Goal: Information Seeking & Learning: Learn about a topic

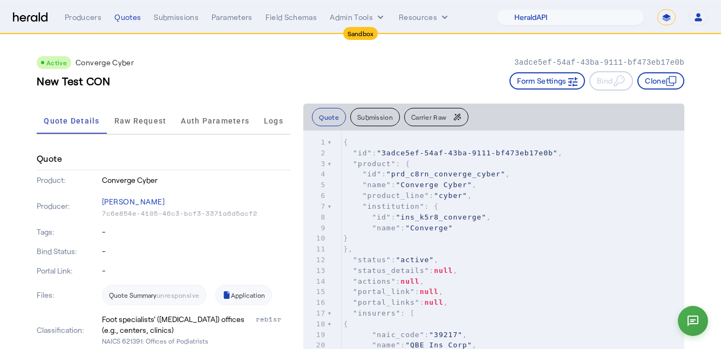
select select "pfm_2v8p_herald_api"
select select "*******"
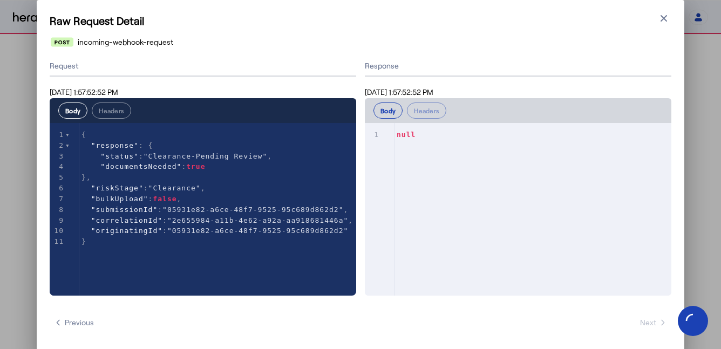
select select "**********"
click at [664, 14] on icon "button" at bounding box center [664, 18] width 11 height 11
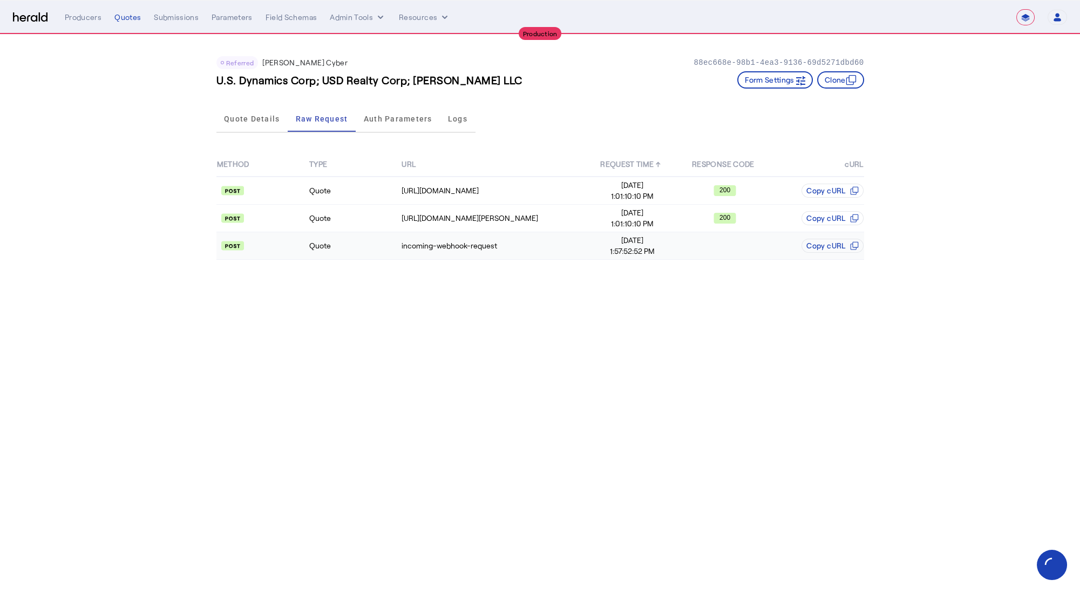
click at [290, 248] on api-badge at bounding box center [262, 245] width 91 height 11
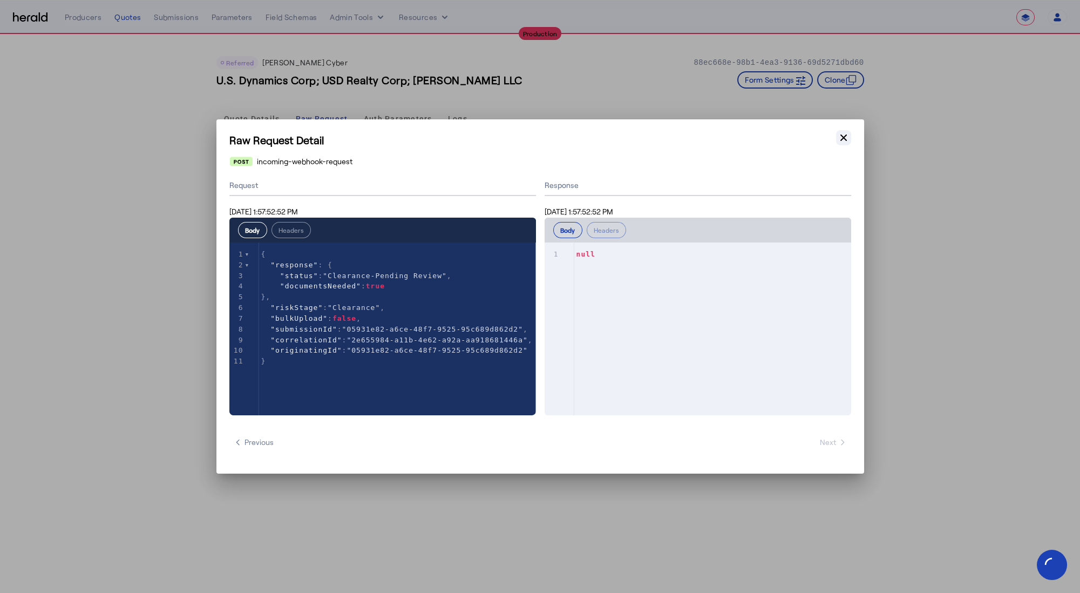
click at [721, 139] on icon "button" at bounding box center [843, 137] width 11 height 11
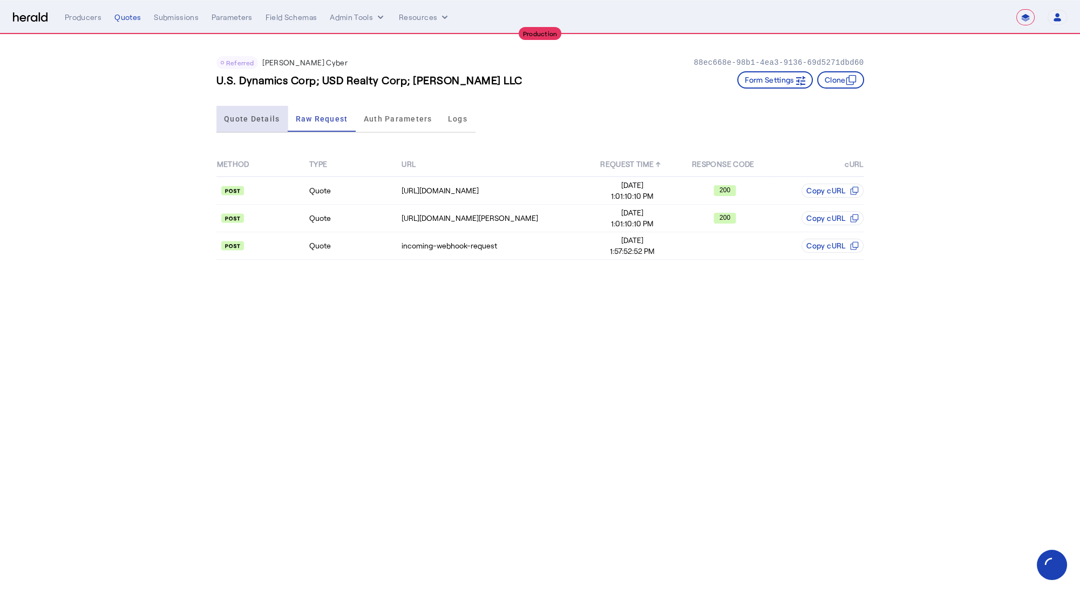
click at [256, 119] on span "Quote Details" at bounding box center [252, 119] width 56 height 8
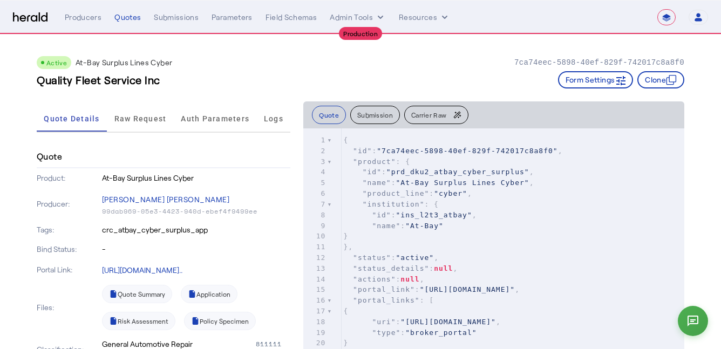
select select "**********"
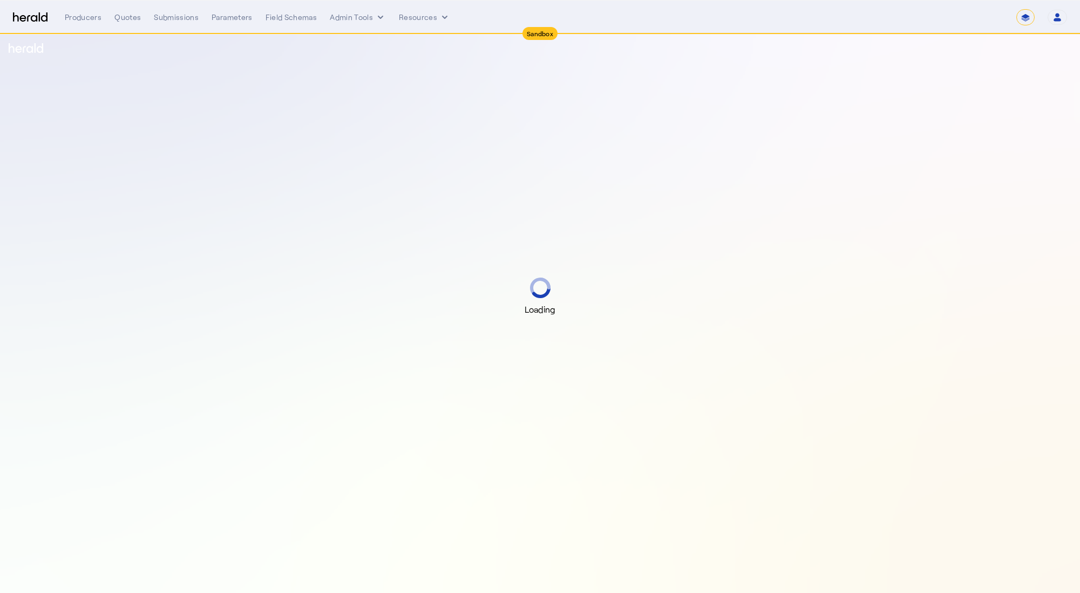
select select "*******"
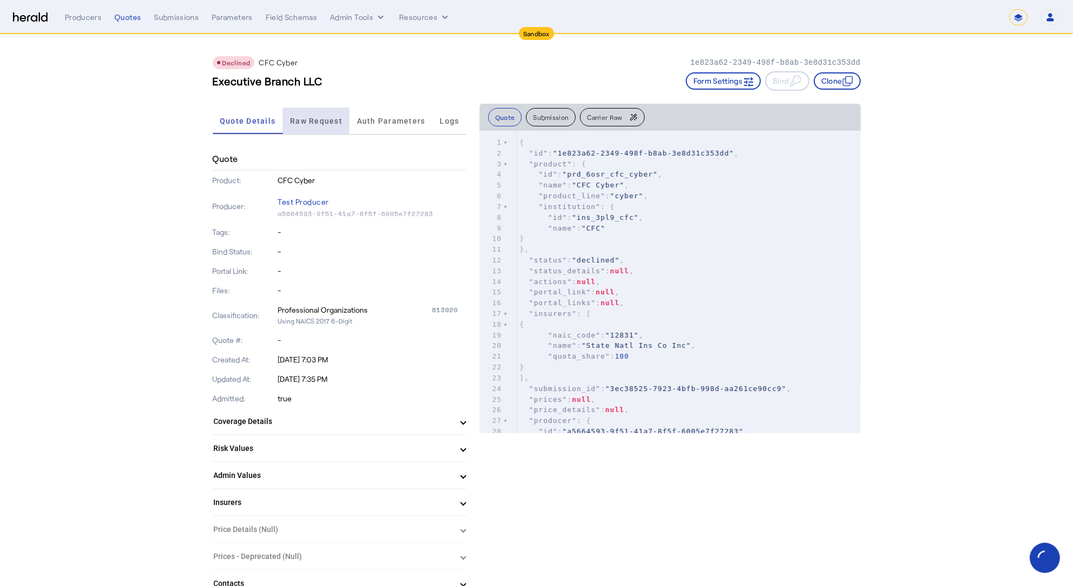
click at [330, 124] on span "Raw Request" at bounding box center [316, 121] width 52 height 8
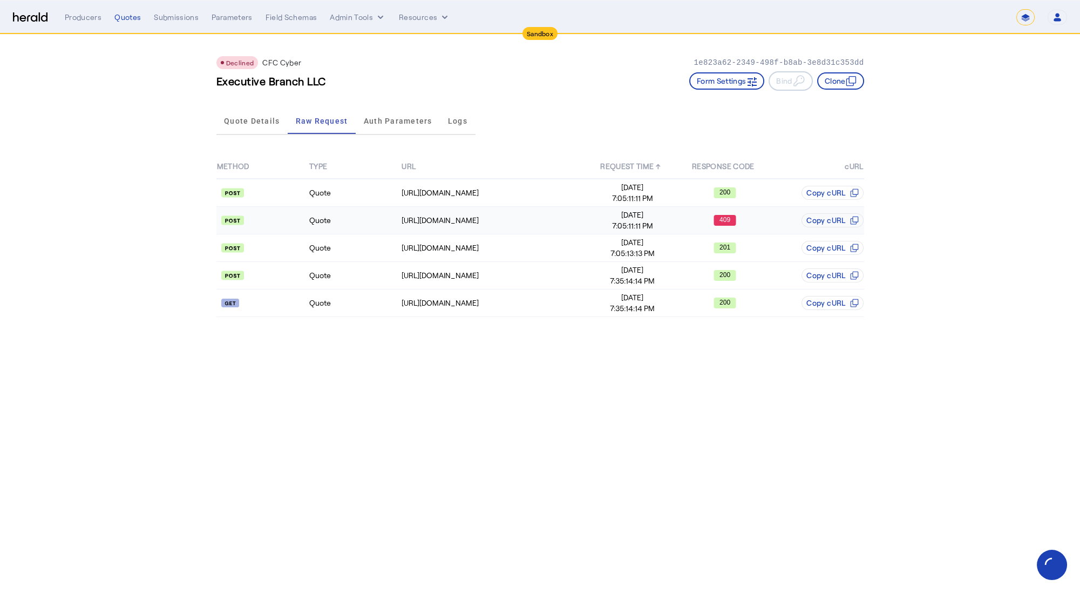
click at [367, 222] on td "Quote" at bounding box center [355, 221] width 92 height 28
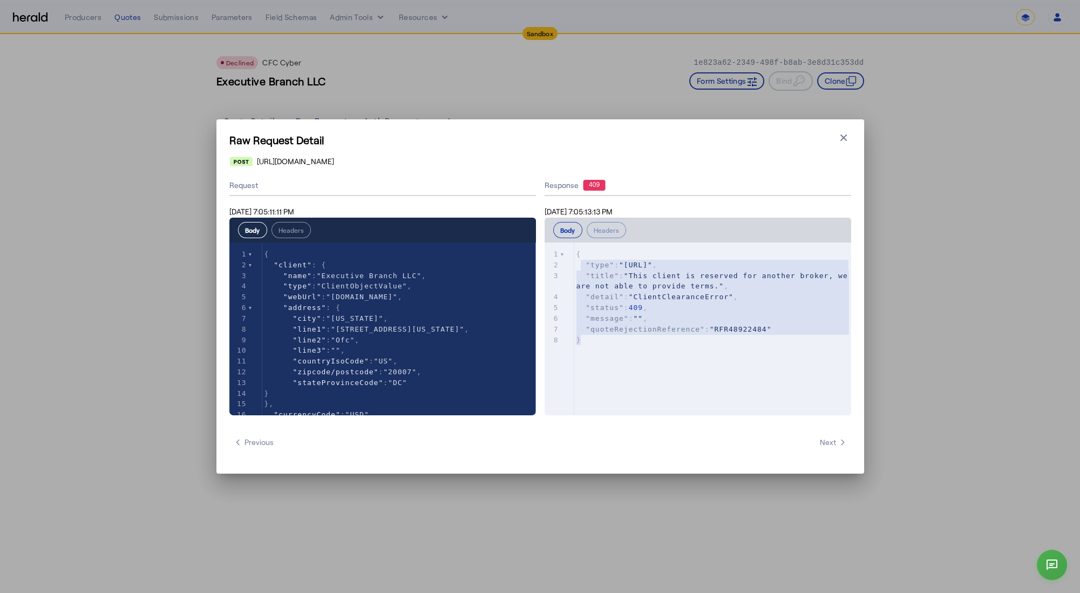
type textarea "**********"
drag, startPoint x: 718, startPoint y: 342, endPoint x: 555, endPoint y: 235, distance: 194.9
click at [555, 235] on div "**********" at bounding box center [698, 317] width 307 height 198
click at [845, 139] on icon "button" at bounding box center [843, 137] width 6 height 6
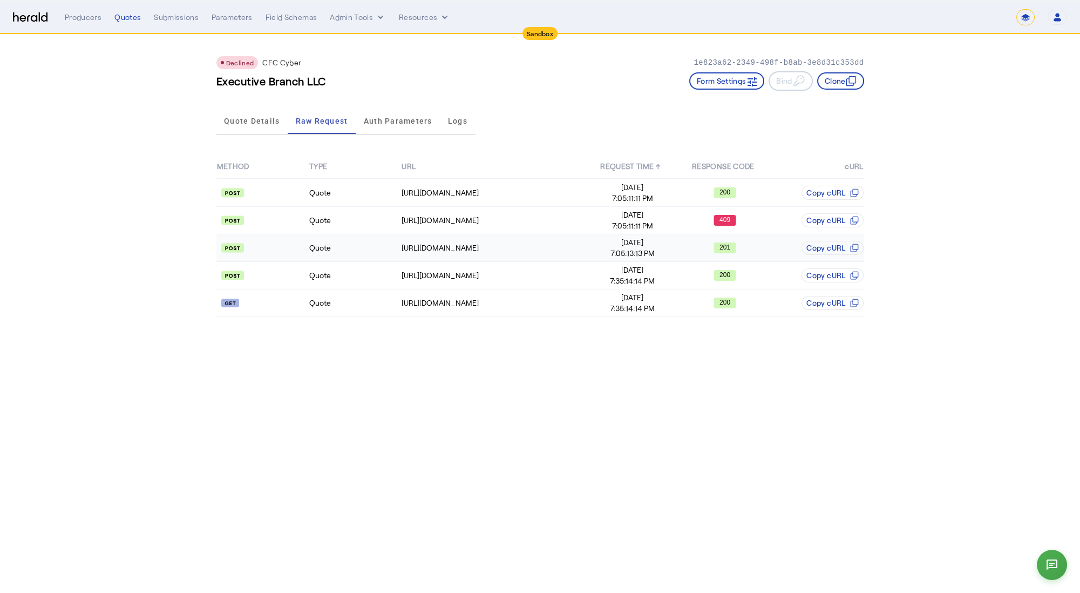
click at [352, 252] on td "Quote" at bounding box center [355, 248] width 92 height 28
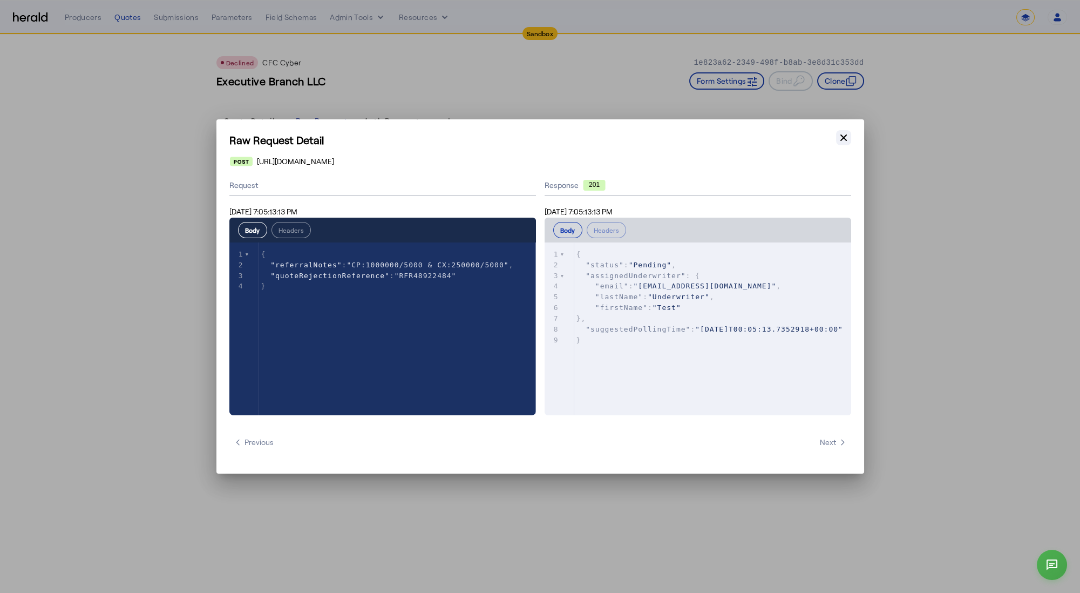
click at [849, 139] on icon "button" at bounding box center [843, 137] width 11 height 11
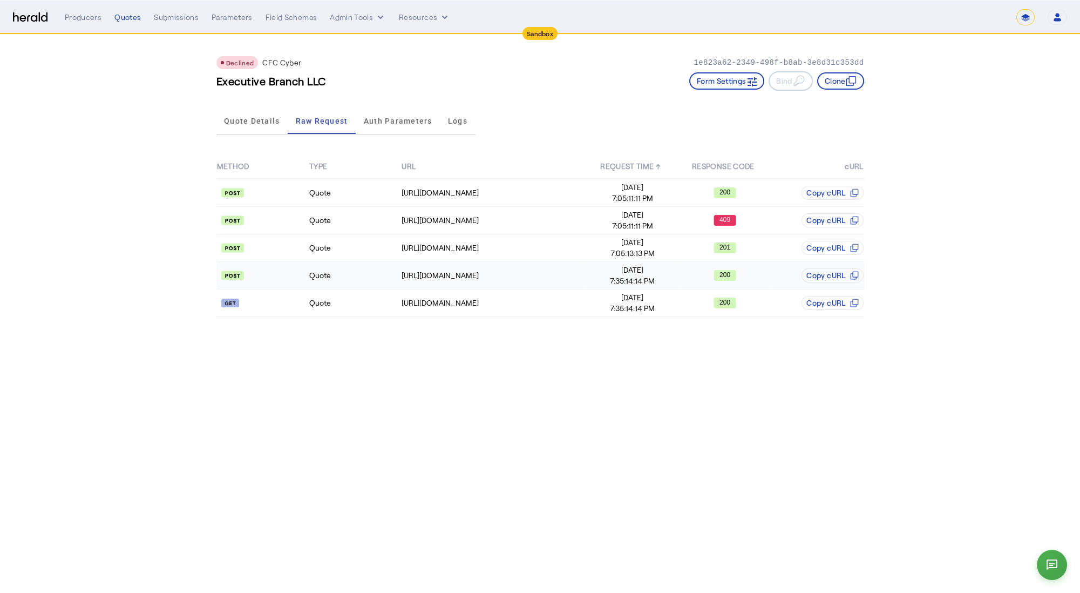
click at [361, 275] on td "Quote" at bounding box center [355, 276] width 92 height 28
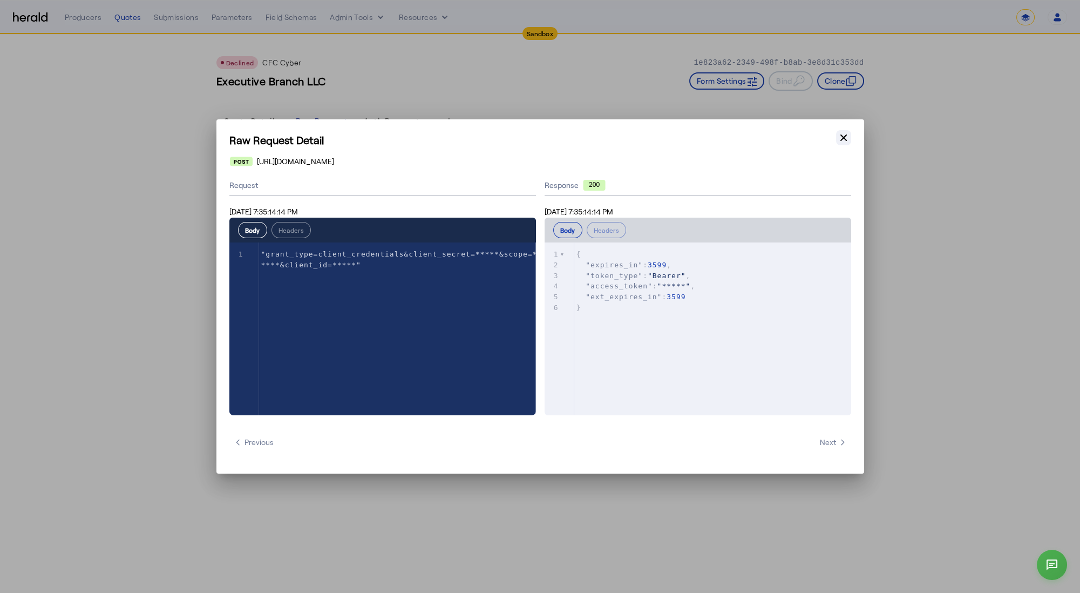
click at [847, 137] on icon "button" at bounding box center [843, 137] width 11 height 11
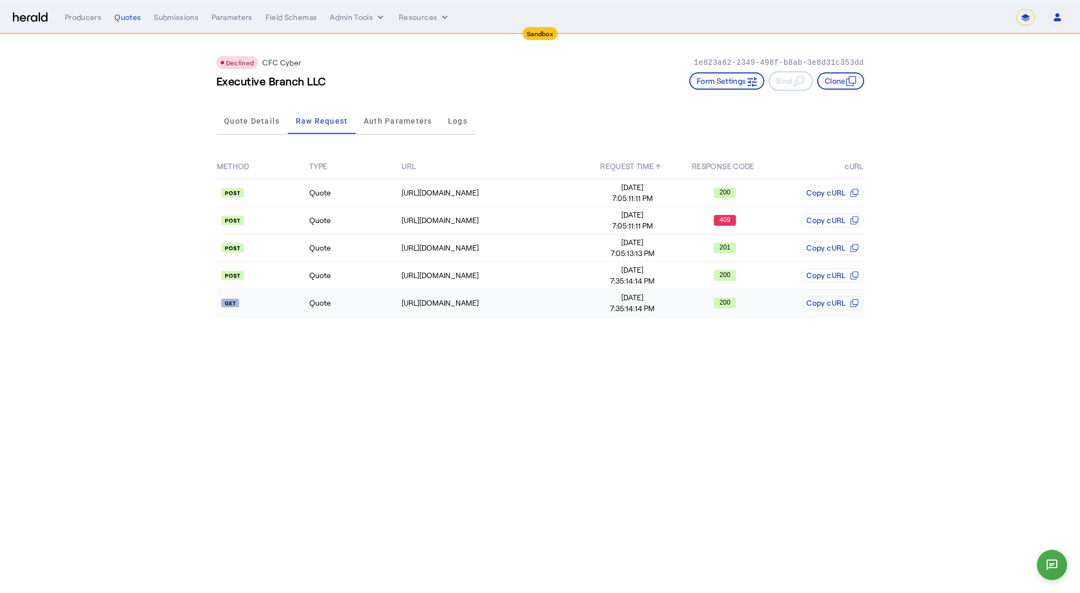
click at [348, 306] on td "Quote" at bounding box center [355, 303] width 92 height 28
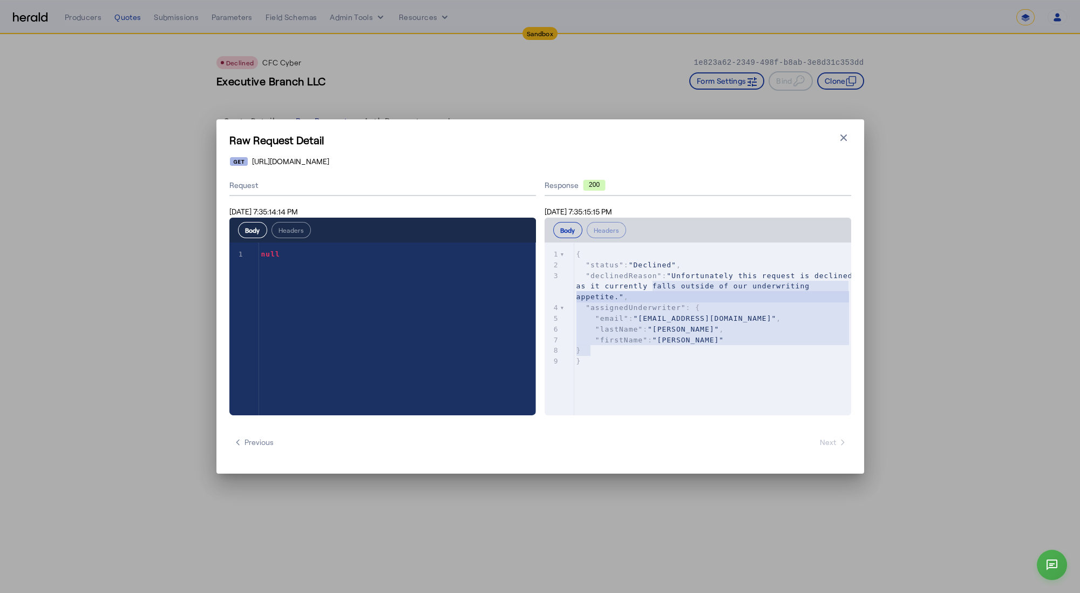
drag, startPoint x: 800, startPoint y: 351, endPoint x: 624, endPoint y: 282, distance: 189.2
click at [624, 282] on div "1 { 2 "status" : "Declined" , 3 "declinedReason" : "Unfortunately this request …" at bounding box center [716, 308] width 284 height 118
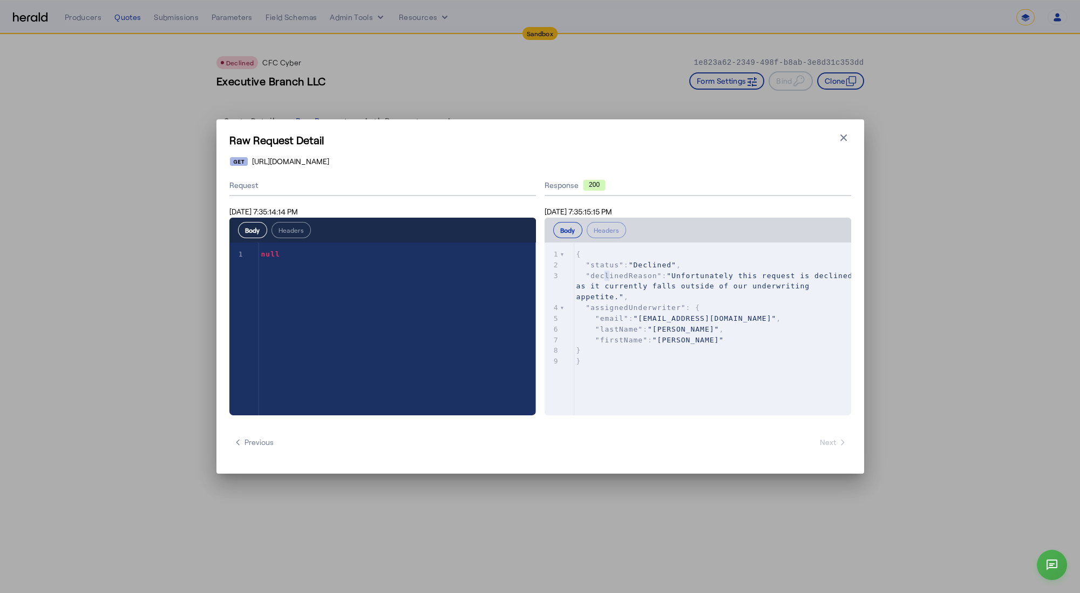
type textarea "**********"
drag, startPoint x: 606, startPoint y: 273, endPoint x: 582, endPoint y: 258, distance: 28.2
click at [585, 259] on div "1 { 2 "status" : "Declined" , 3 "declinedReason" : "Unfortunately this request …" at bounding box center [716, 308] width 284 height 118
type textarea "**********"
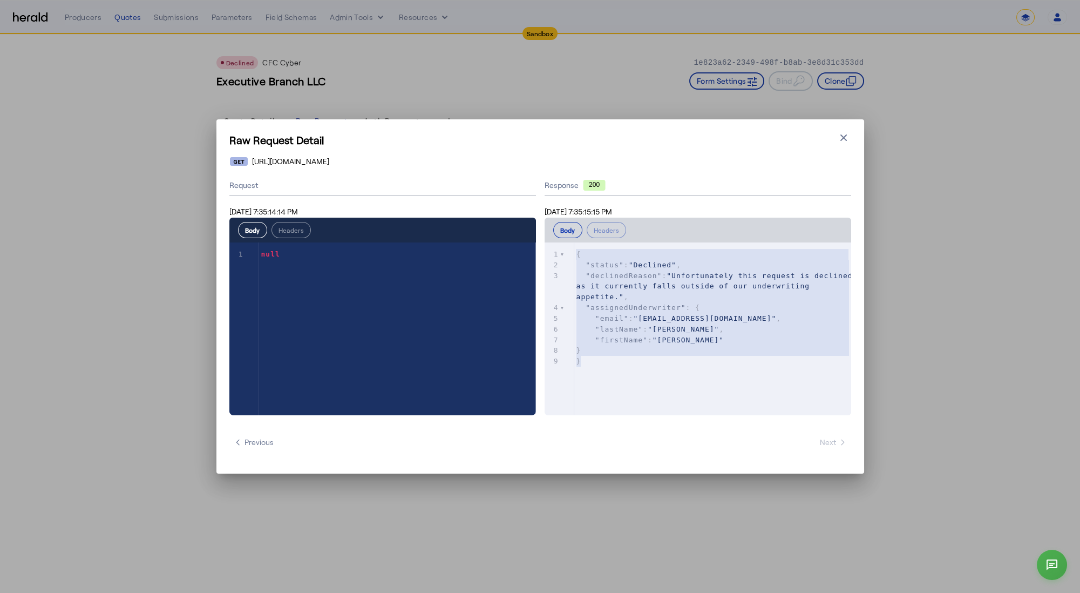
drag, startPoint x: 586, startPoint y: 263, endPoint x: 655, endPoint y: 374, distance: 130.5
click at [655, 374] on div "x 1 { 2 "status" : "Declined" , 3 "declinedReason" : "Unfortunately this reques…" at bounding box center [712, 342] width 334 height 200
click at [849, 137] on icon "button" at bounding box center [843, 137] width 11 height 11
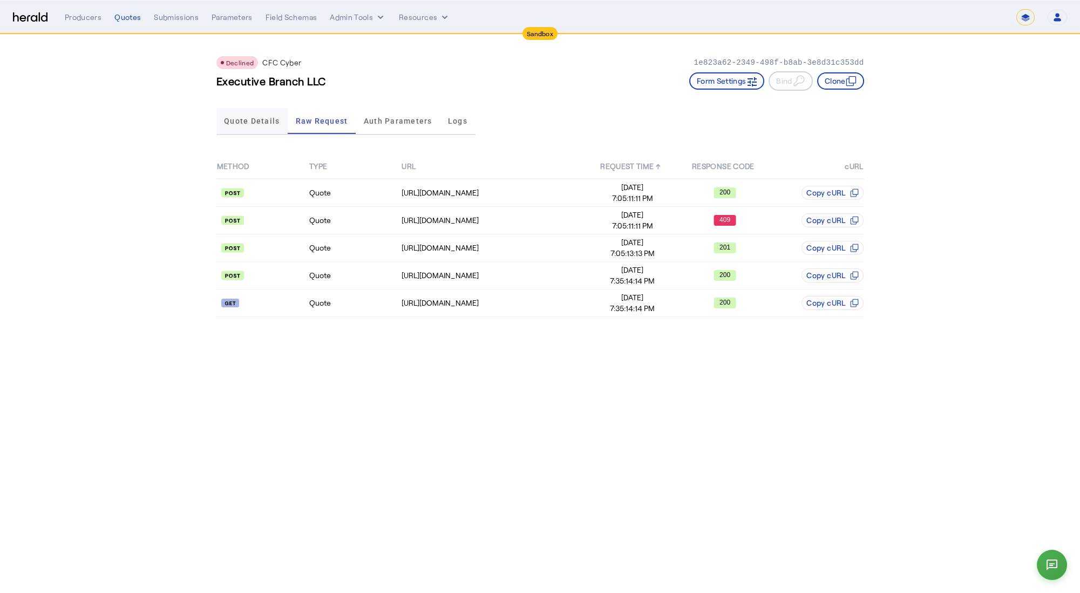
click at [249, 125] on span "Quote Details" at bounding box center [252, 121] width 56 height 26
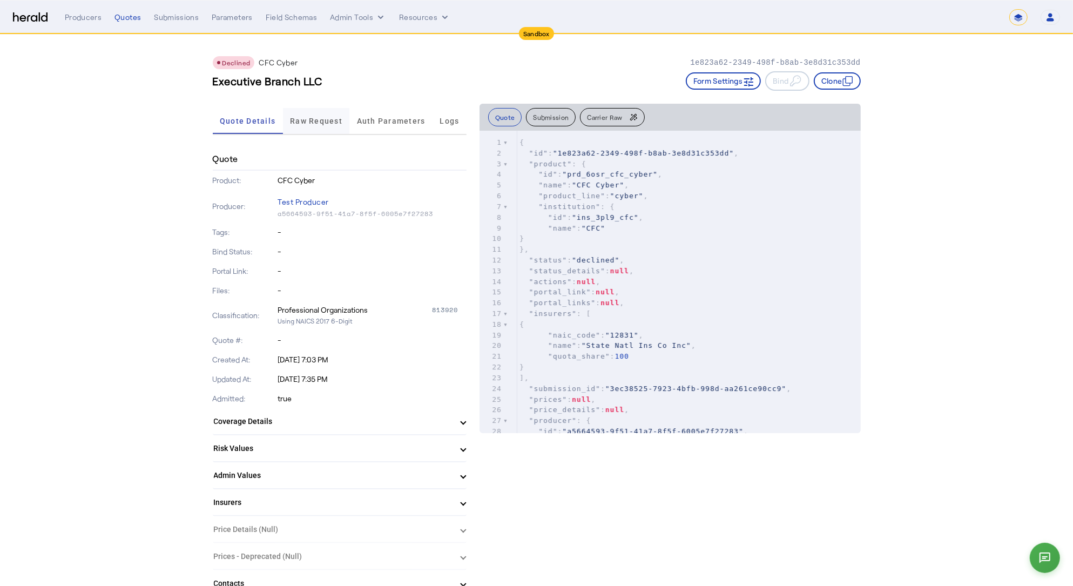
click at [306, 126] on span "Raw Request" at bounding box center [316, 121] width 52 height 26
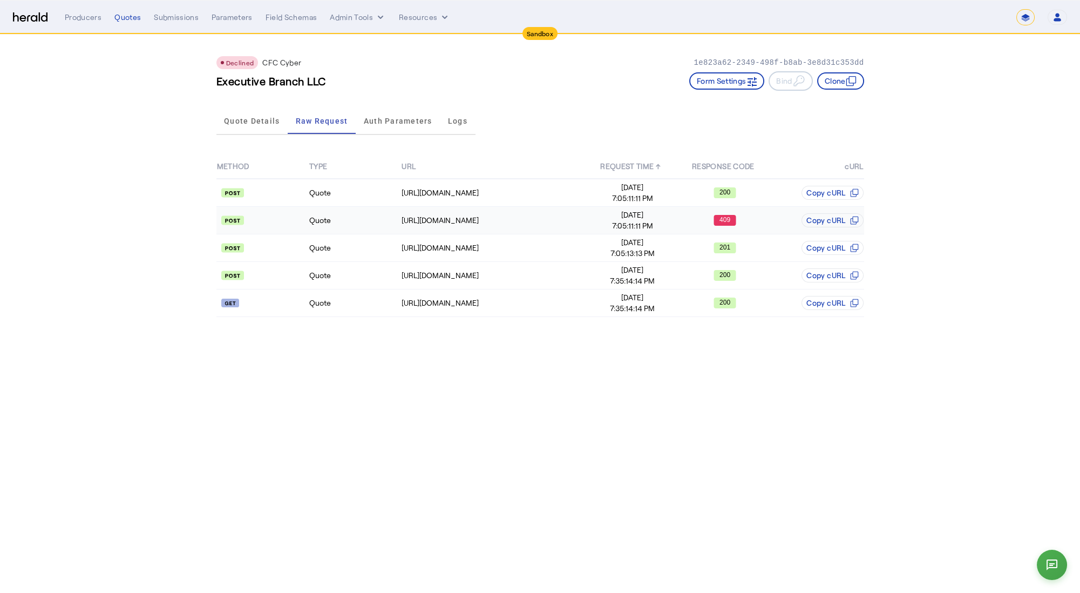
click at [348, 228] on td "Quote" at bounding box center [355, 221] width 92 height 28
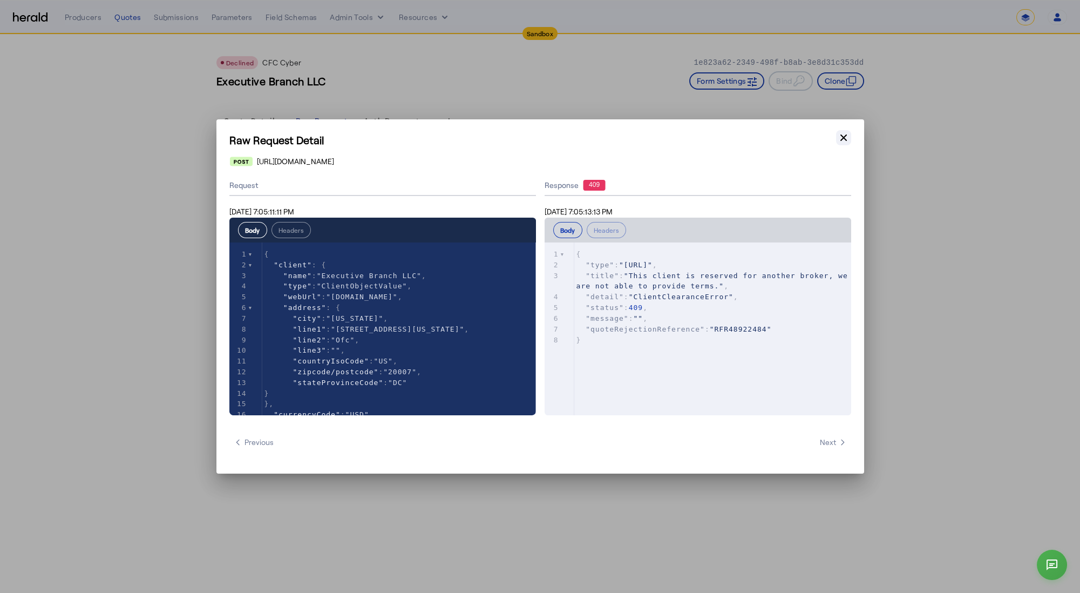
click at [847, 138] on icon "button" at bounding box center [843, 137] width 11 height 11
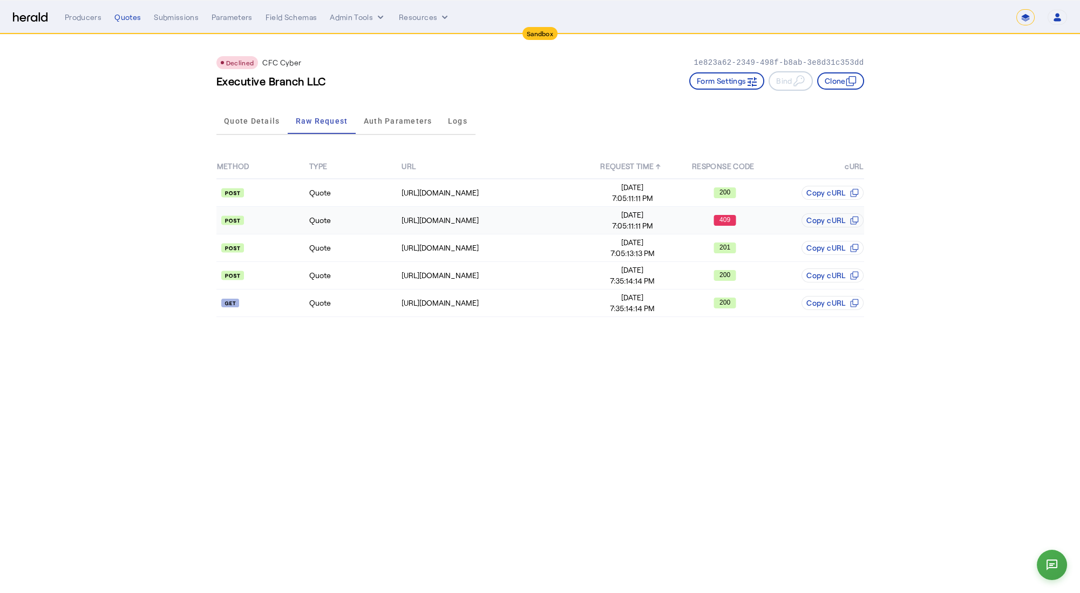
click at [357, 230] on td "Quote" at bounding box center [355, 221] width 92 height 28
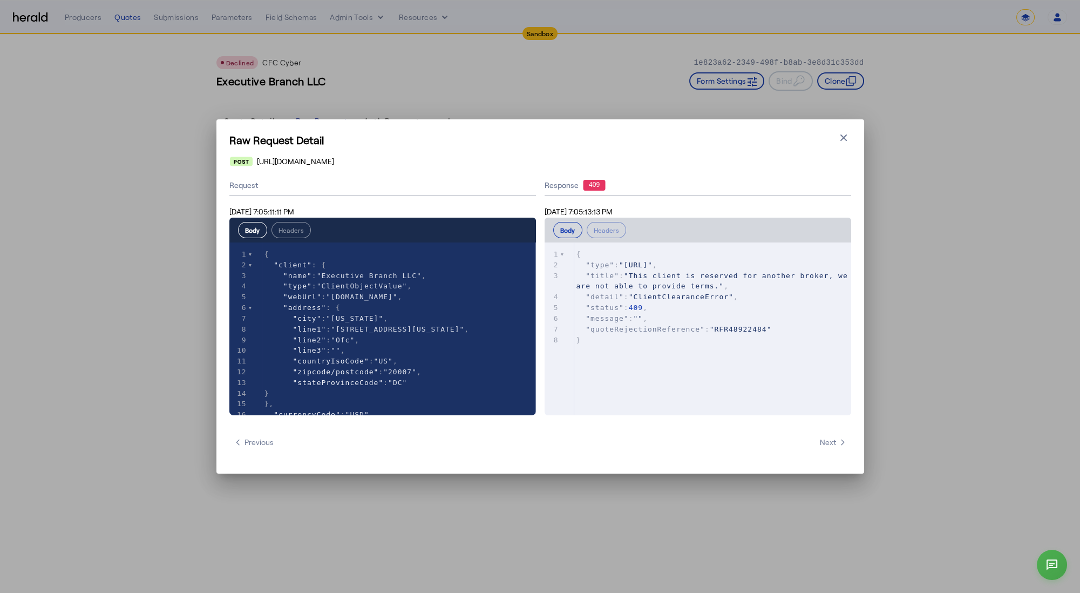
click at [848, 140] on icon "button" at bounding box center [843, 137] width 11 height 11
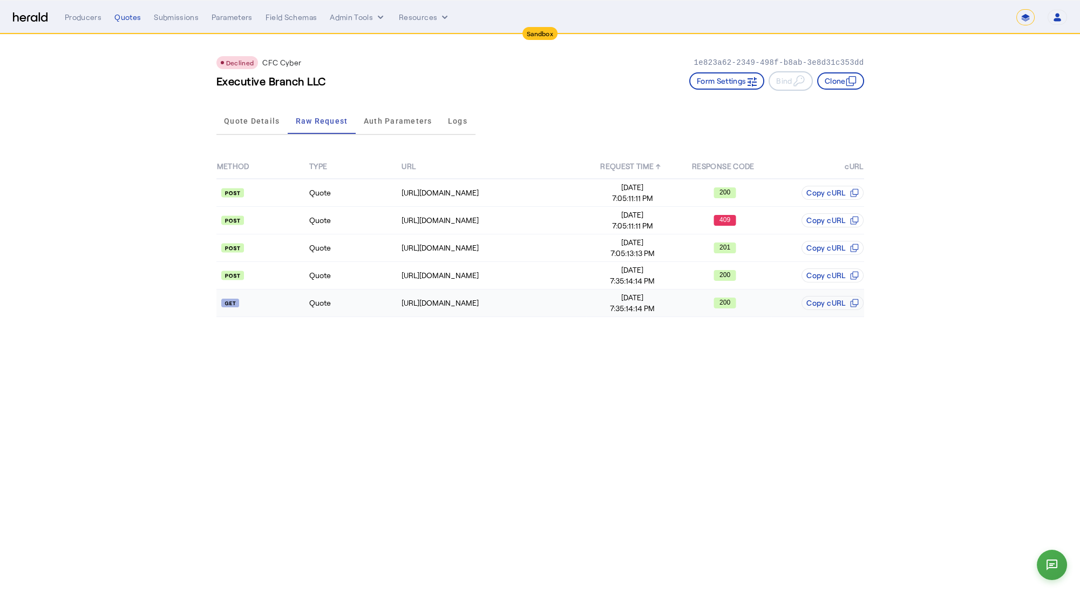
click at [371, 303] on td "Quote" at bounding box center [355, 303] width 92 height 28
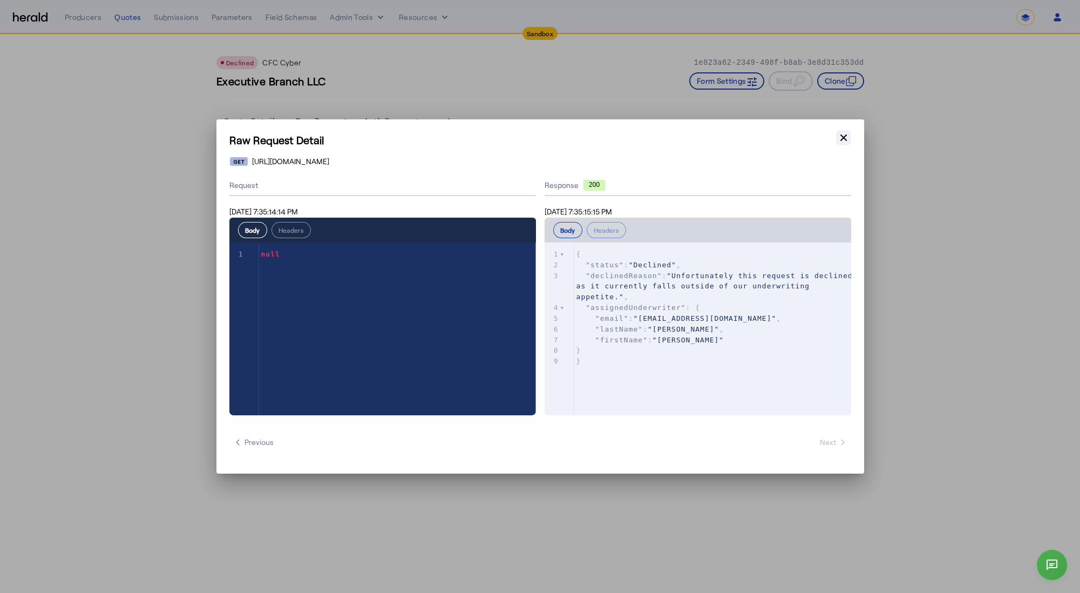
click at [843, 139] on icon "button" at bounding box center [843, 137] width 11 height 11
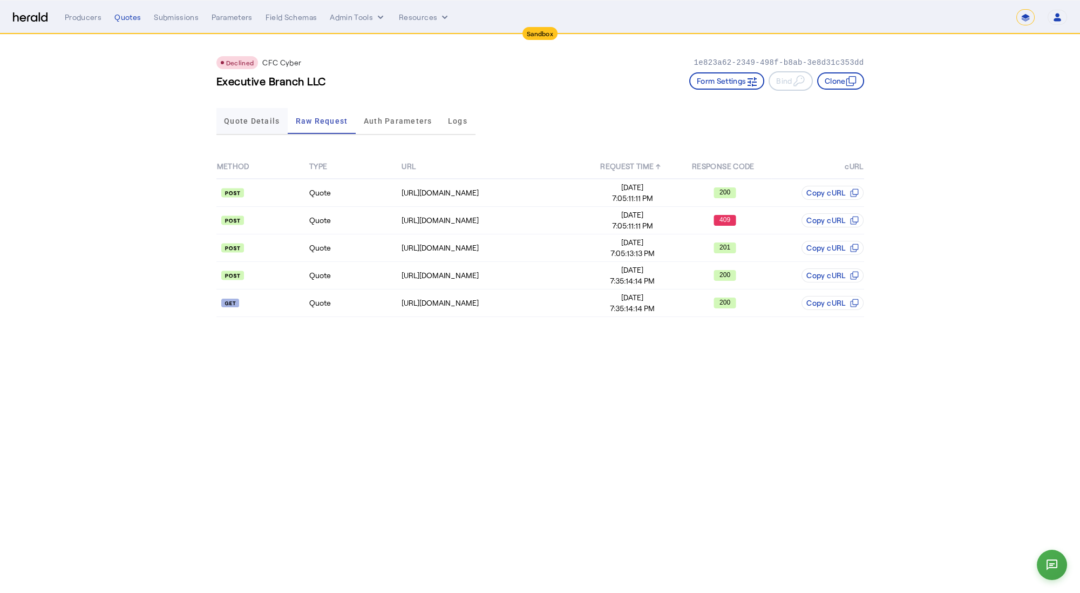
click at [246, 120] on span "Quote Details" at bounding box center [252, 121] width 56 height 8
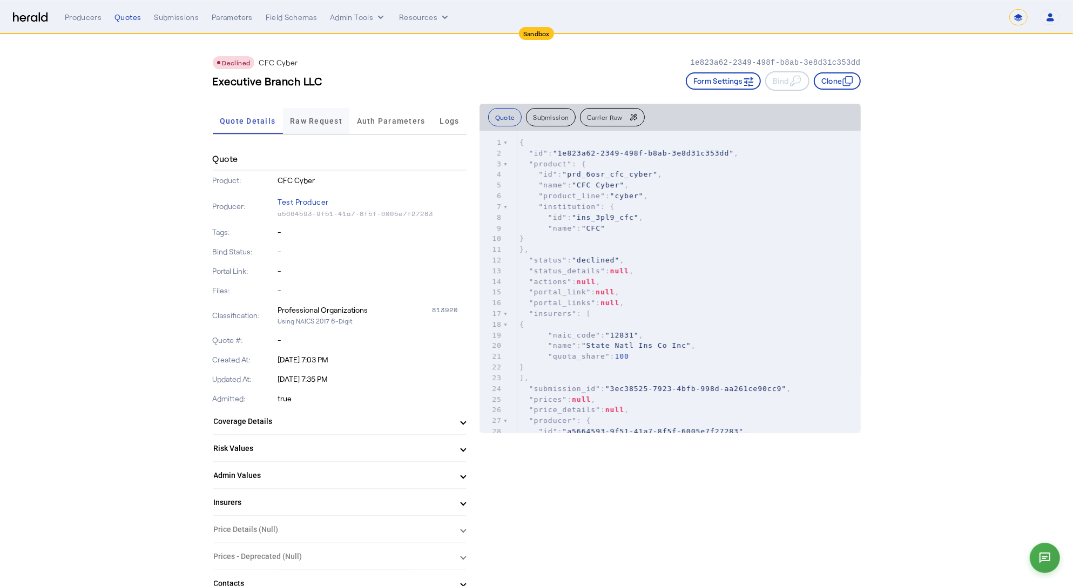
click at [330, 125] on span "Raw Request" at bounding box center [316, 121] width 52 height 26
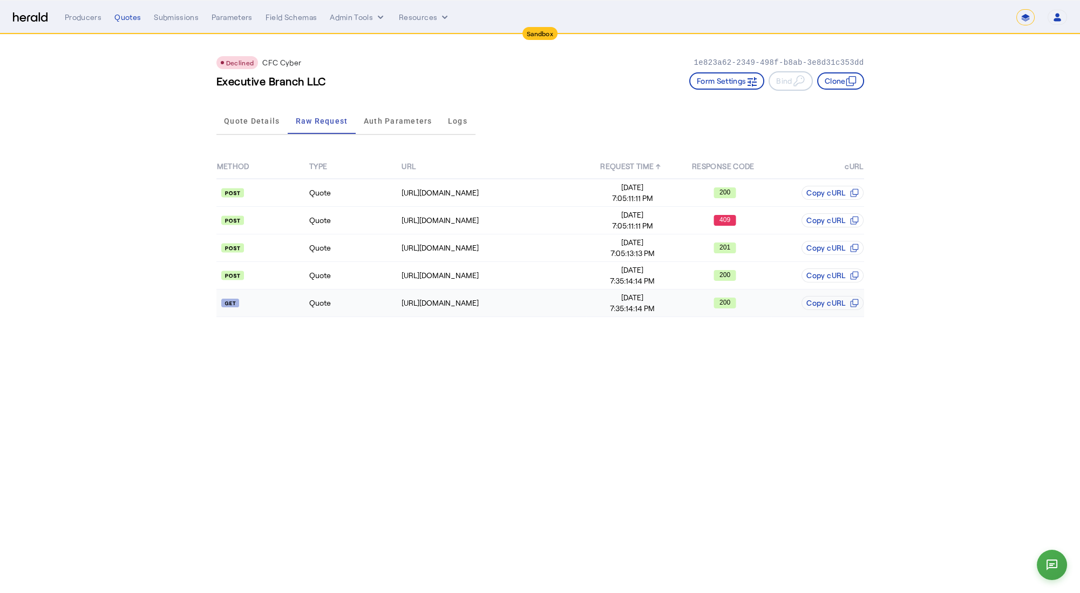
click at [343, 307] on td "Quote" at bounding box center [355, 303] width 92 height 28
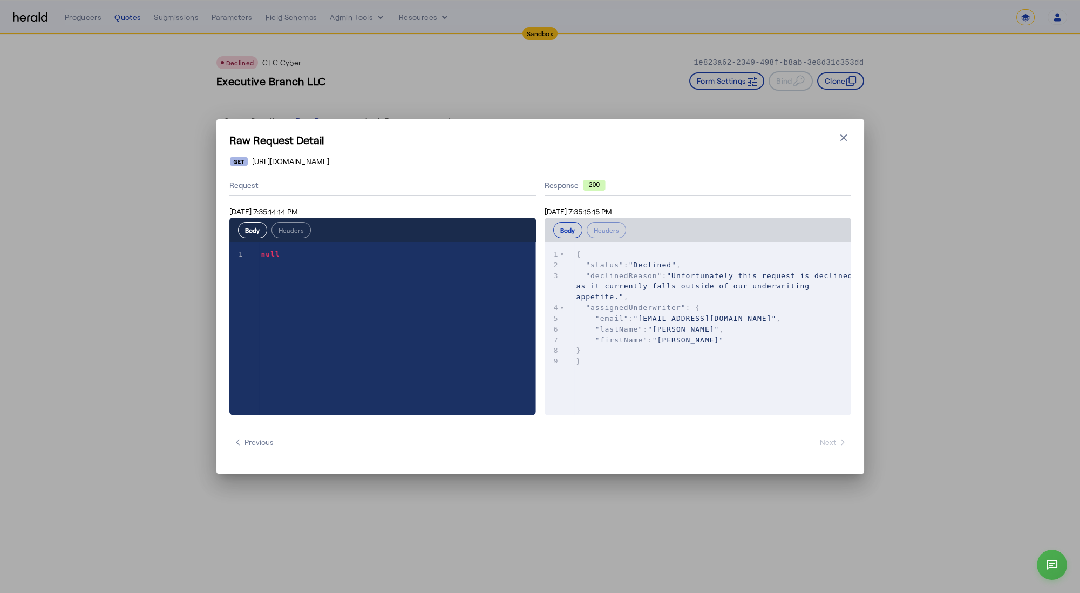
click at [141, 201] on div "Raw Request Detail Close modal https://test-api.cfcunderwriting.com/v1.2/referr…" at bounding box center [540, 296] width 1080 height 593
click at [845, 132] on icon "button" at bounding box center [843, 137] width 11 height 11
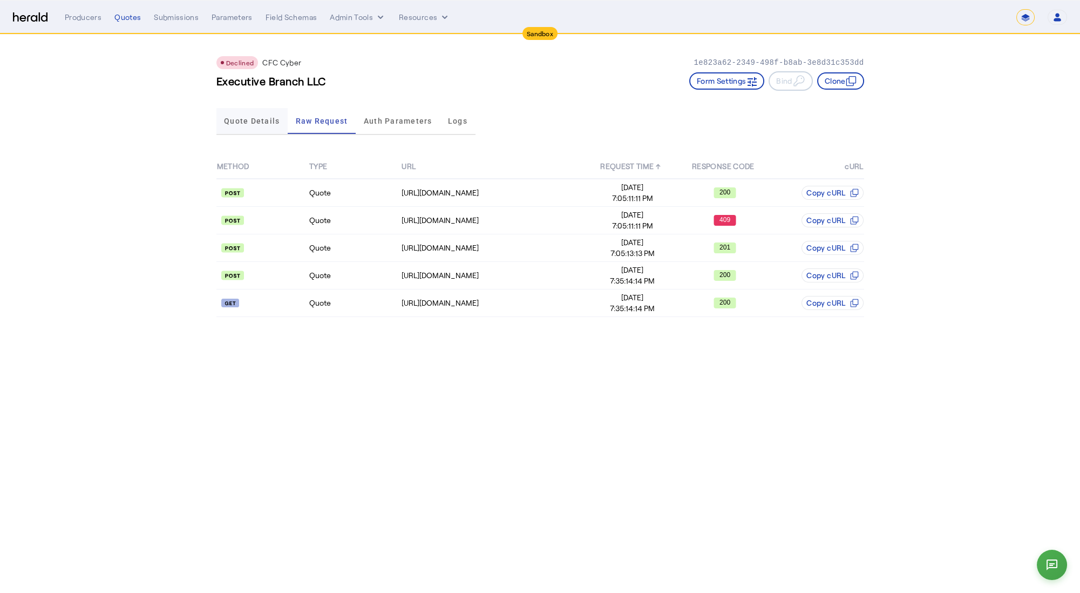
click at [271, 125] on span "Quote Details" at bounding box center [252, 121] width 56 height 26
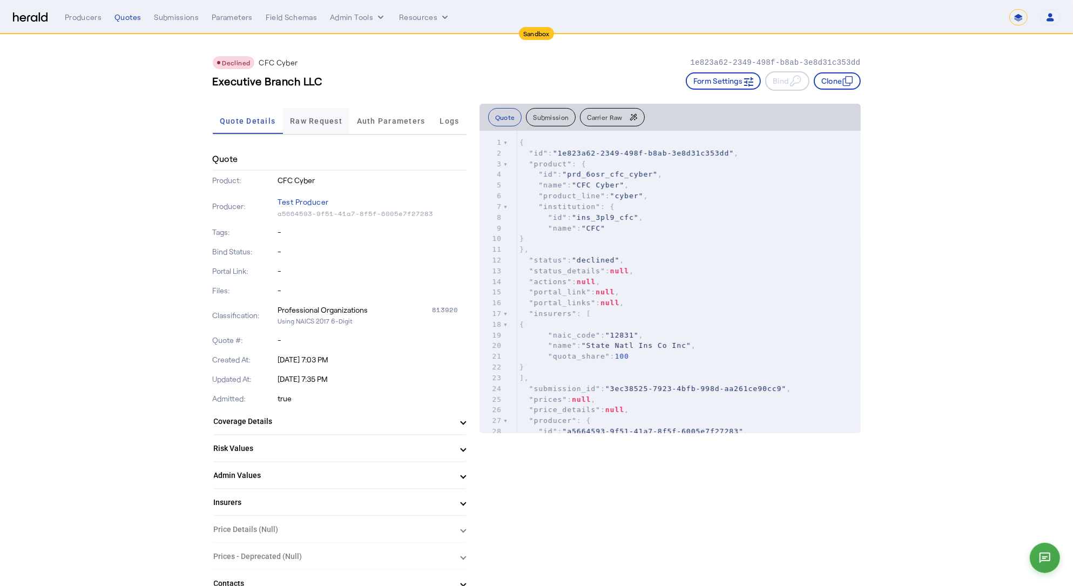
click at [315, 121] on span "Raw Request" at bounding box center [316, 121] width 52 height 8
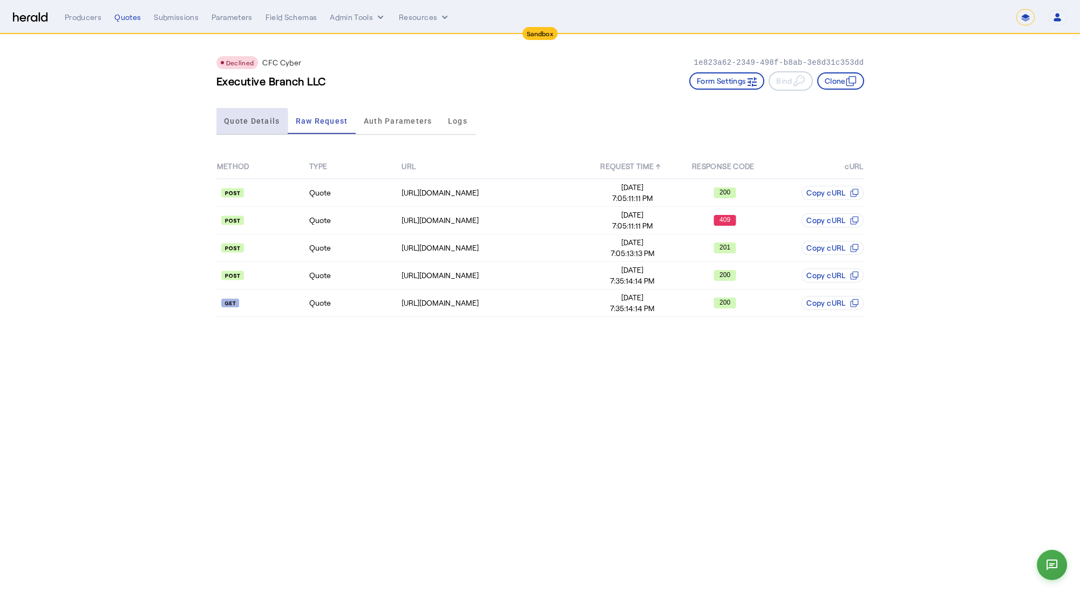
click at [241, 125] on span "Quote Details" at bounding box center [252, 121] width 56 height 26
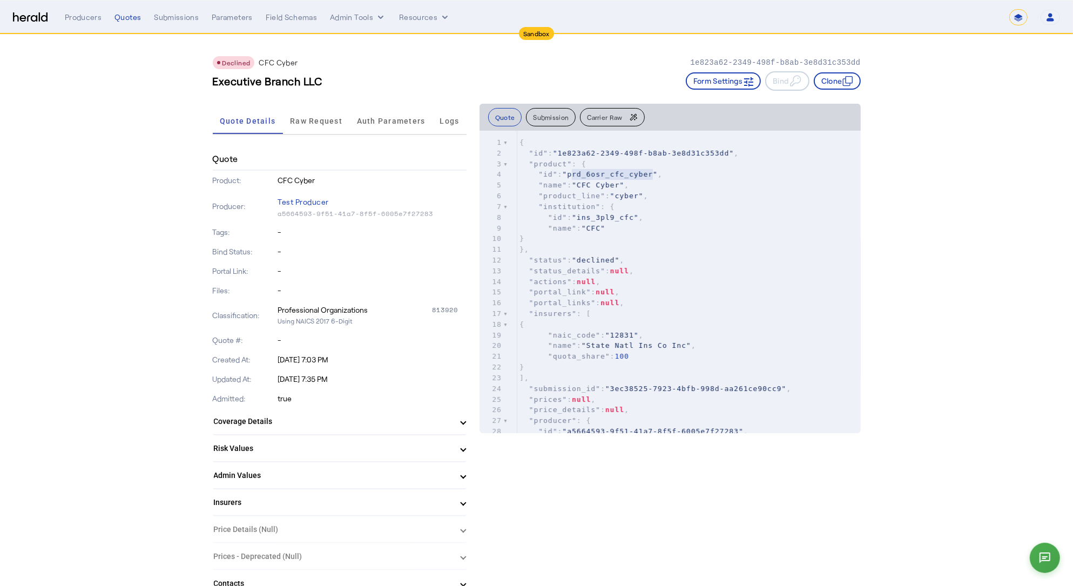
type textarea "**********"
drag, startPoint x: 576, startPoint y: 175, endPoint x: 660, endPoint y: 173, distance: 83.7
click at [657, 173] on span ""prd_6osr_cfc_cyber"" at bounding box center [610, 174] width 96 height 8
click at [314, 118] on span "Raw Request" at bounding box center [316, 121] width 52 height 8
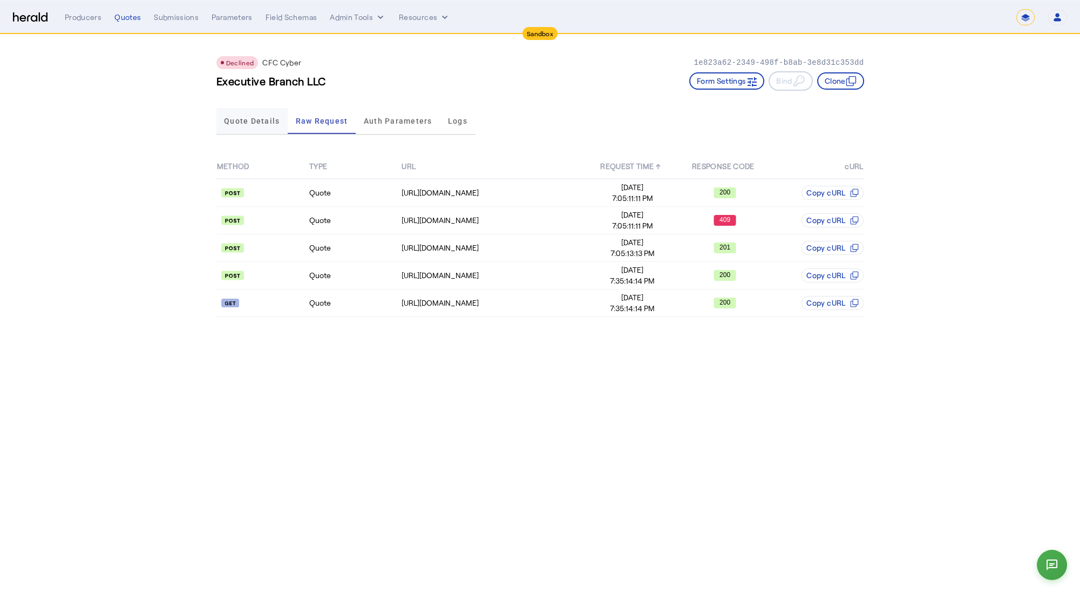
click at [263, 120] on span "Quote Details" at bounding box center [252, 121] width 56 height 8
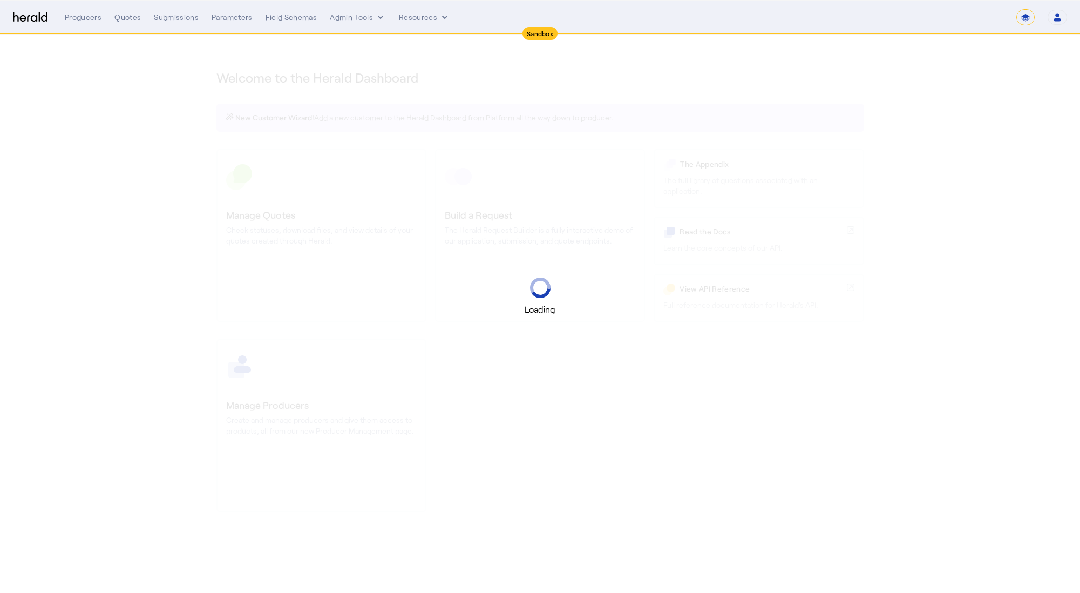
select select "*******"
select select "pfm_2v8p_herald_api"
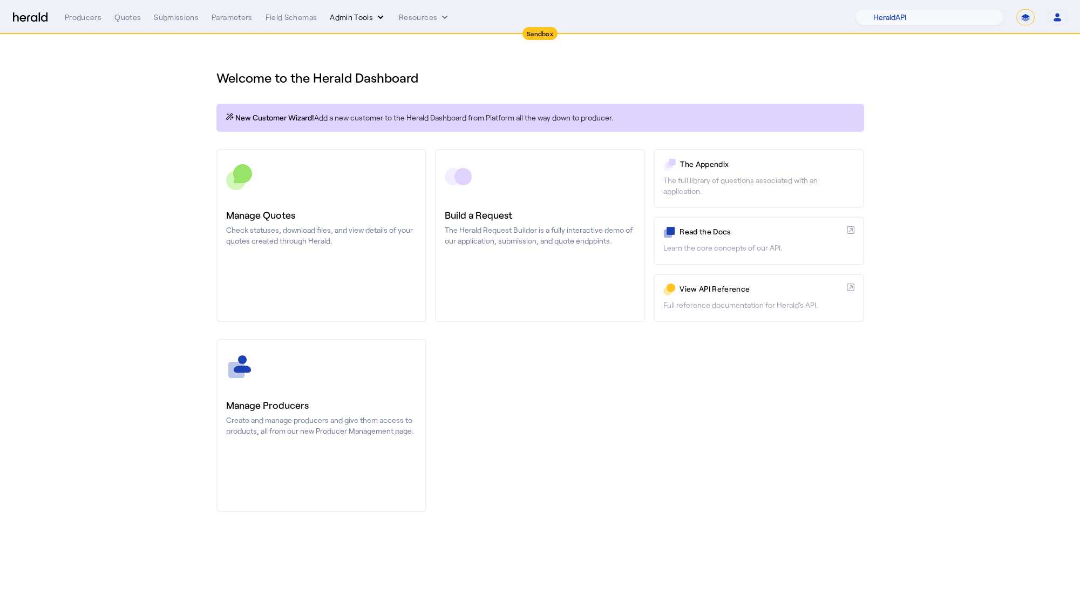
click at [370, 18] on button "Admin Tools" at bounding box center [358, 17] width 56 height 11
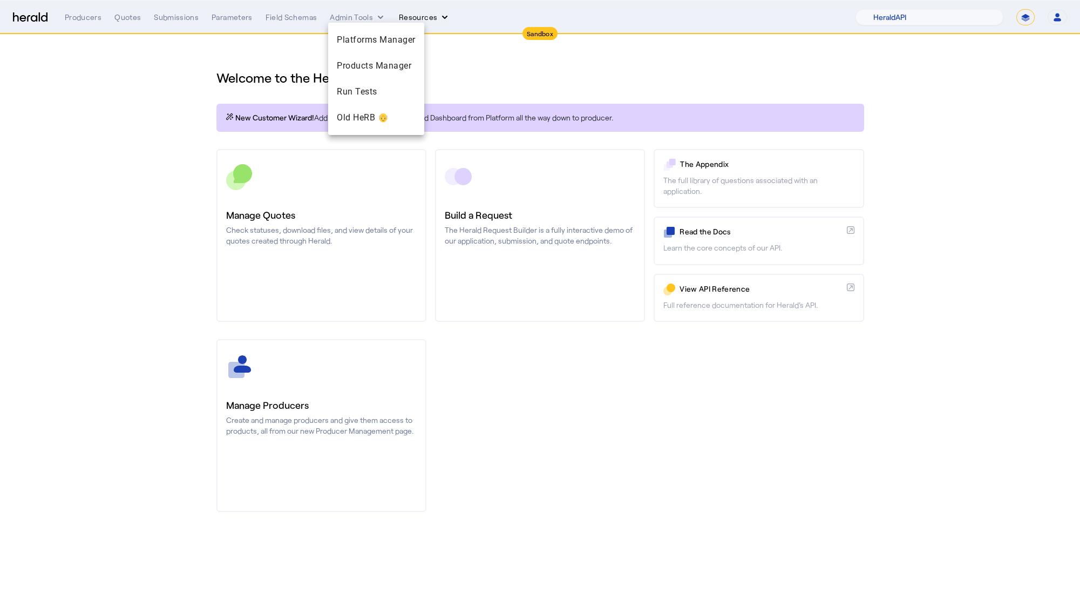
click at [431, 15] on div at bounding box center [540, 296] width 1080 height 593
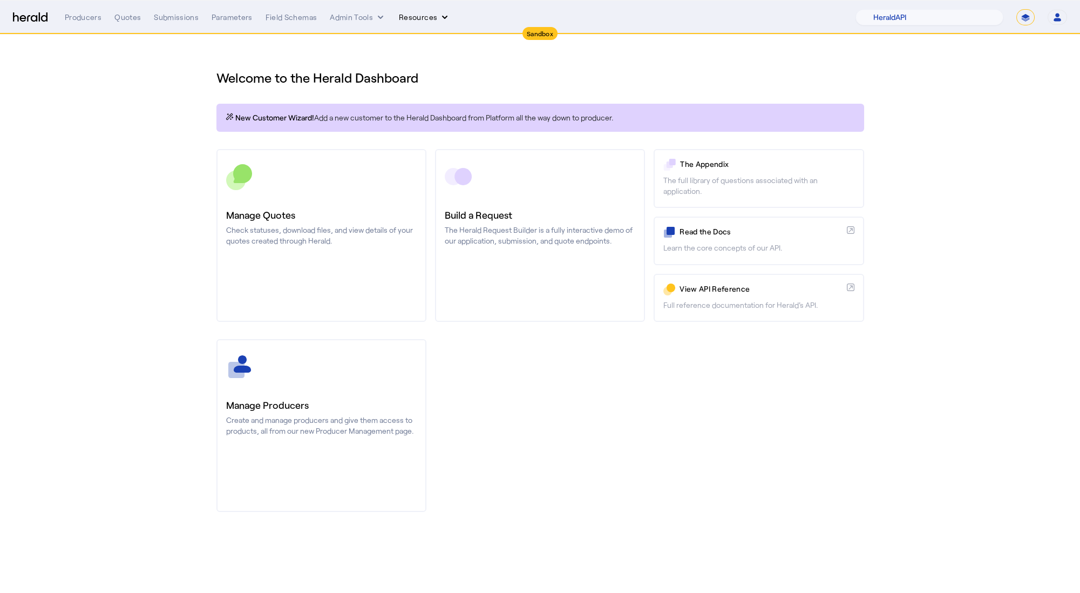
click at [435, 18] on button "Resources" at bounding box center [424, 17] width 51 height 11
click at [292, 20] on div at bounding box center [540, 296] width 1080 height 593
click at [289, 16] on div "Field Schemas" at bounding box center [292, 17] width 52 height 11
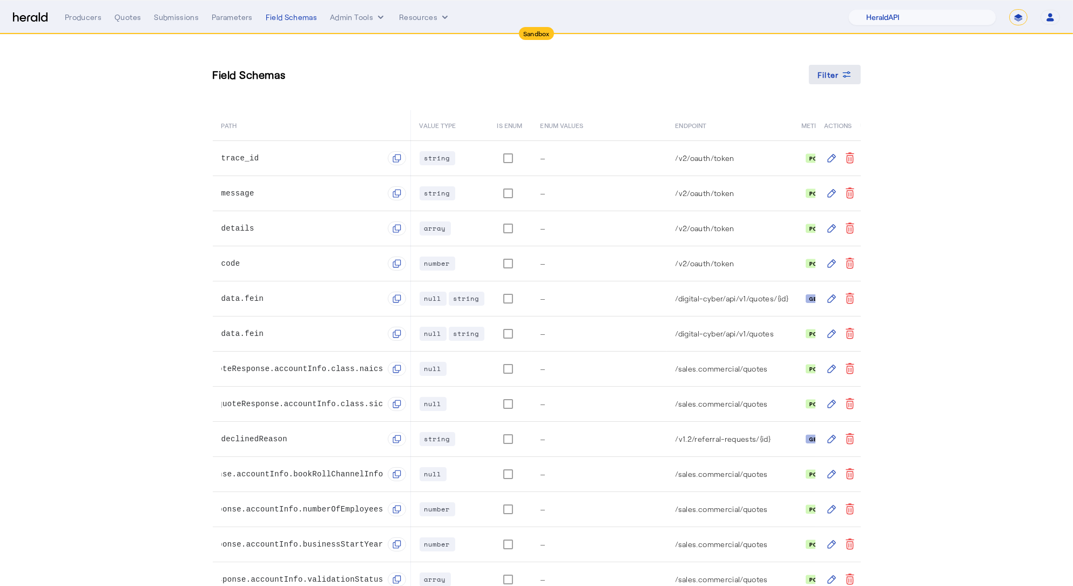
click at [832, 71] on span "Filter" at bounding box center [828, 74] width 22 height 11
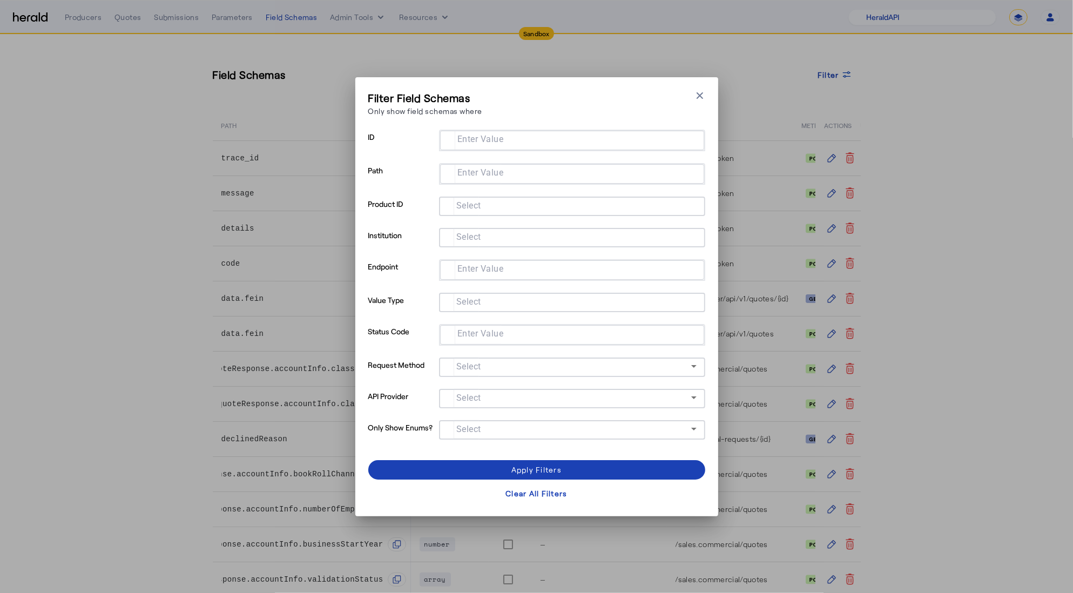
click at [471, 202] on mat-label "Select" at bounding box center [468, 205] width 25 height 10
click at [471, 202] on input "Select" at bounding box center [569, 205] width 245 height 13
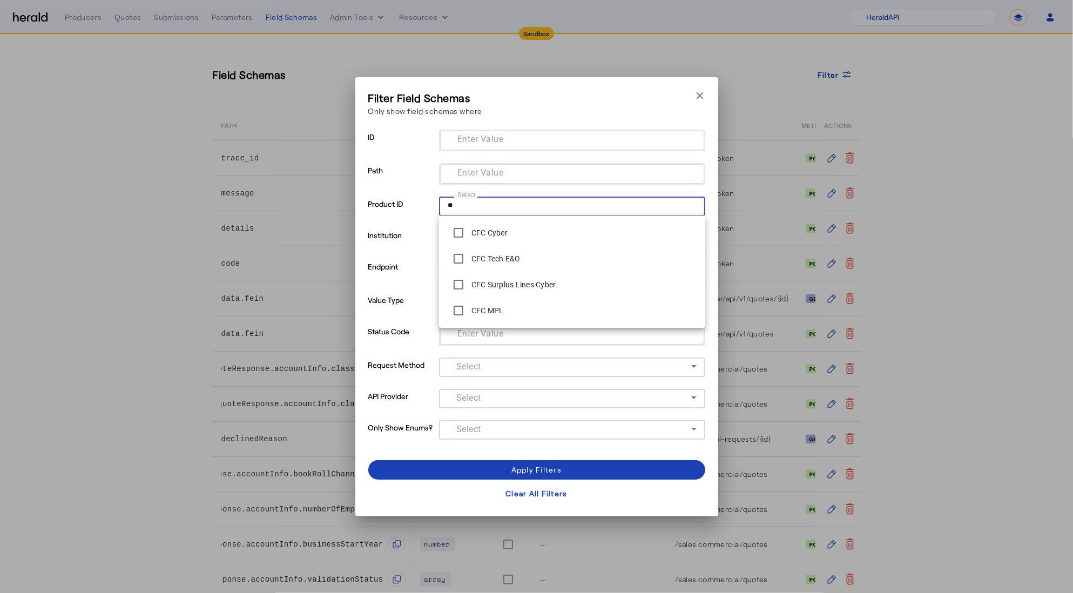
type input "**"
click at [420, 470] on span at bounding box center [536, 470] width 337 height 26
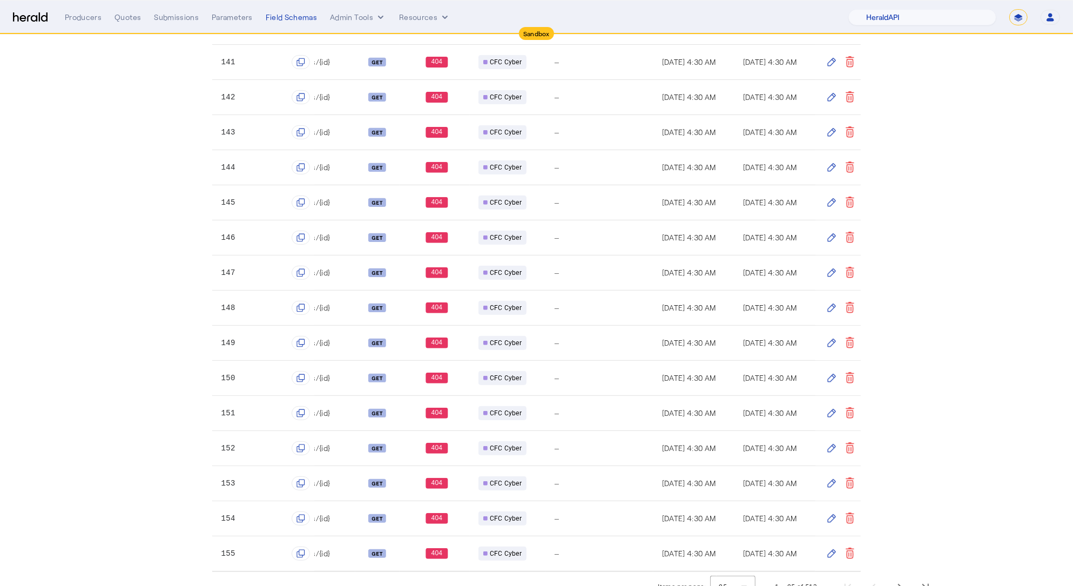
scroll to position [469, 0]
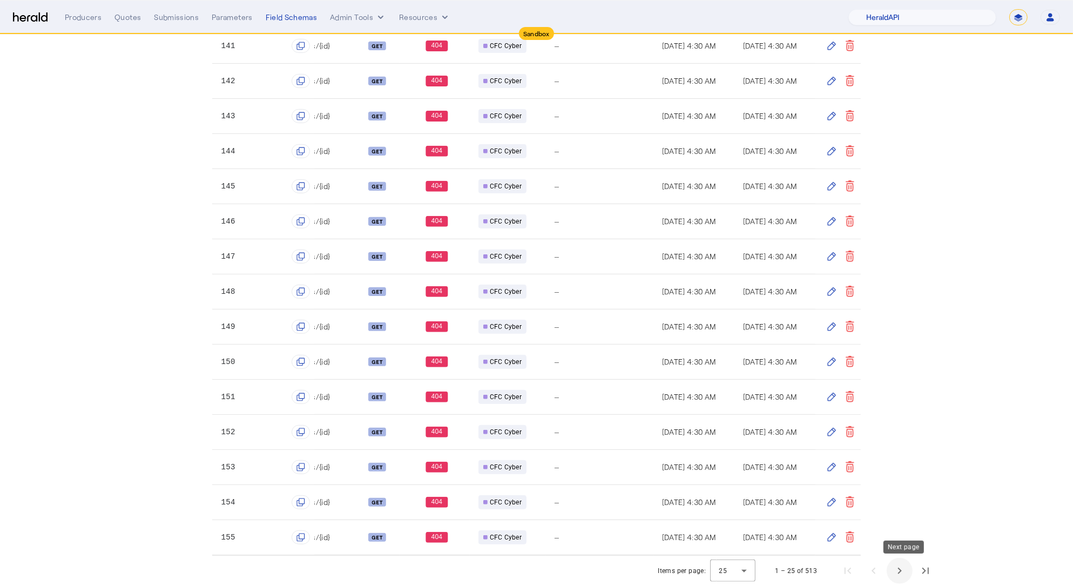
click at [905, 572] on span "Next page" at bounding box center [899, 571] width 26 height 26
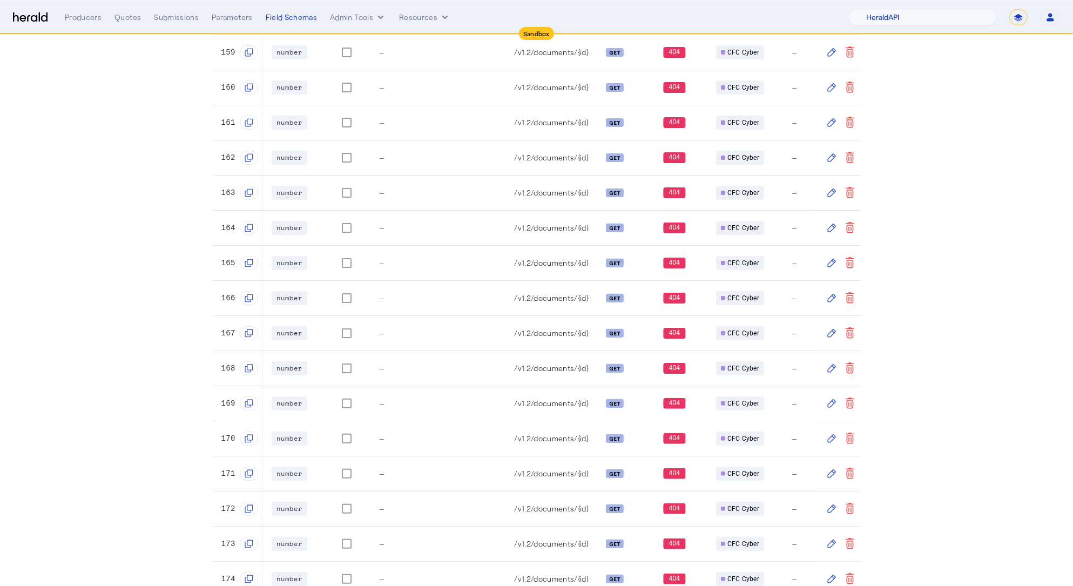
scroll to position [469, 0]
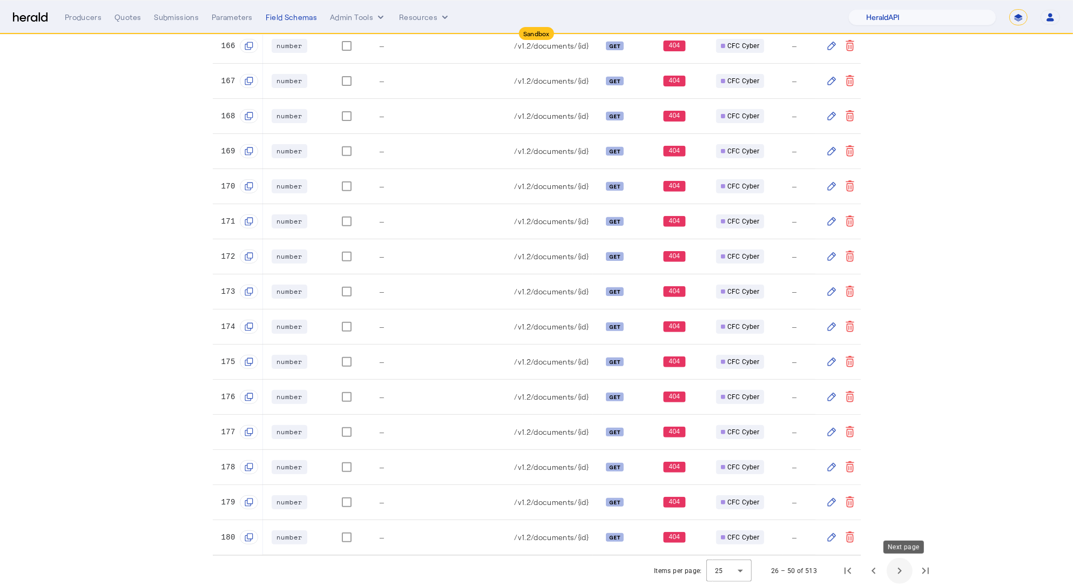
click at [910, 571] on span "Next page" at bounding box center [899, 571] width 26 height 26
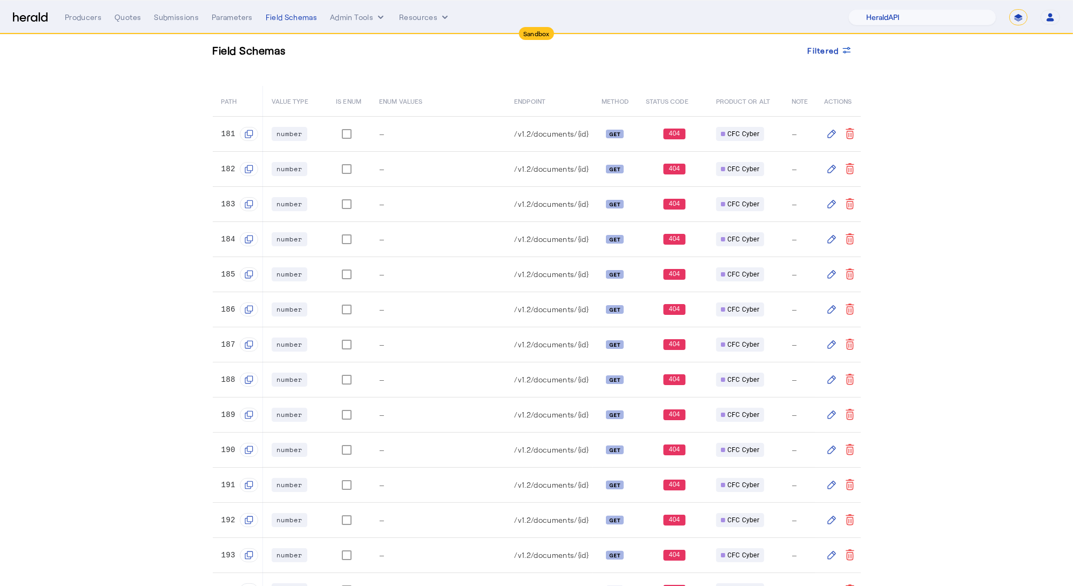
scroll to position [469, 0]
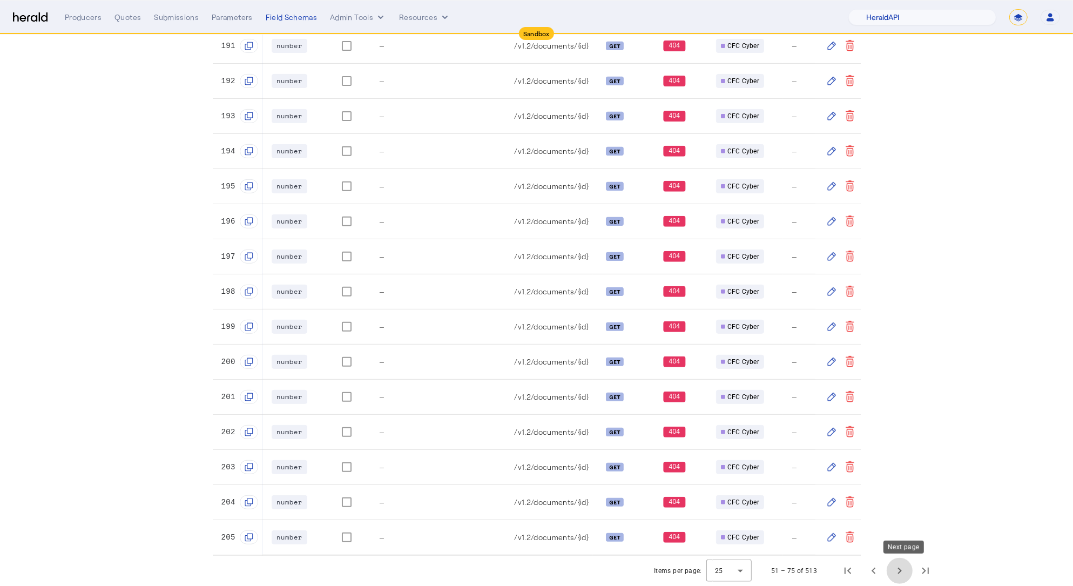
click at [907, 571] on span "Next page" at bounding box center [899, 571] width 26 height 26
click at [899, 578] on span "Next page" at bounding box center [899, 571] width 26 height 26
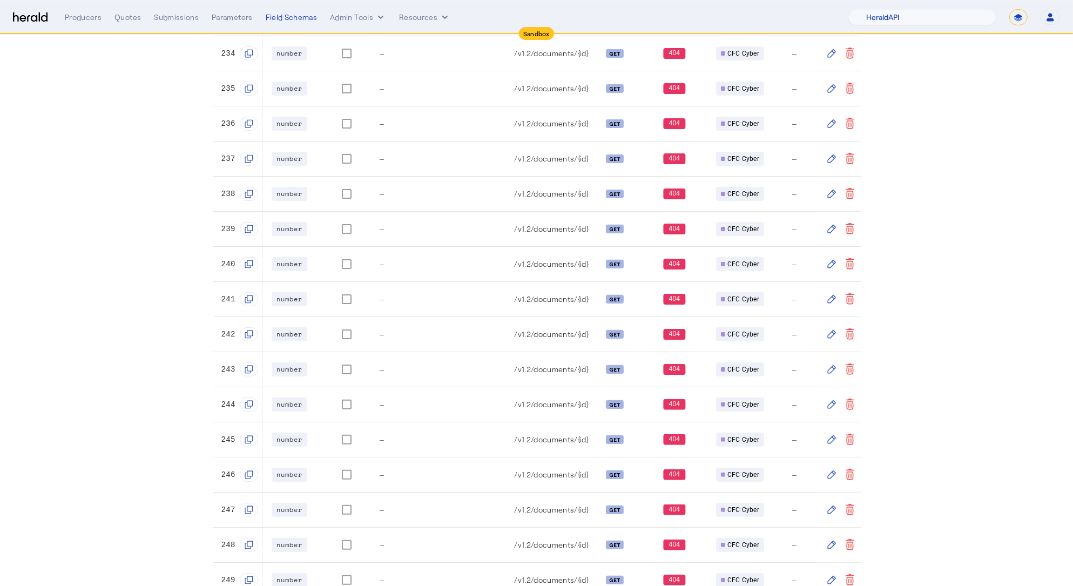
scroll to position [469, 0]
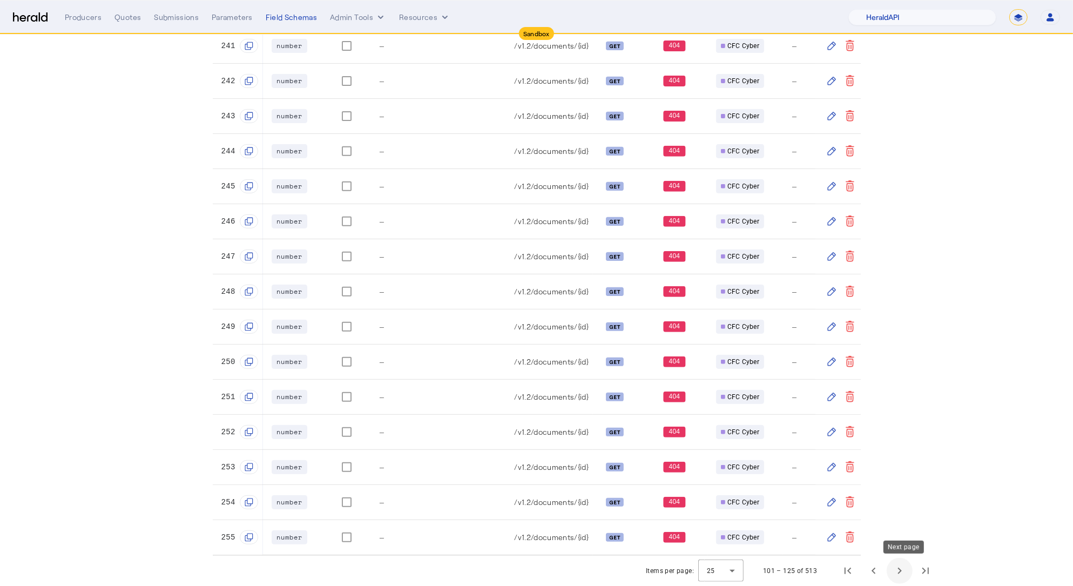
click at [902, 576] on span "Next page" at bounding box center [899, 571] width 26 height 26
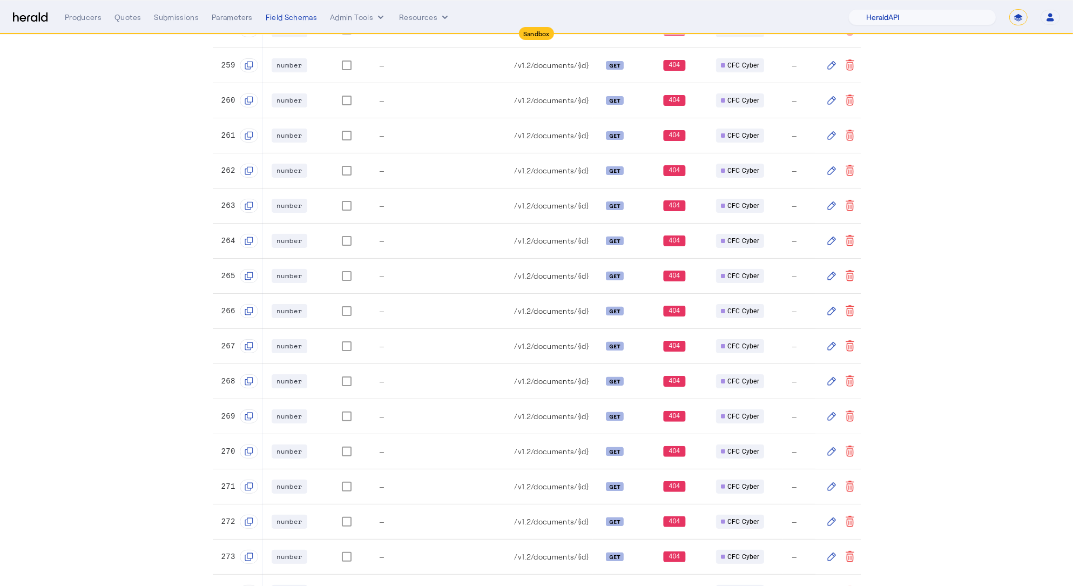
scroll to position [469, 0]
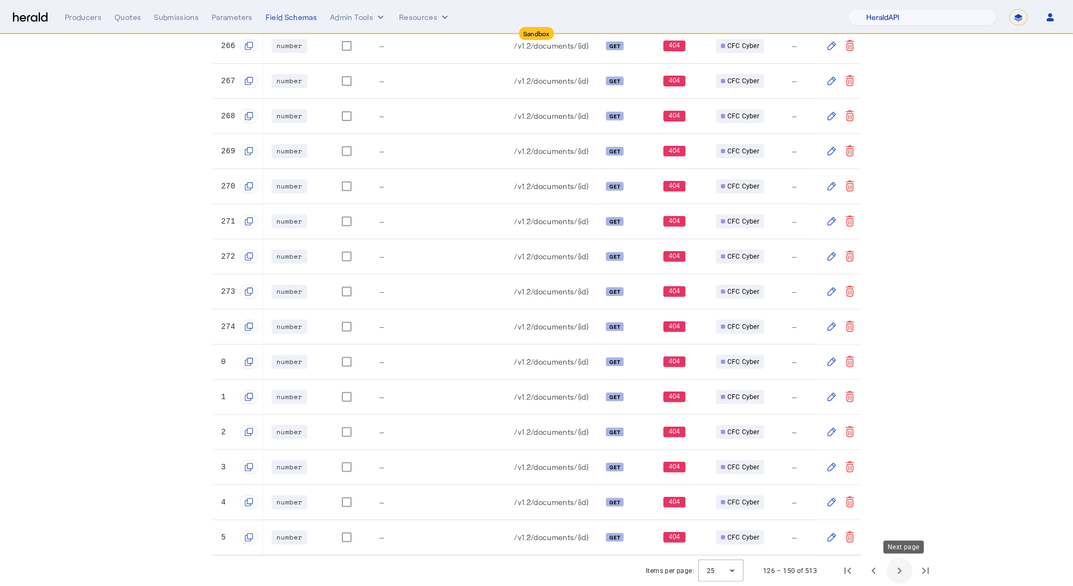
click at [905, 574] on span "Next page" at bounding box center [899, 571] width 26 height 26
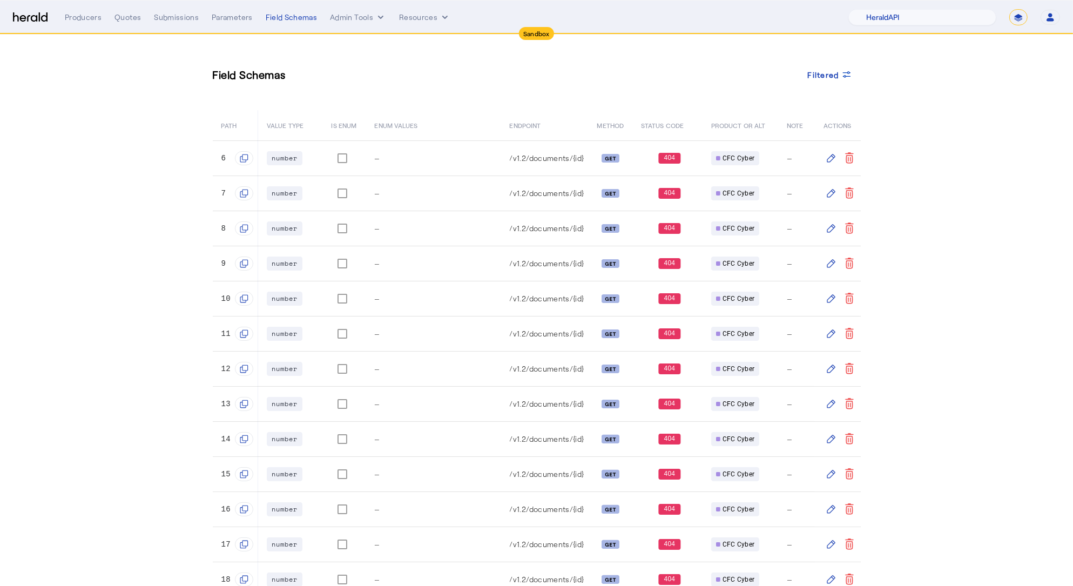
scroll to position [469, 0]
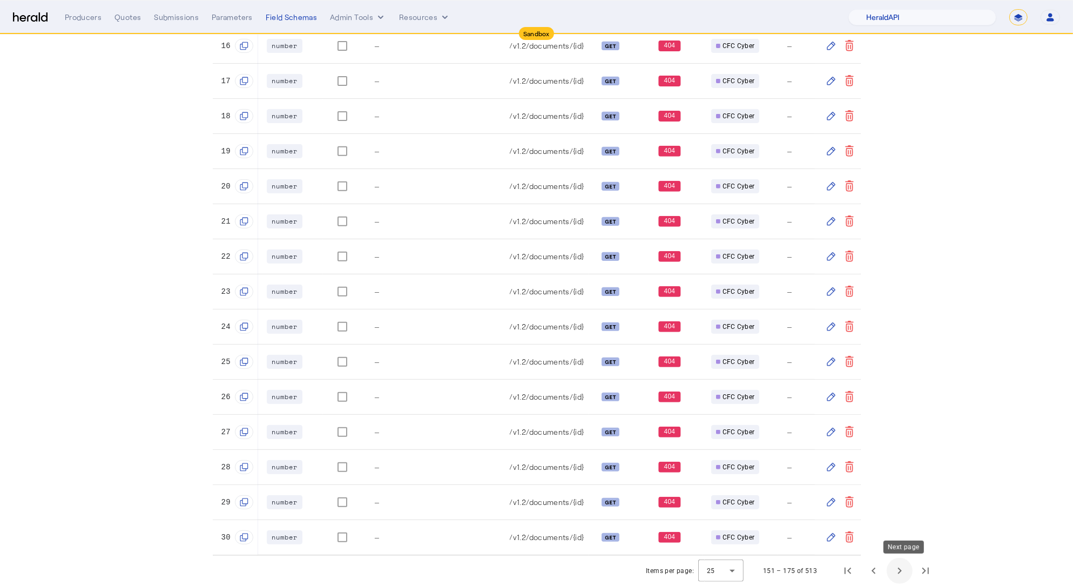
click at [909, 573] on span "Next page" at bounding box center [899, 571] width 26 height 26
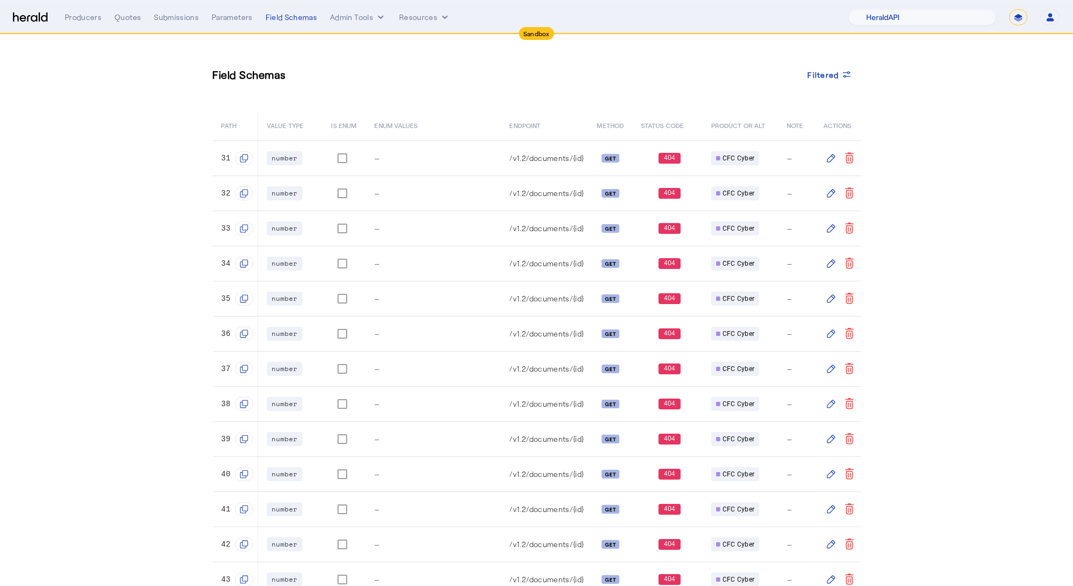
scroll to position [469, 0]
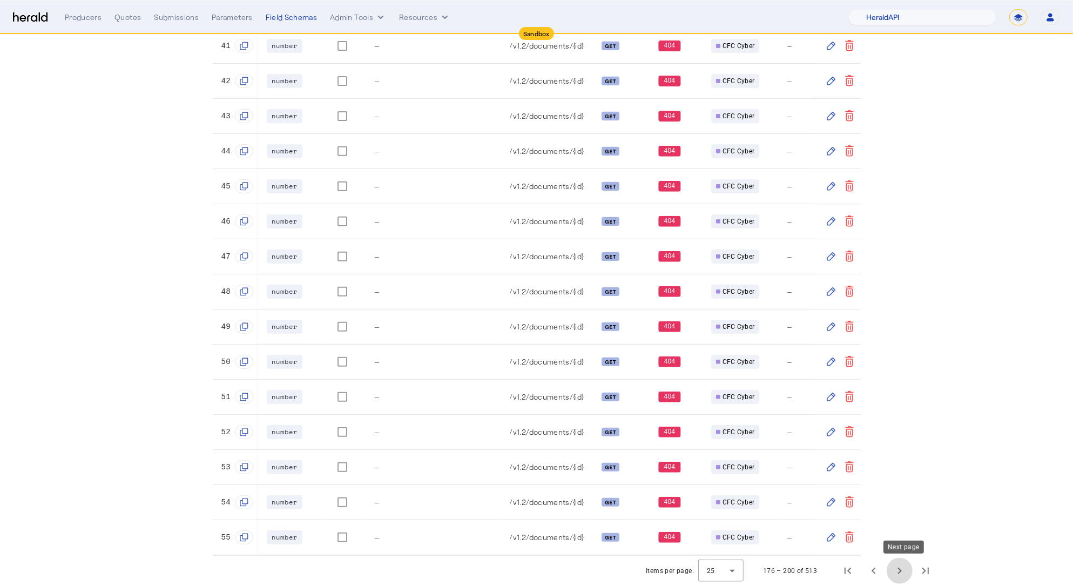
click at [902, 569] on span "Next page" at bounding box center [899, 571] width 26 height 26
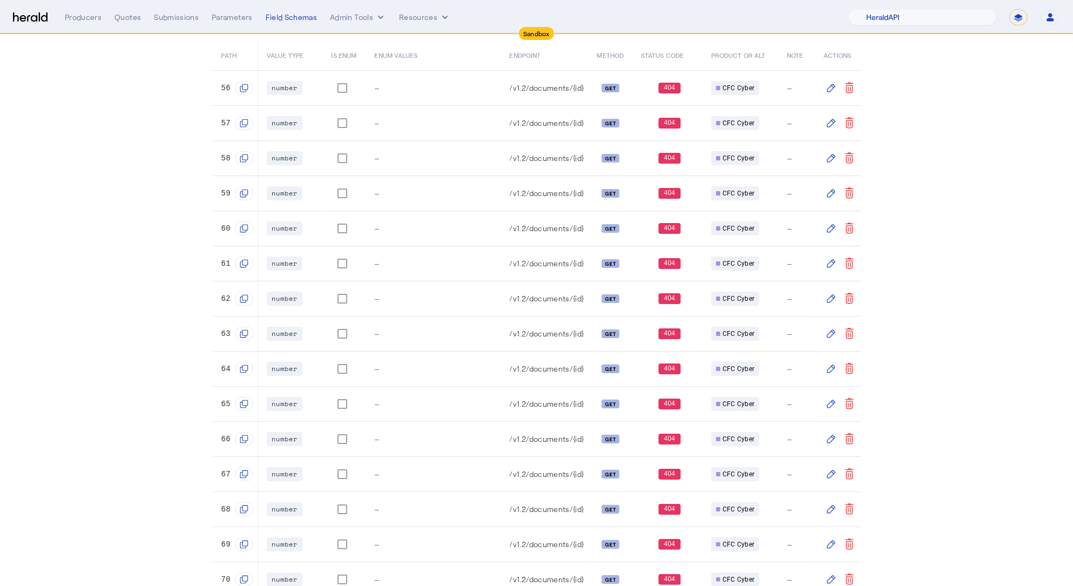
scroll to position [469, 0]
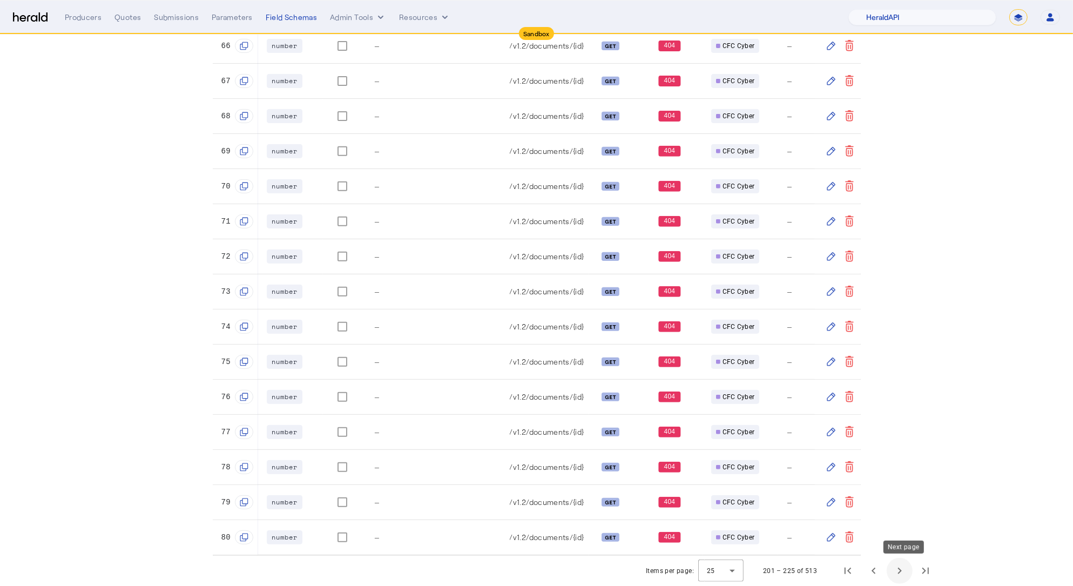
click at [904, 573] on span "Next page" at bounding box center [899, 571] width 26 height 26
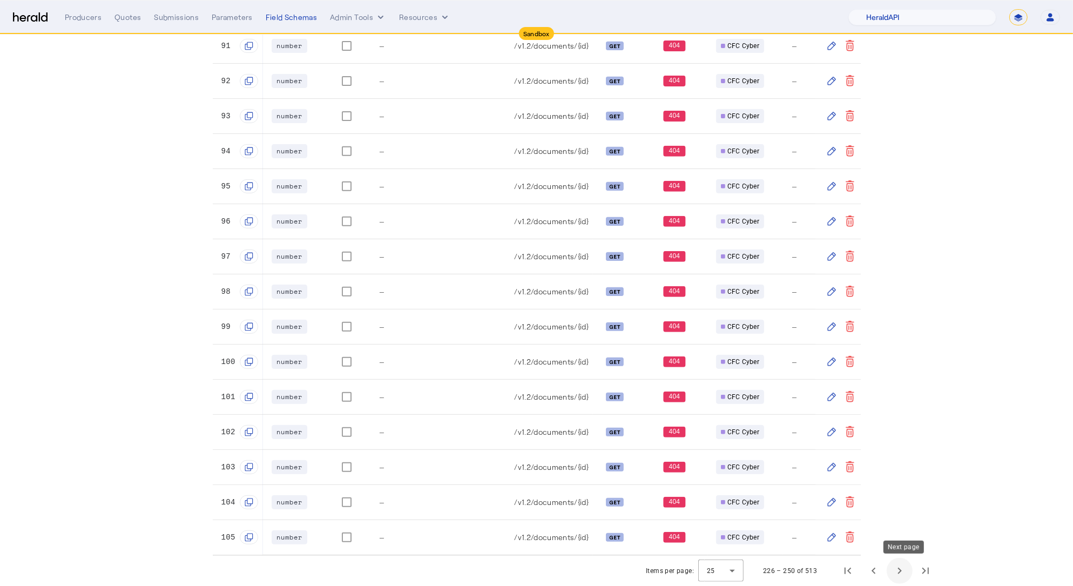
click at [901, 575] on span "Next page" at bounding box center [899, 571] width 26 height 26
click at [912, 570] on span "Next page" at bounding box center [899, 571] width 26 height 26
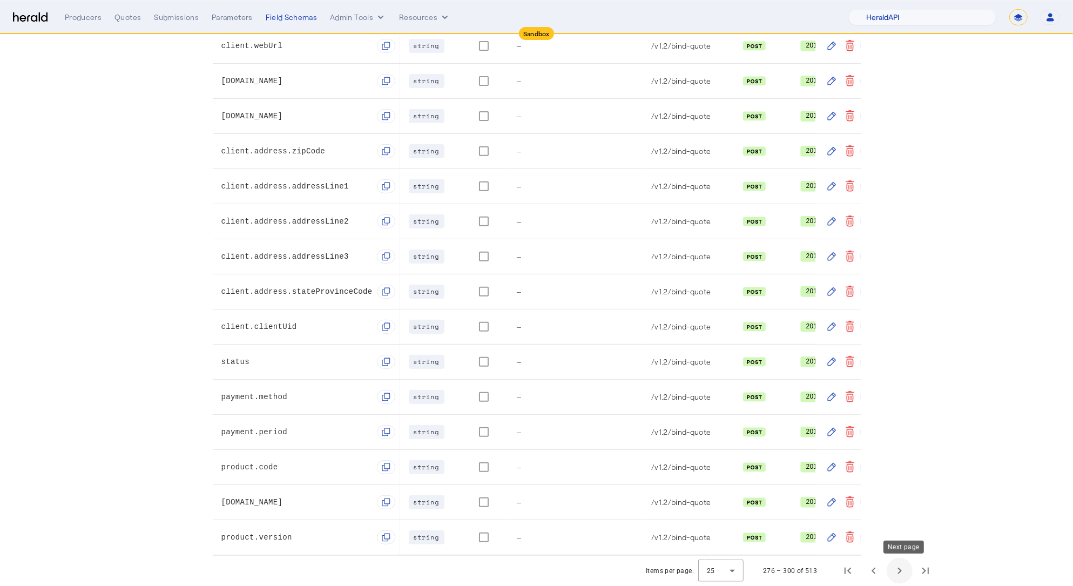
click at [896, 575] on span "Next page" at bounding box center [899, 571] width 26 height 26
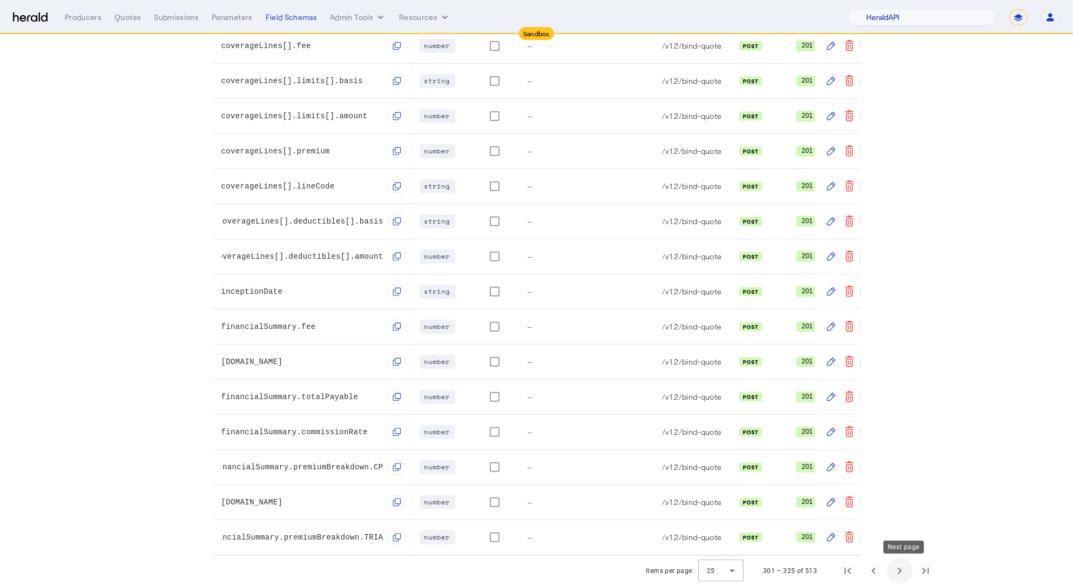
click at [899, 575] on span "Next page" at bounding box center [899, 571] width 26 height 26
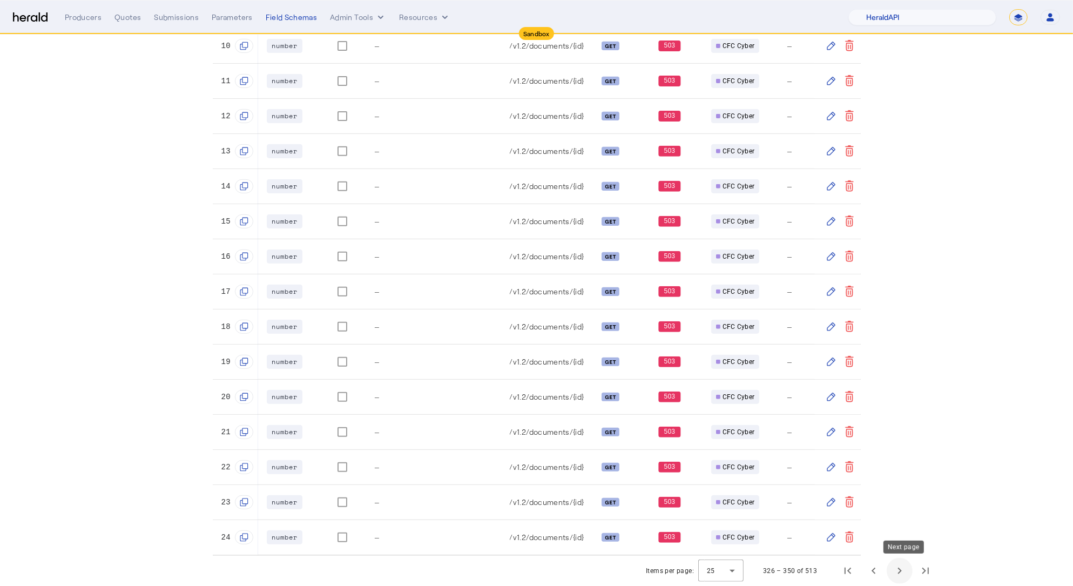
click at [899, 572] on span "Next page" at bounding box center [899, 571] width 26 height 26
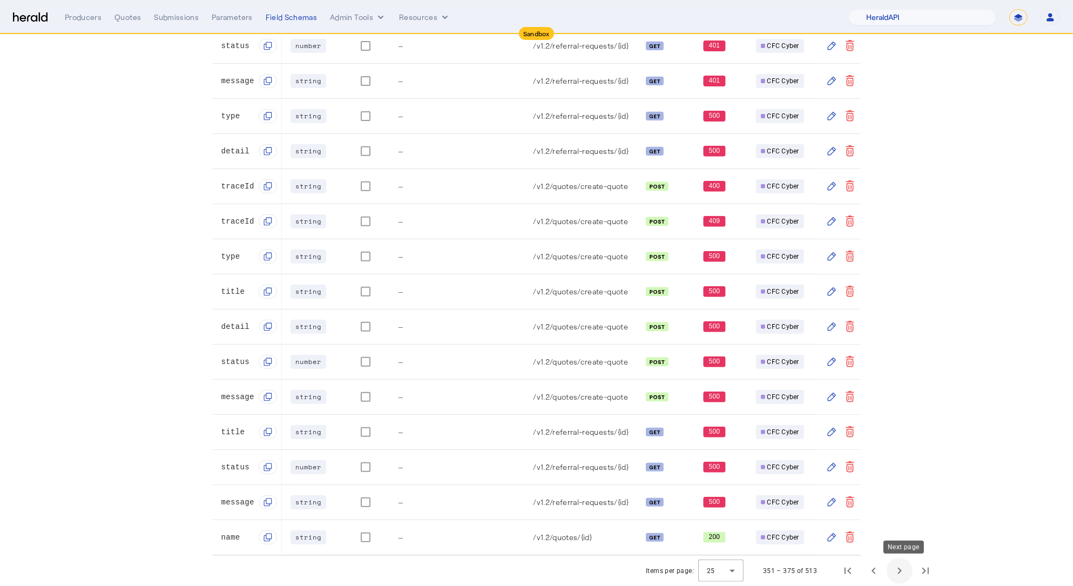
click at [906, 572] on span "Next page" at bounding box center [899, 571] width 26 height 26
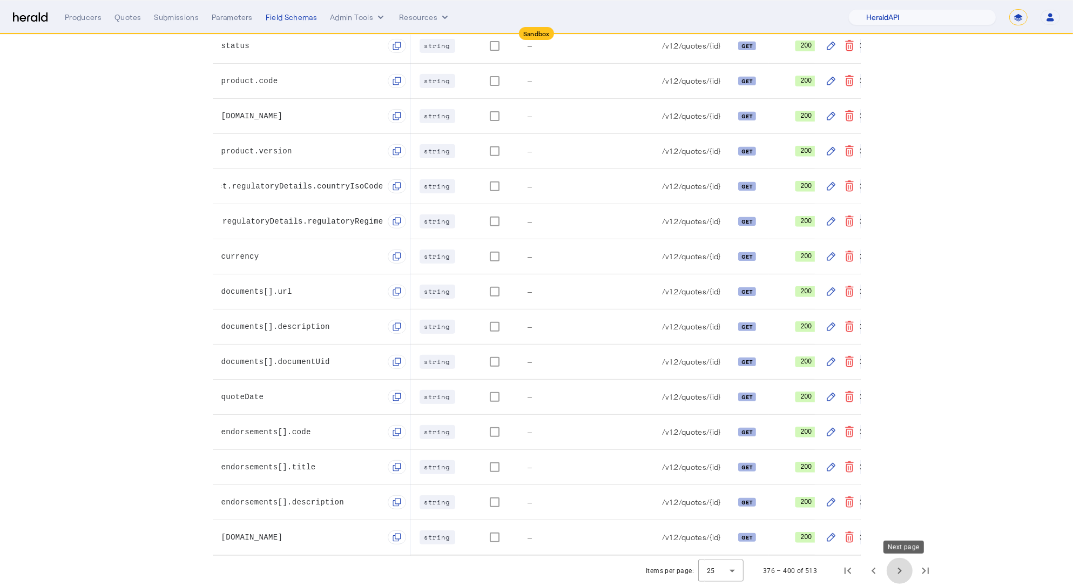
click at [898, 569] on span "Next page" at bounding box center [899, 571] width 26 height 26
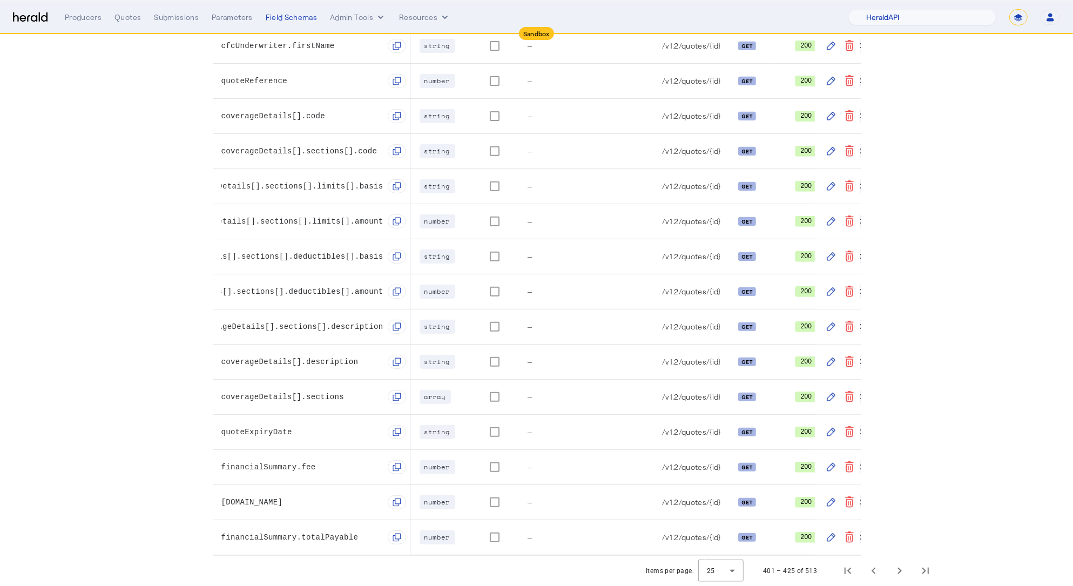
scroll to position [469, 0]
click at [901, 571] on span "Next page" at bounding box center [899, 571] width 26 height 26
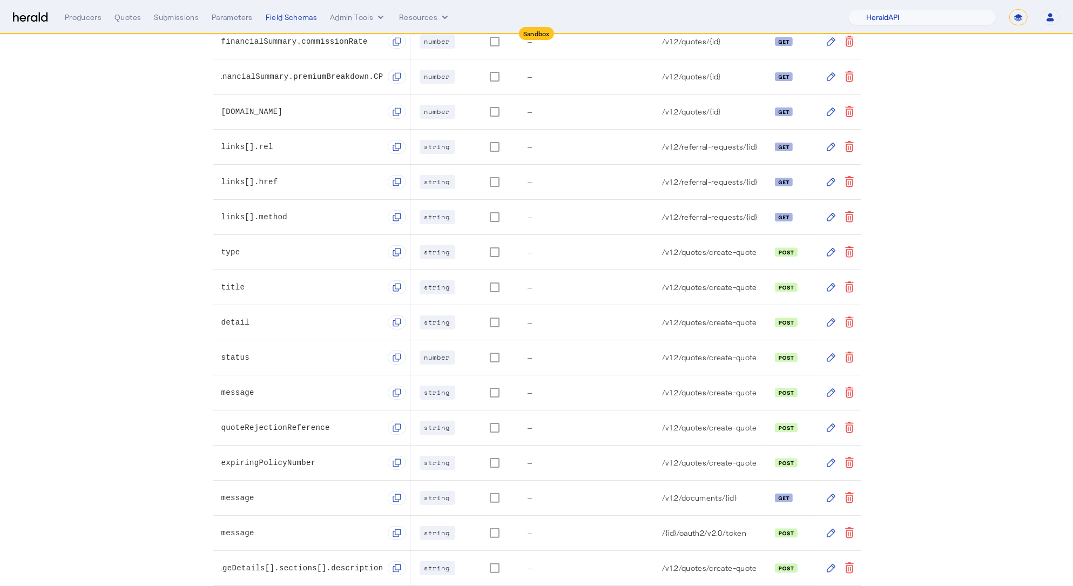
scroll to position [460, 0]
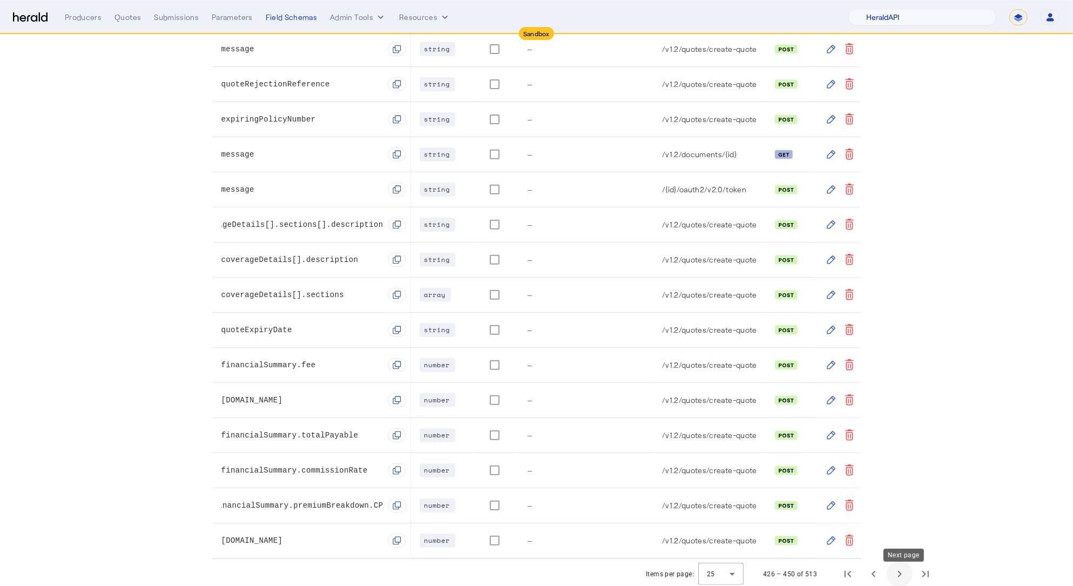
click at [900, 577] on span "Next page" at bounding box center [899, 574] width 26 height 26
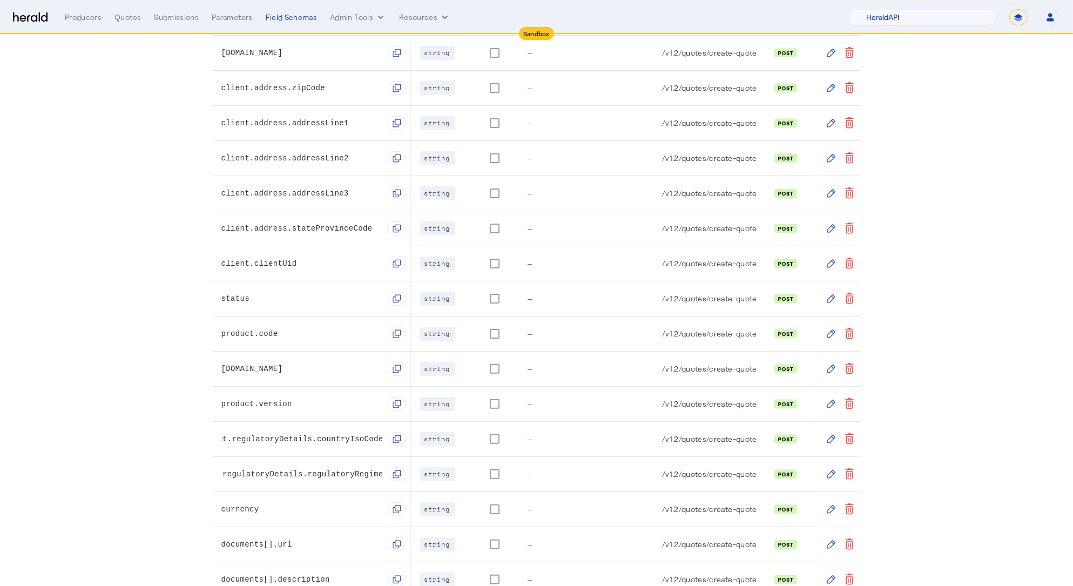
scroll to position [469, 0]
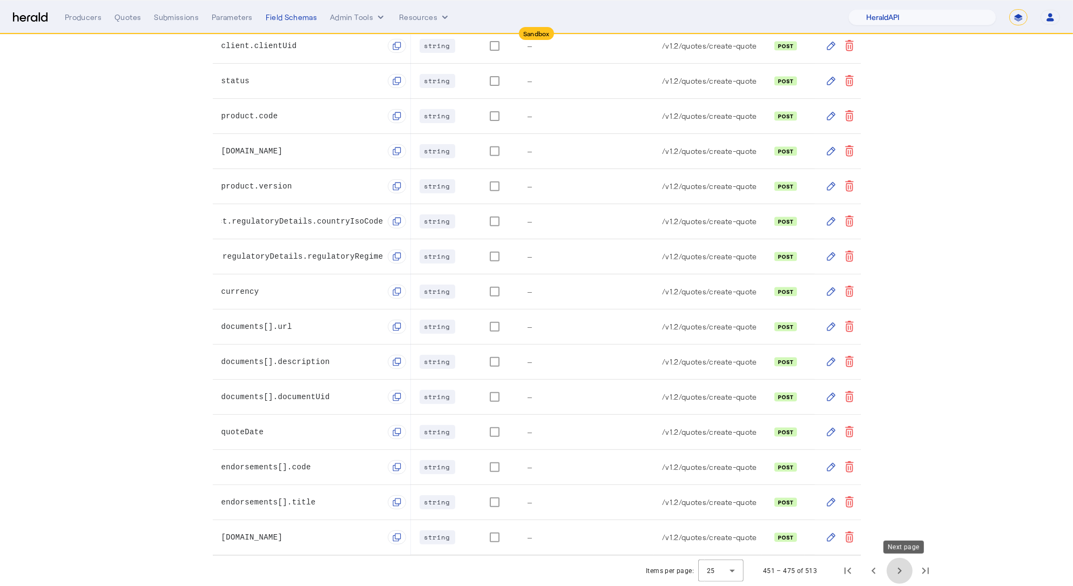
click at [905, 574] on span "Next page" at bounding box center [899, 571] width 26 height 26
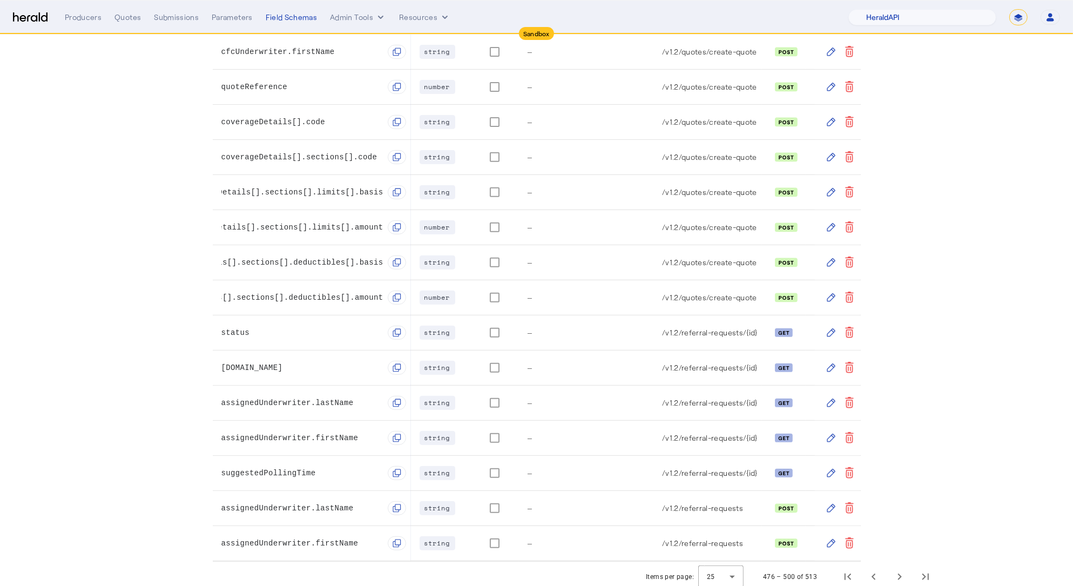
scroll to position [469, 0]
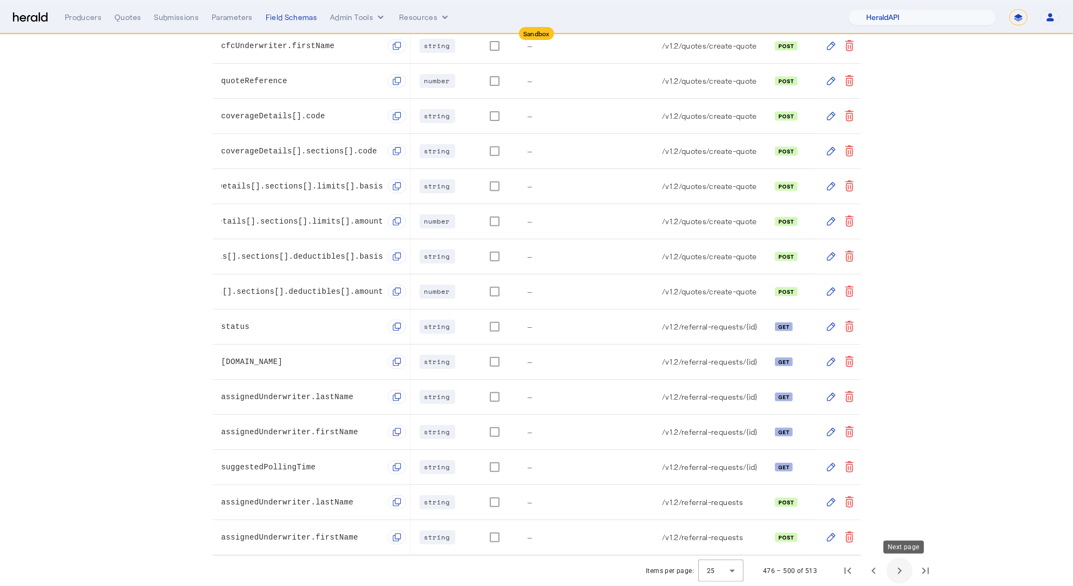
click at [894, 573] on span "Next page" at bounding box center [899, 571] width 26 height 26
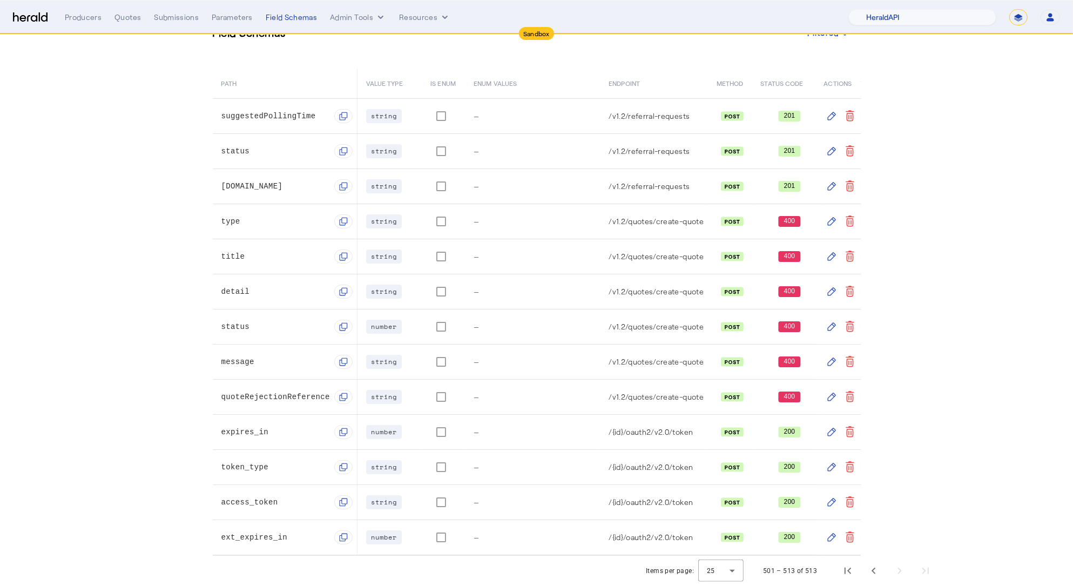
scroll to position [49, 0]
click at [849, 573] on span "First page" at bounding box center [847, 571] width 26 height 26
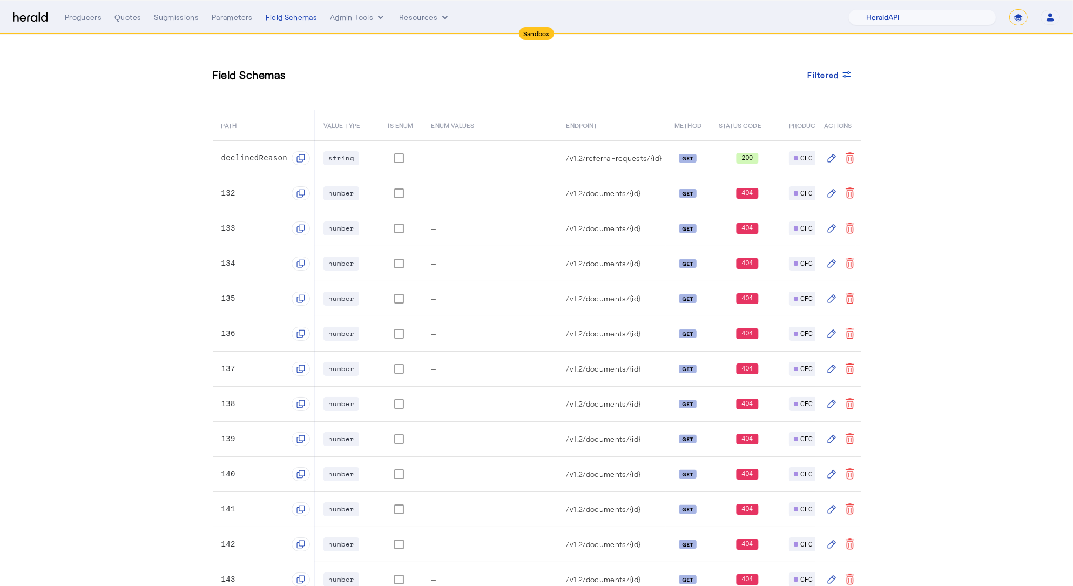
click at [1018, 17] on select "**********" at bounding box center [1018, 17] width 18 height 16
select select "**********"
click at [1016, 9] on select "**********" at bounding box center [1018, 17] width 18 height 16
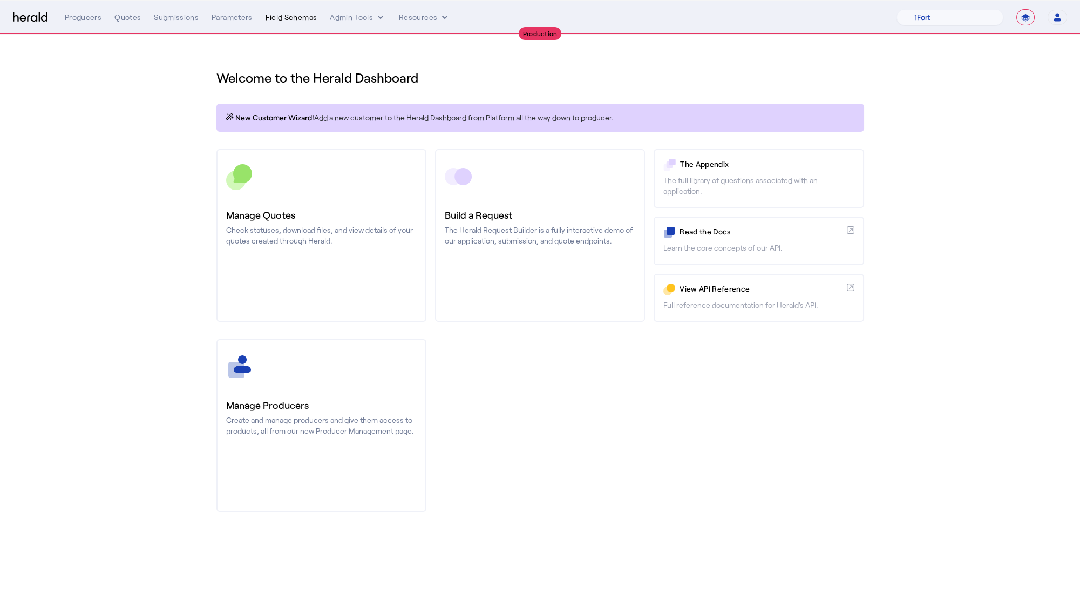
click at [288, 17] on div "Field Schemas" at bounding box center [292, 17] width 52 height 11
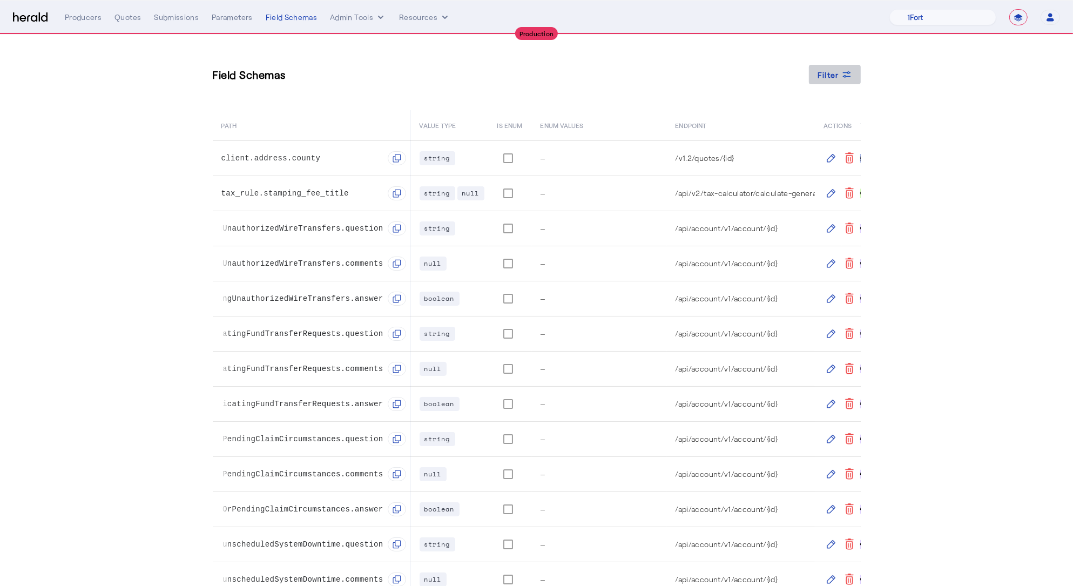
click at [859, 65] on span at bounding box center [835, 75] width 52 height 26
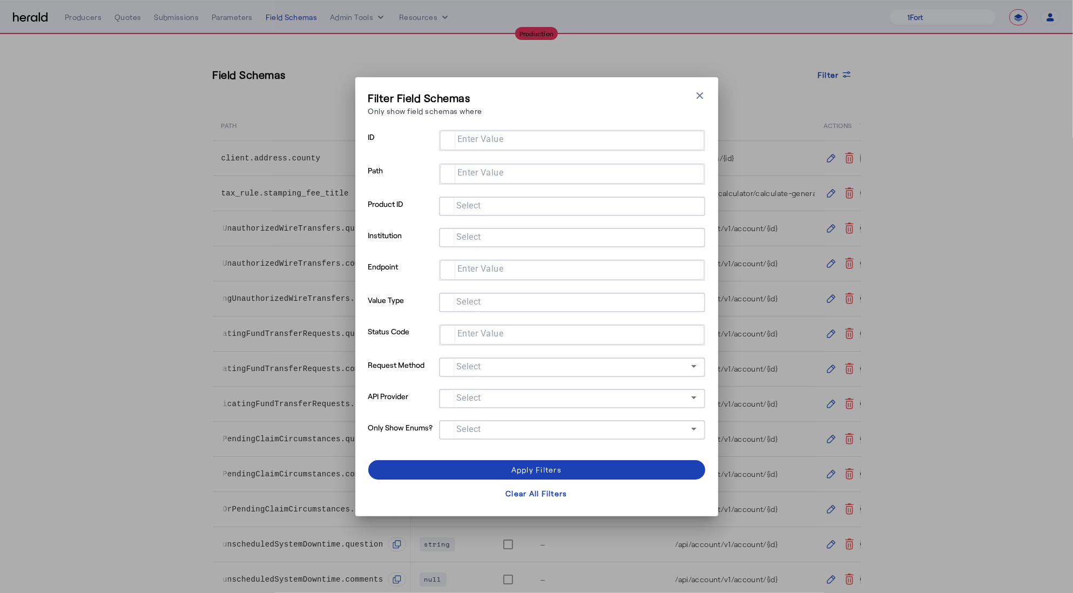
click at [482, 427] on span at bounding box center [568, 428] width 243 height 13
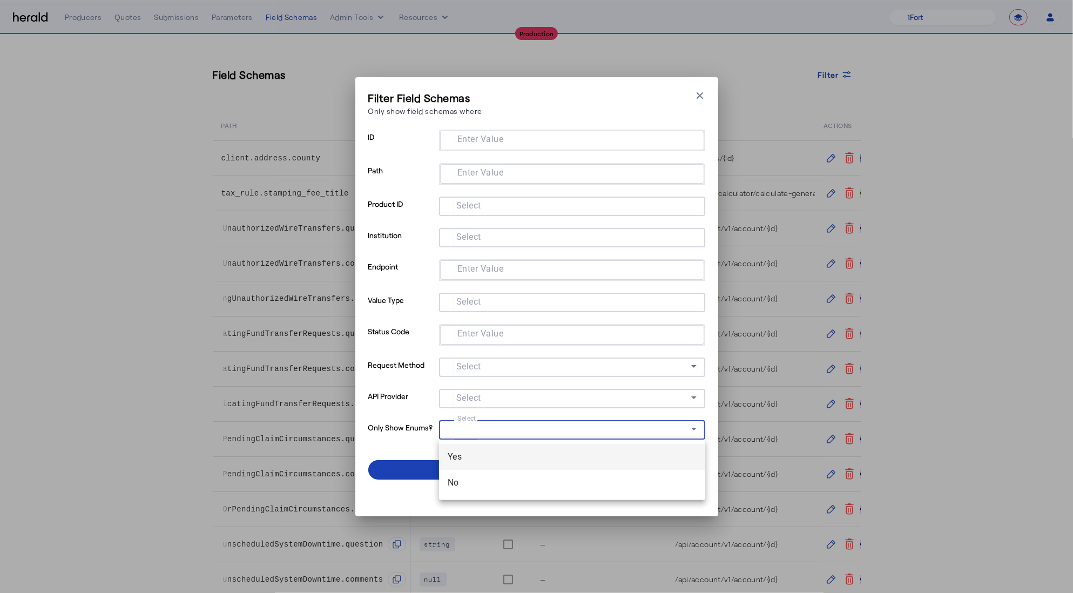
click at [478, 404] on div at bounding box center [536, 296] width 1073 height 593
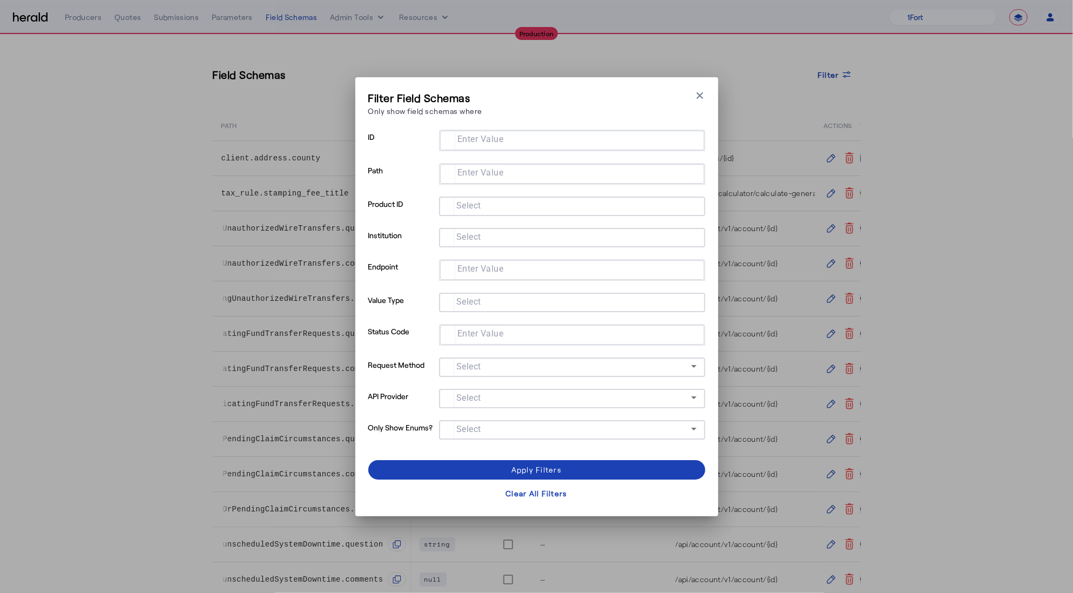
click at [472, 207] on mat-label "Select" at bounding box center [468, 205] width 25 height 10
click at [472, 207] on input "Select" at bounding box center [569, 205] width 245 height 13
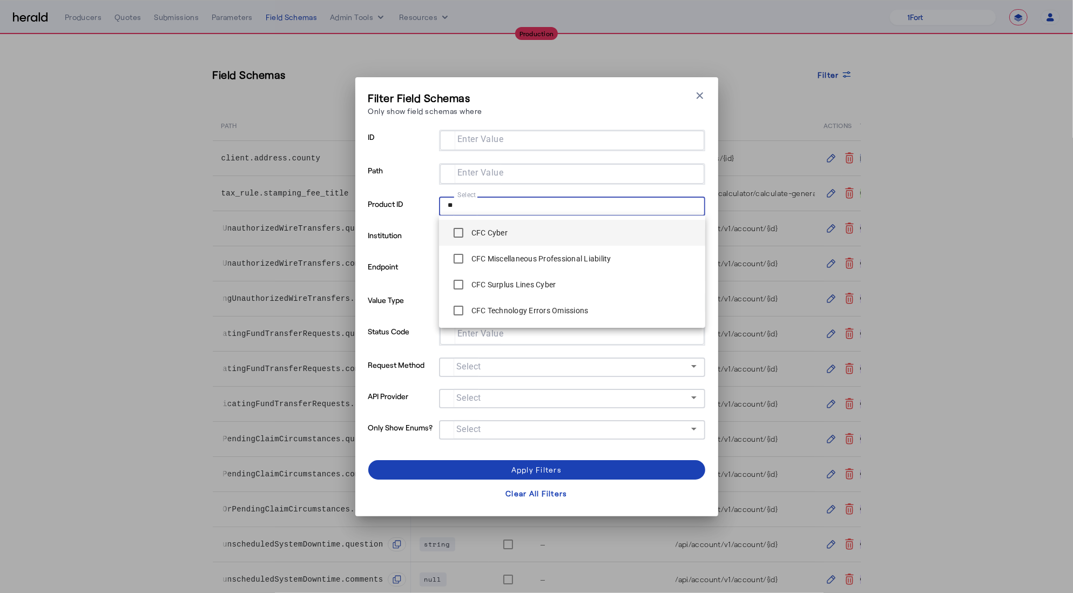
type input "**"
click at [421, 471] on span at bounding box center [536, 470] width 337 height 26
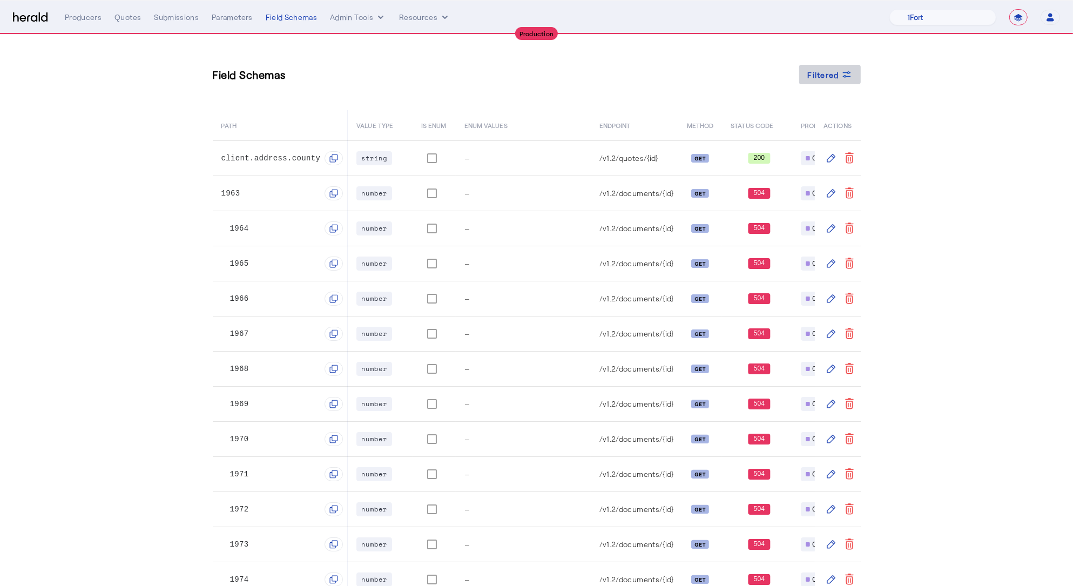
click at [812, 72] on span "Filtered" at bounding box center [822, 74] width 31 height 11
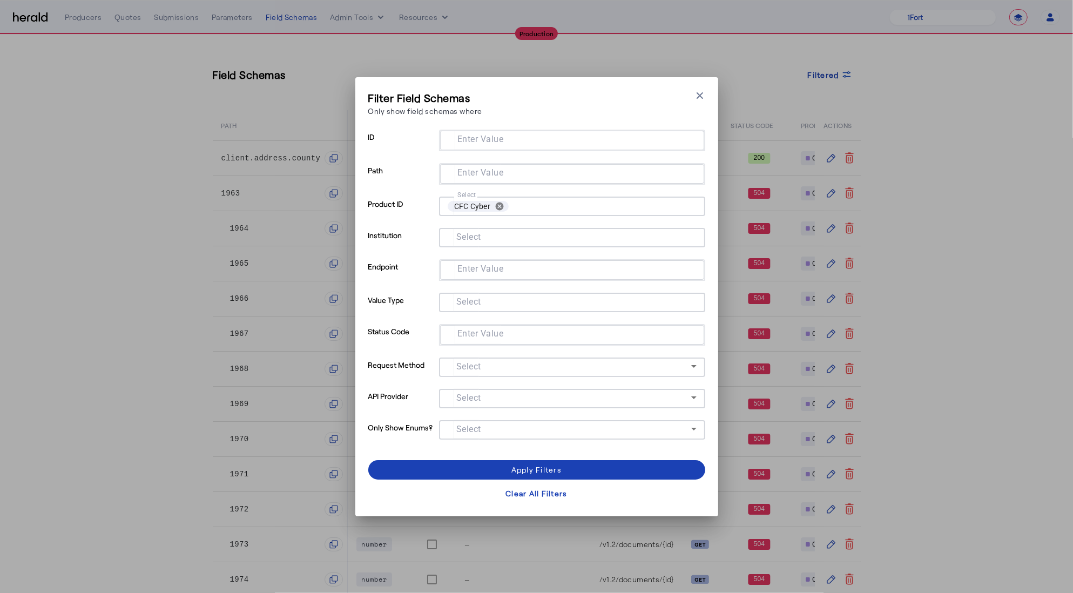
click at [492, 177] on input "Enter Value" at bounding box center [570, 172] width 242 height 13
type input "**********"
click at [512, 465] on div "Apply Filters" at bounding box center [536, 469] width 50 height 11
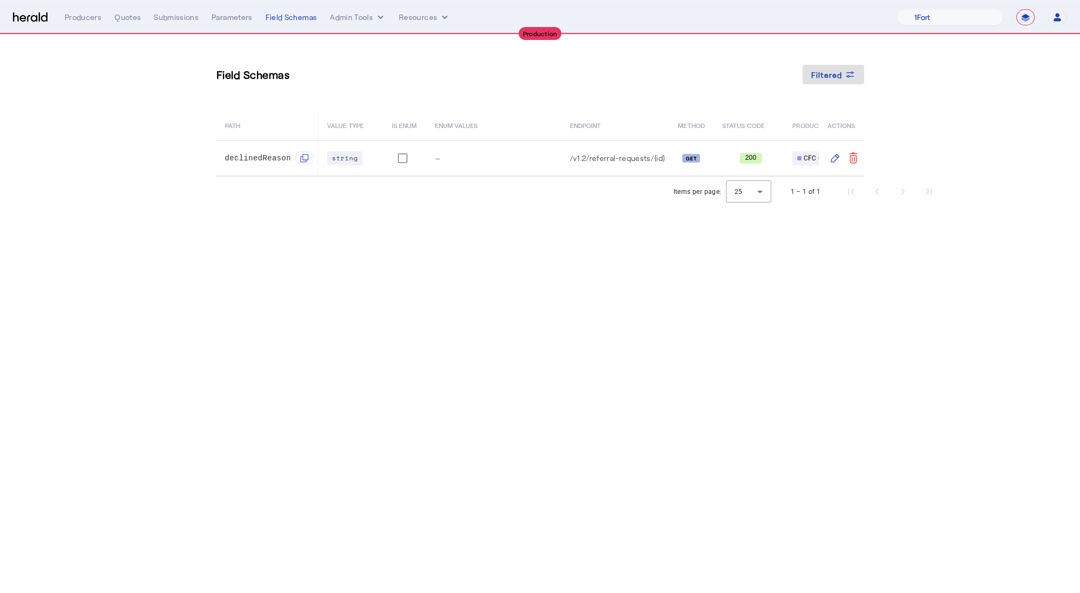
click at [402, 276] on body "**********" at bounding box center [540, 296] width 1080 height 593
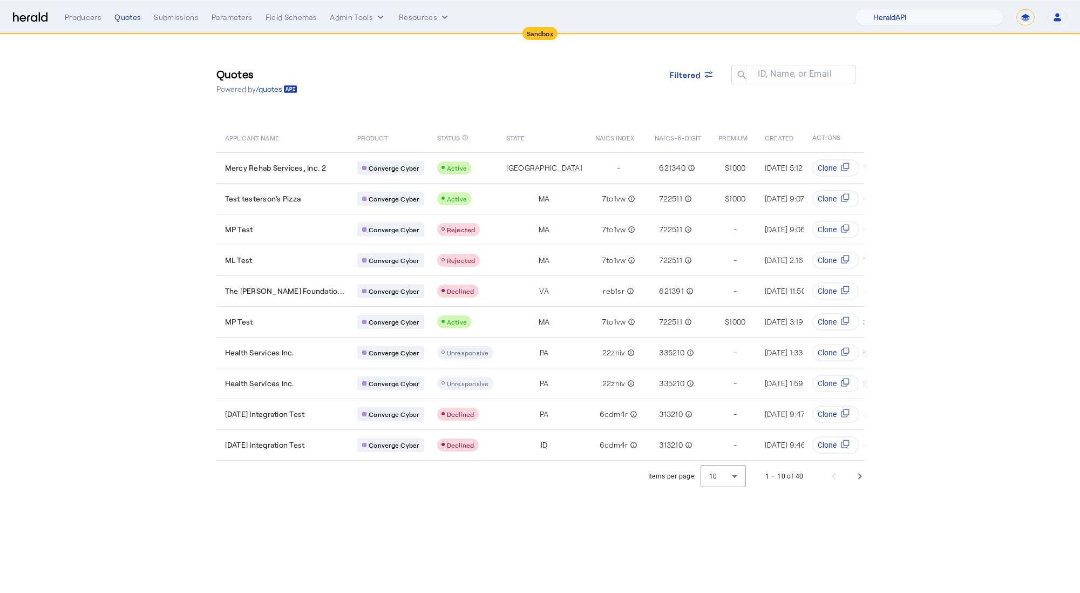
select select "pfm_2v8p_herald_api"
select select "*******"
click at [695, 69] on span "Filtered" at bounding box center [685, 74] width 31 height 11
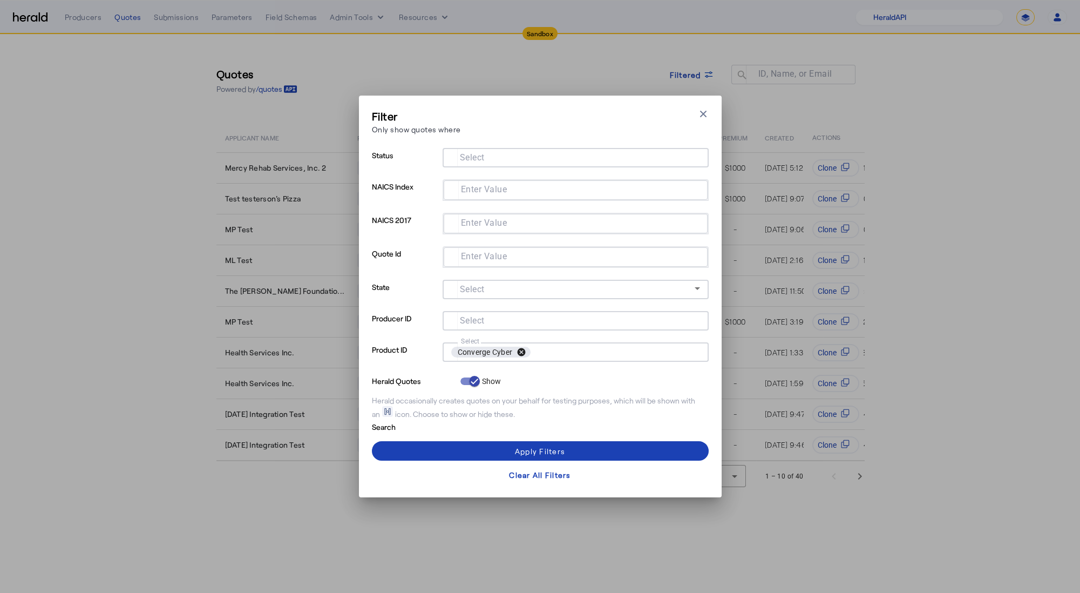
click at [525, 353] on button "cancel" at bounding box center [521, 352] width 18 height 10
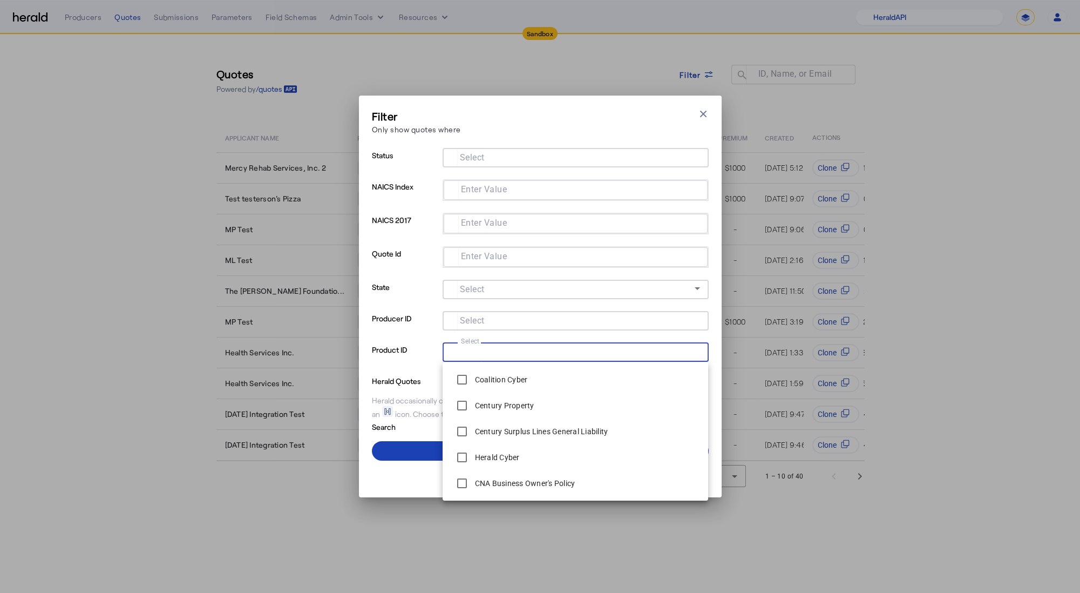
click at [524, 354] on input "Select" at bounding box center [573, 350] width 245 height 13
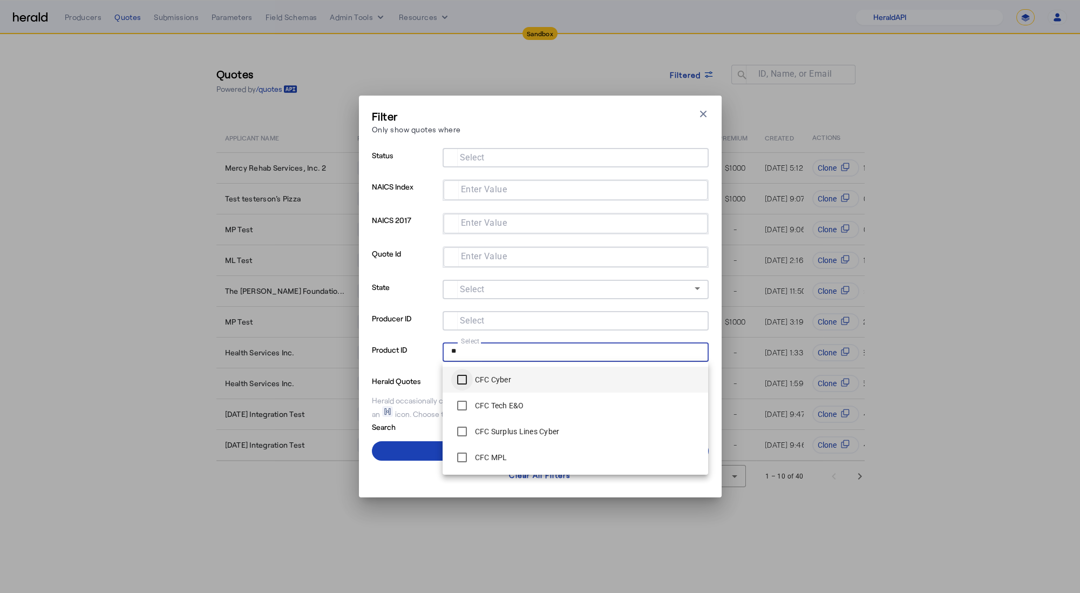
type input "**"
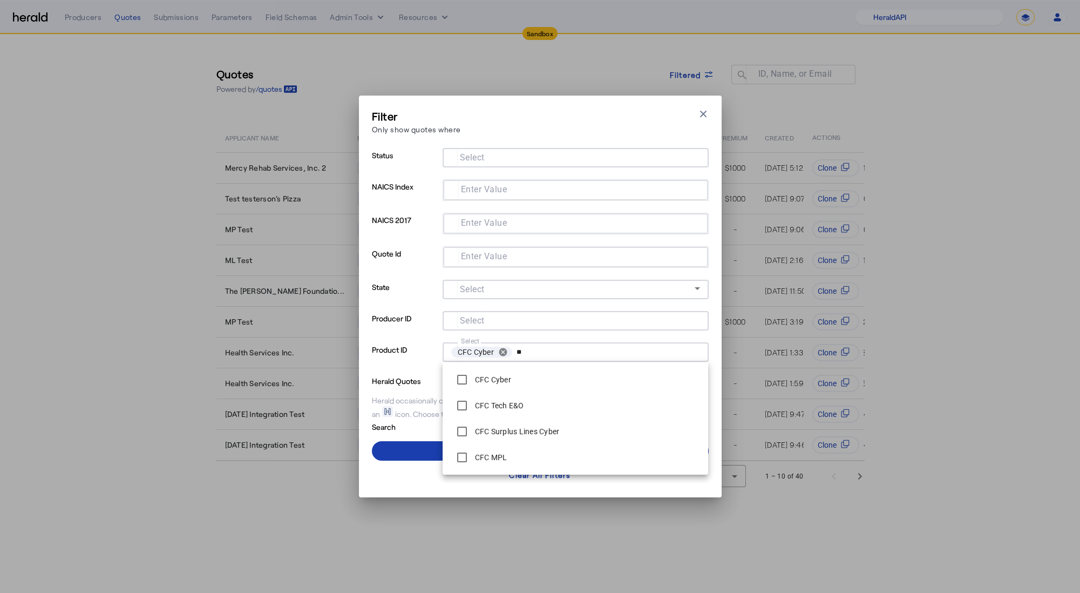
click at [397, 445] on span at bounding box center [540, 451] width 337 height 26
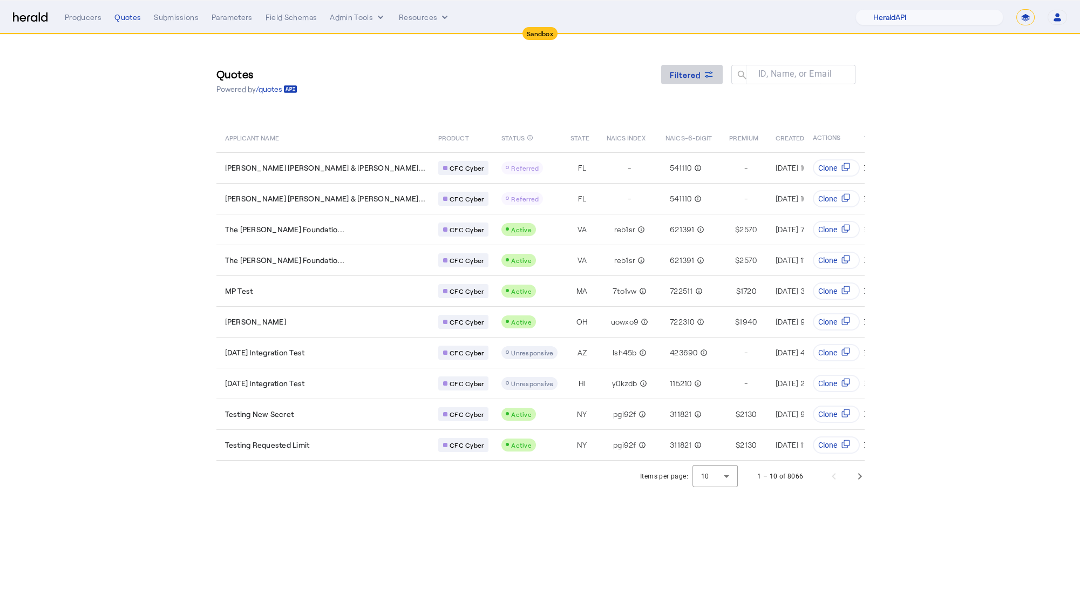
click at [697, 72] on span "Filtered" at bounding box center [685, 74] width 31 height 11
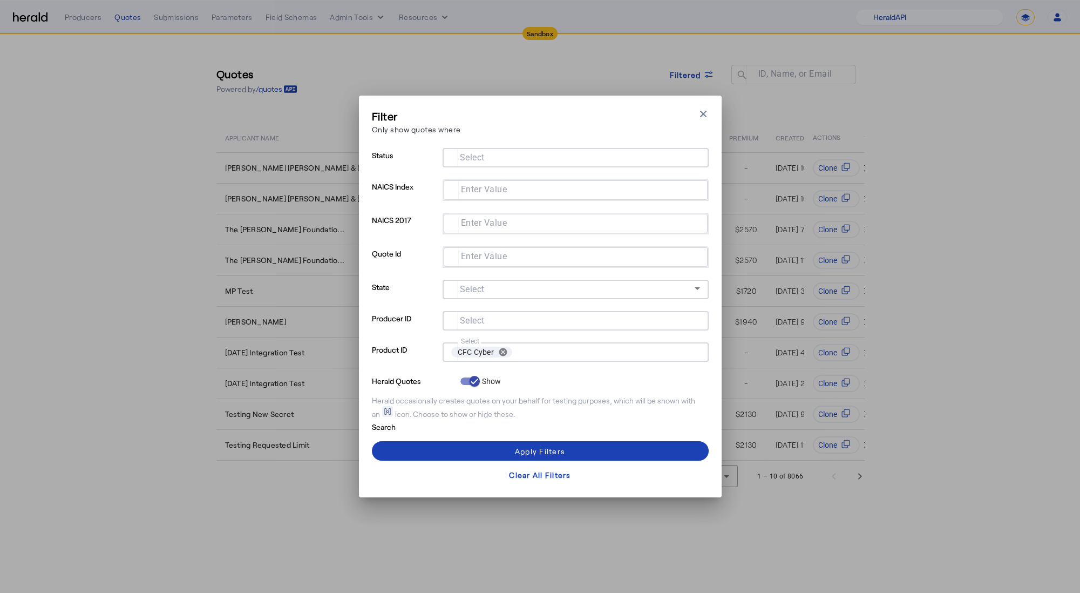
click at [550, 158] on input "Select" at bounding box center [573, 156] width 245 height 13
click at [447, 447] on span at bounding box center [540, 451] width 337 height 26
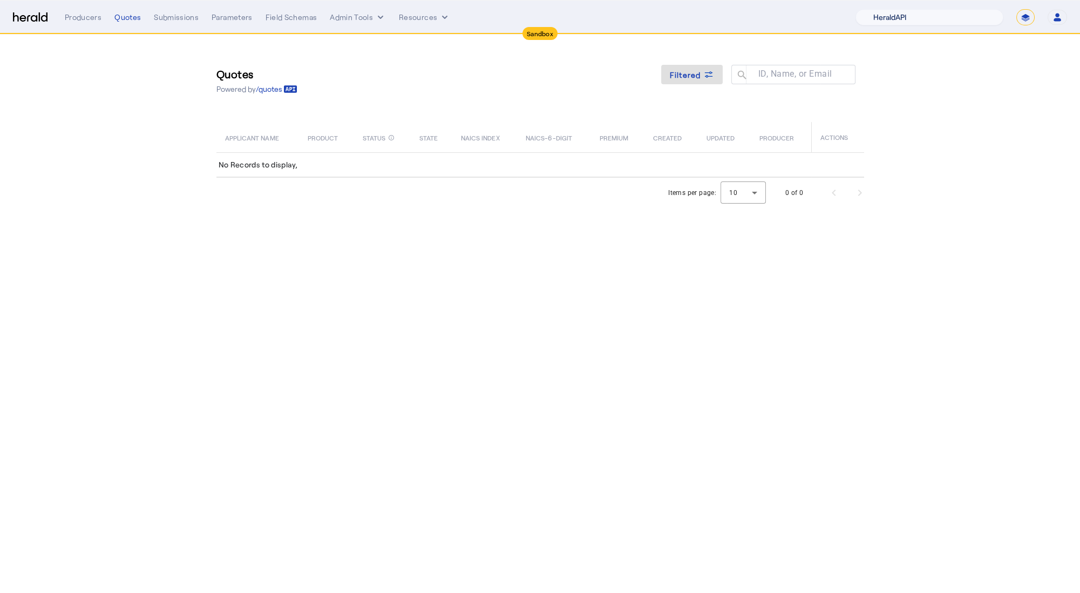
click at [969, 15] on select "1Fort Acrisure Acturis Affinity Advisors Affinity Risk Agentero AmWins Anzen Ao…" at bounding box center [930, 17] width 148 height 16
select select "pfm_h3db_crc"
click at [881, 9] on select "1Fort Acrisure Acturis Affinity Advisors Affinity Risk Agentero AmWins Anzen Ao…" at bounding box center [930, 17] width 148 height 16
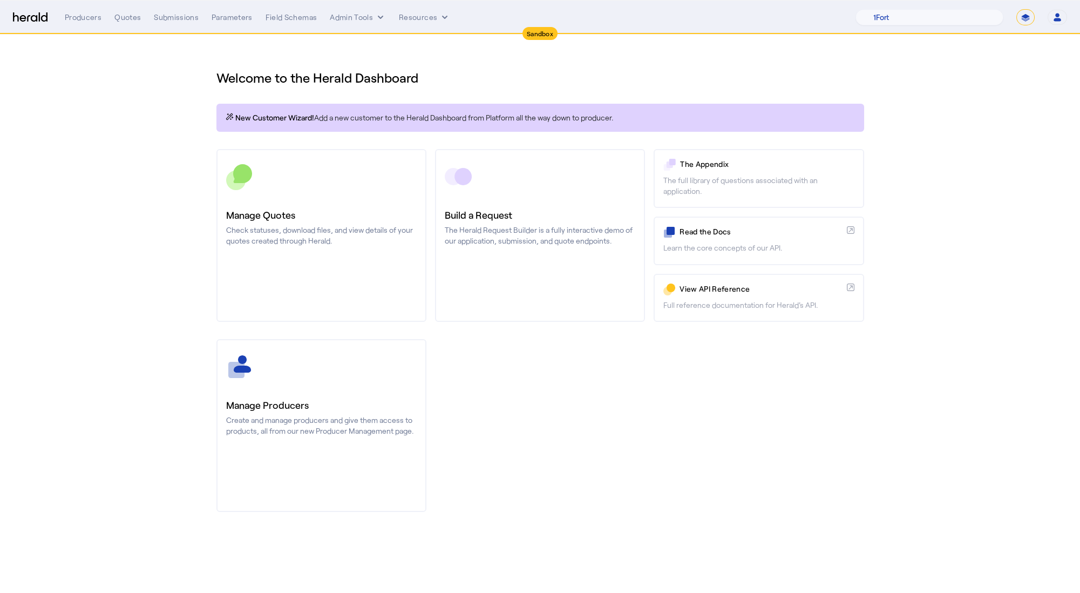
click at [1029, 15] on select "**********" at bounding box center [1025, 17] width 18 height 16
select select "**********"
click at [1016, 9] on select "**********" at bounding box center [1025, 17] width 18 height 16
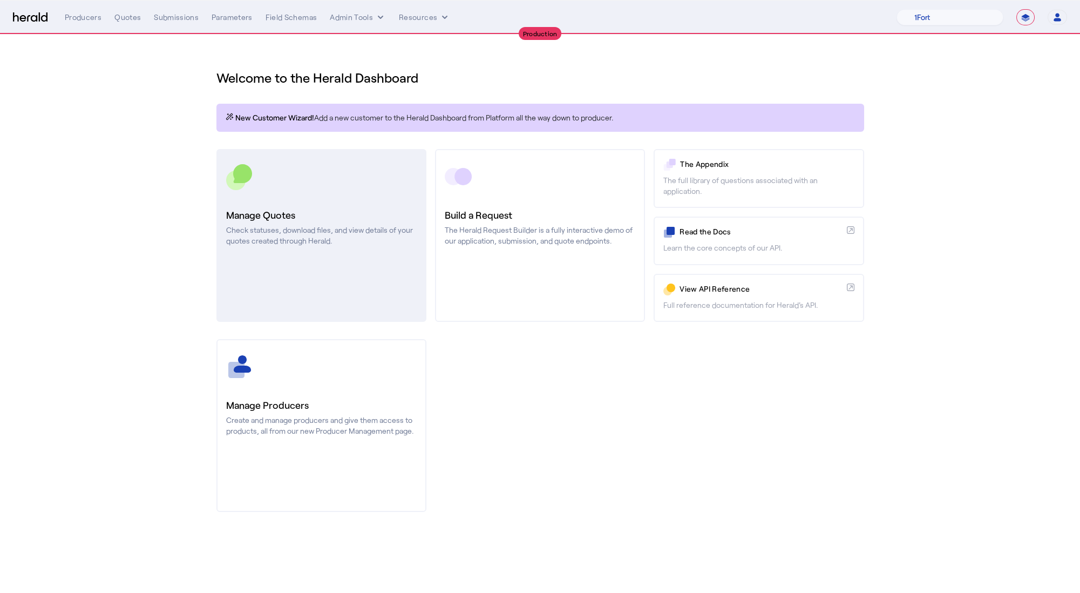
click at [232, 225] on p "Check statuses, download files, and view details of your quotes created through…" at bounding box center [321, 236] width 191 height 22
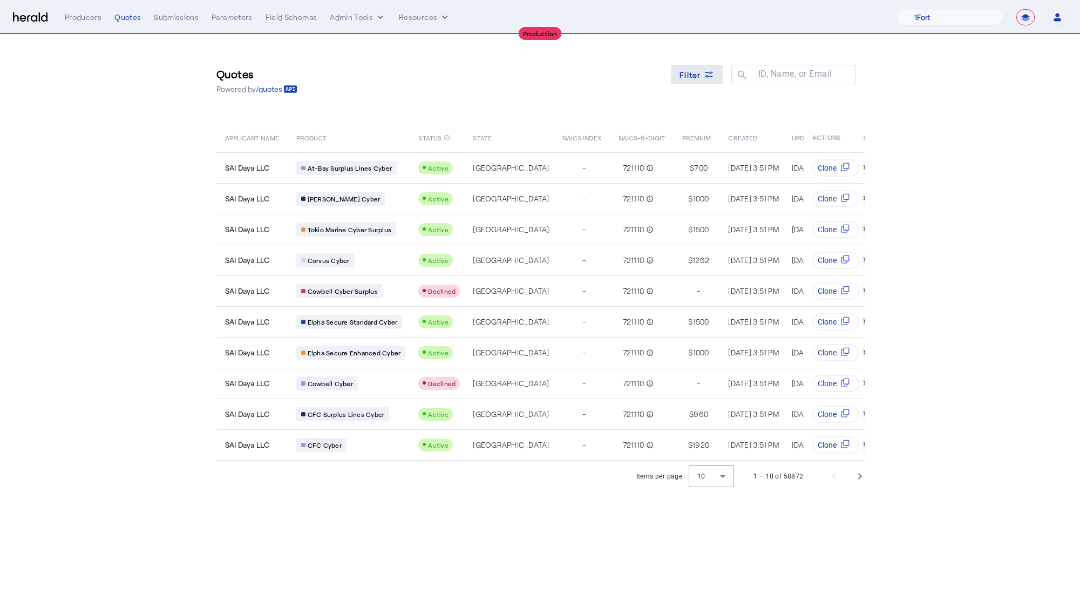
click at [709, 68] on span at bounding box center [697, 75] width 52 height 26
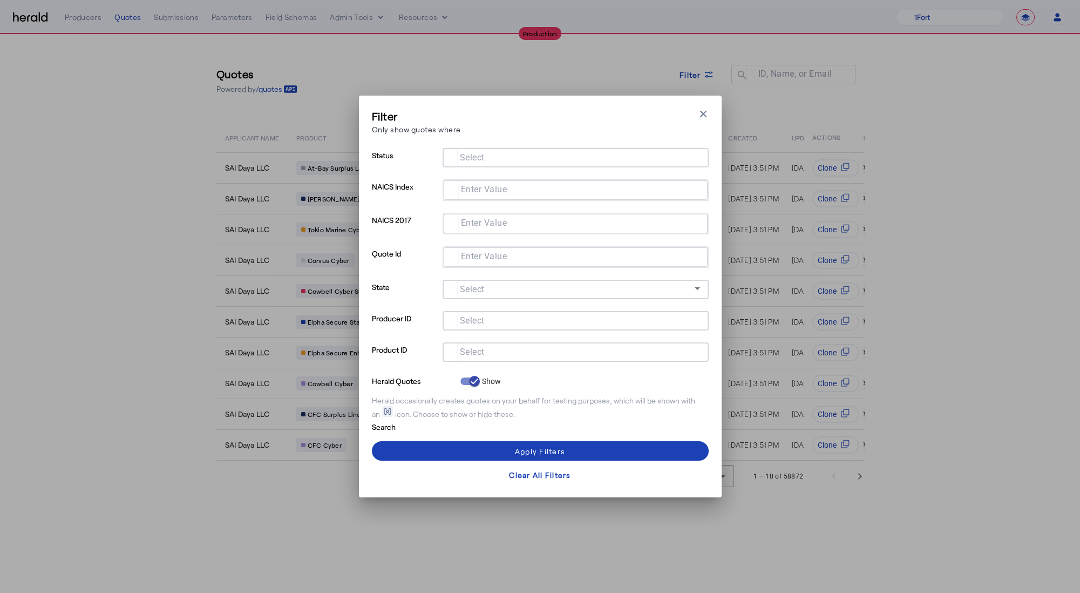
click at [538, 354] on input "Select" at bounding box center [573, 350] width 245 height 13
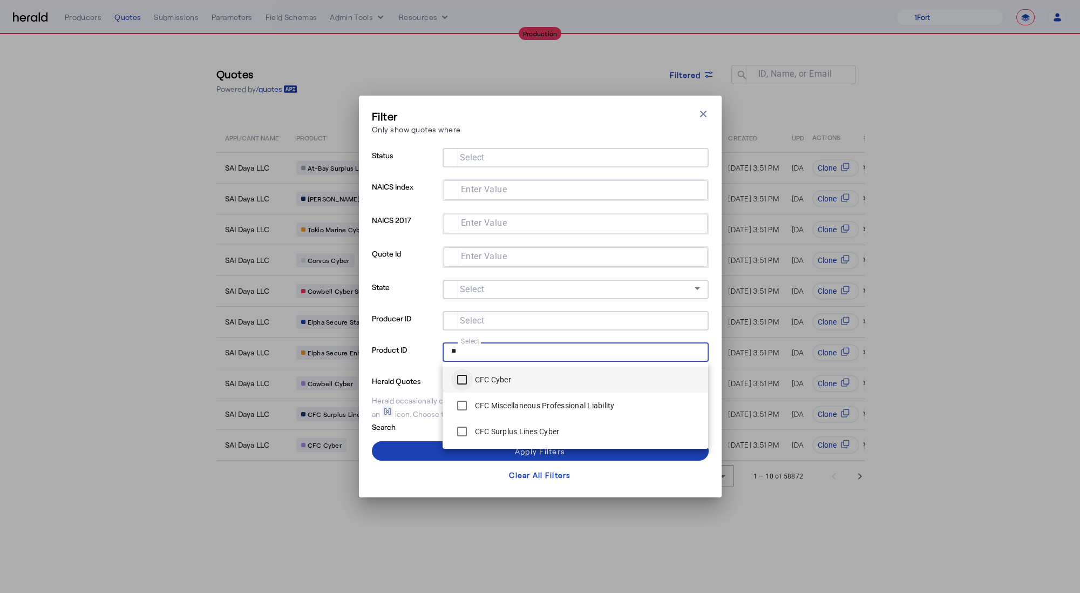
type input "**"
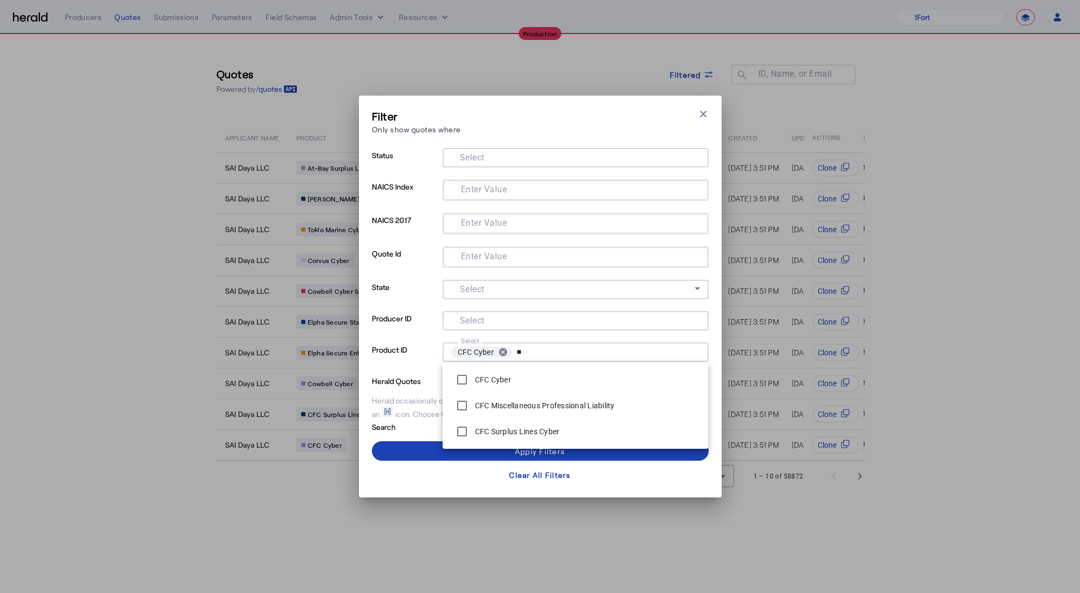
click at [496, 161] on input "Select" at bounding box center [573, 156] width 245 height 13
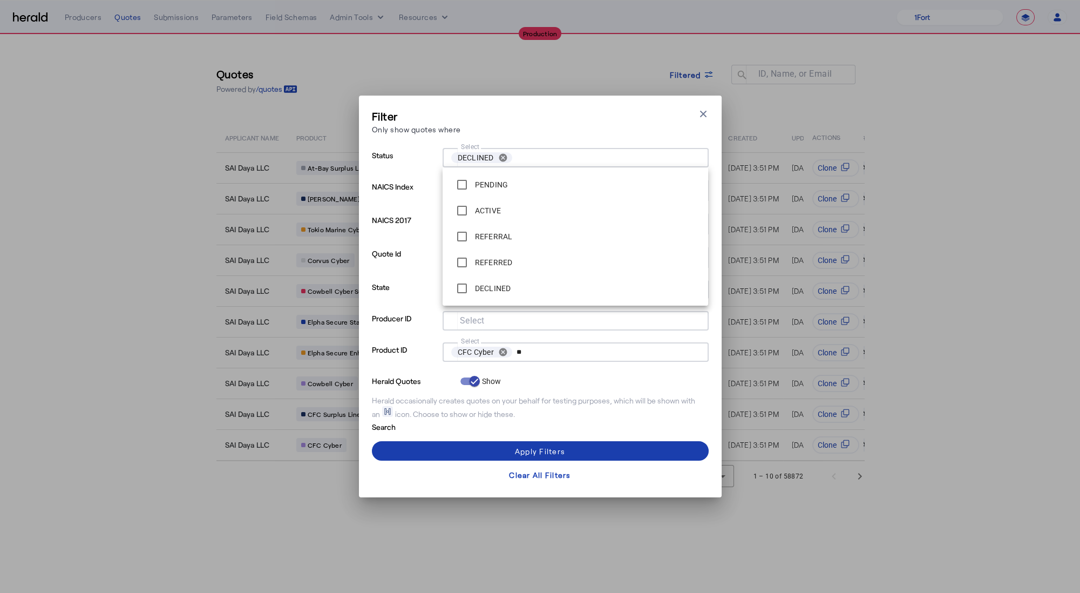
click at [471, 453] on span at bounding box center [540, 451] width 337 height 26
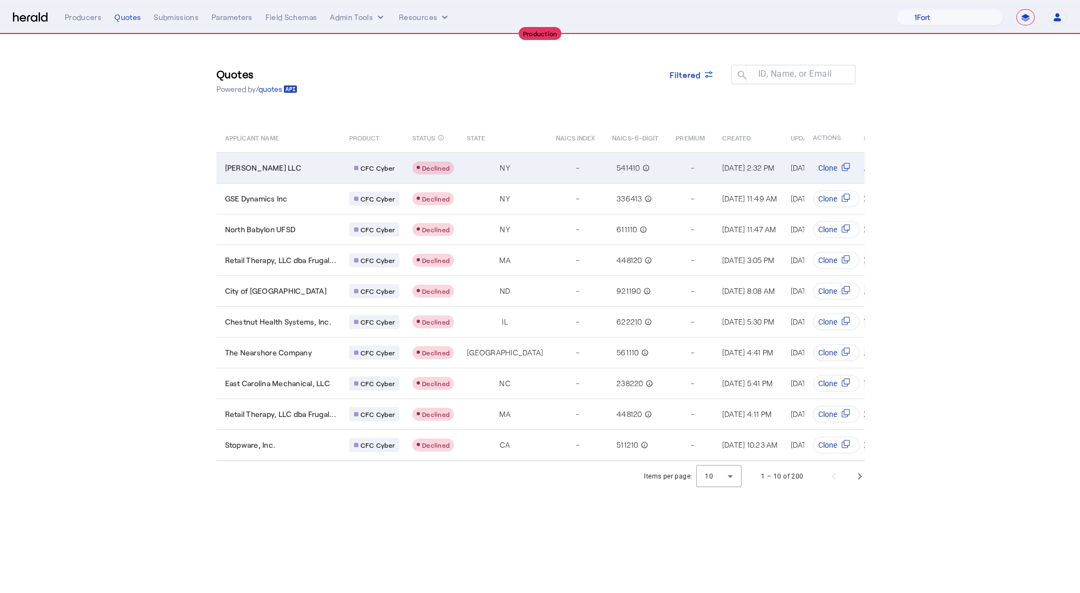
click at [280, 164] on div "Healy LLC" at bounding box center [280, 167] width 111 height 11
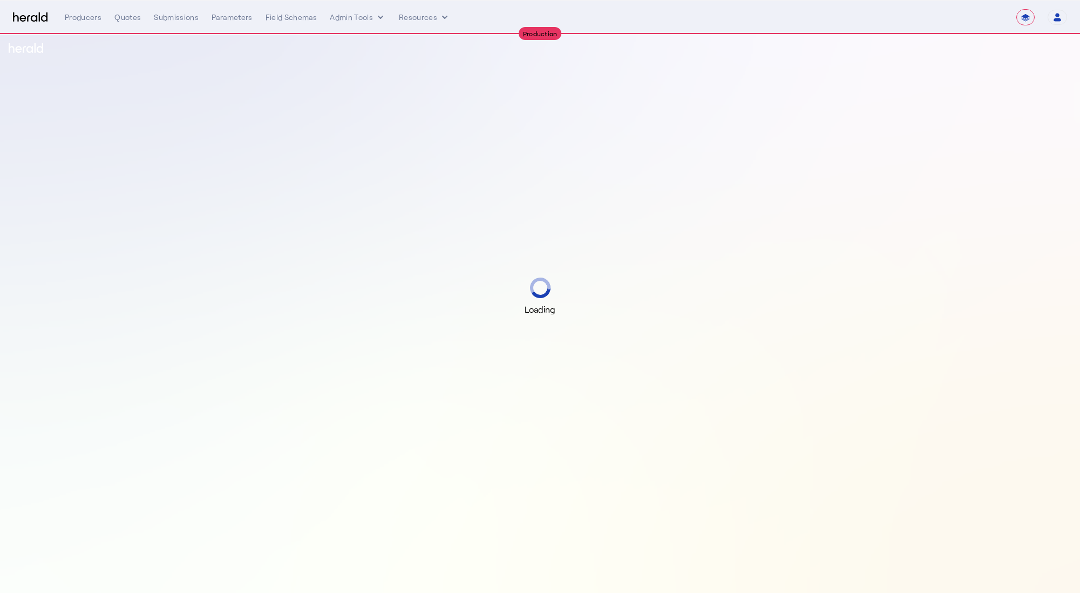
select select "**********"
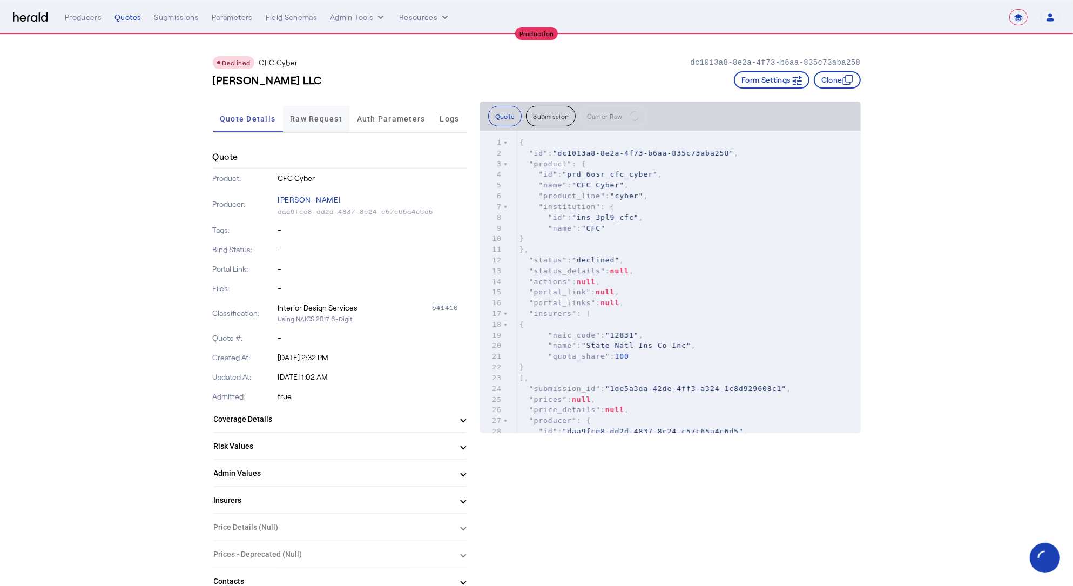
click at [313, 118] on span "Raw Request" at bounding box center [316, 119] width 52 height 8
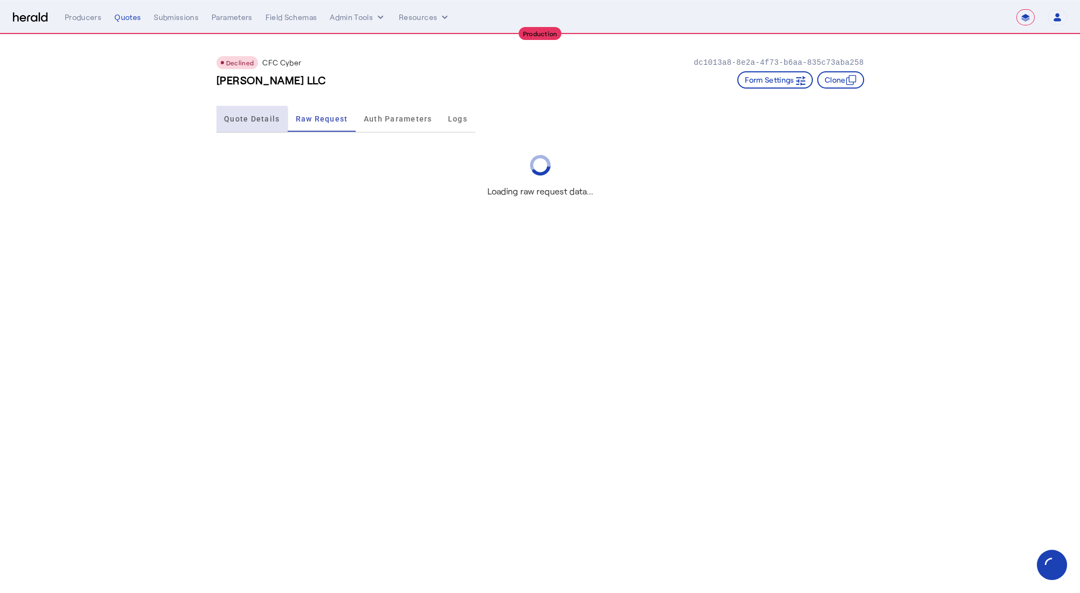
click at [250, 127] on span "Quote Details" at bounding box center [252, 119] width 56 height 26
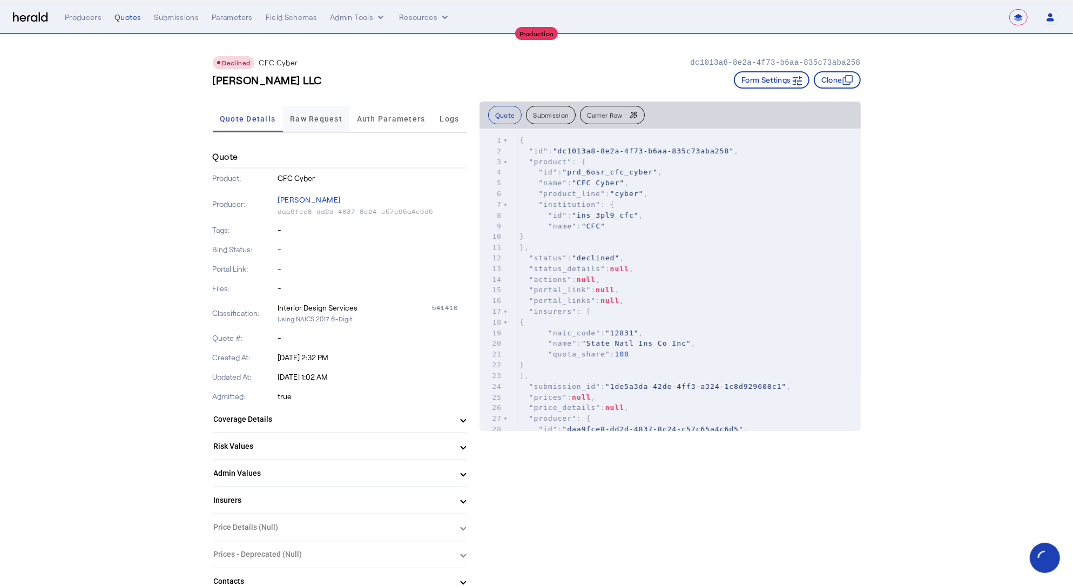
click at [289, 124] on div "Raw Request" at bounding box center [316, 119] width 67 height 26
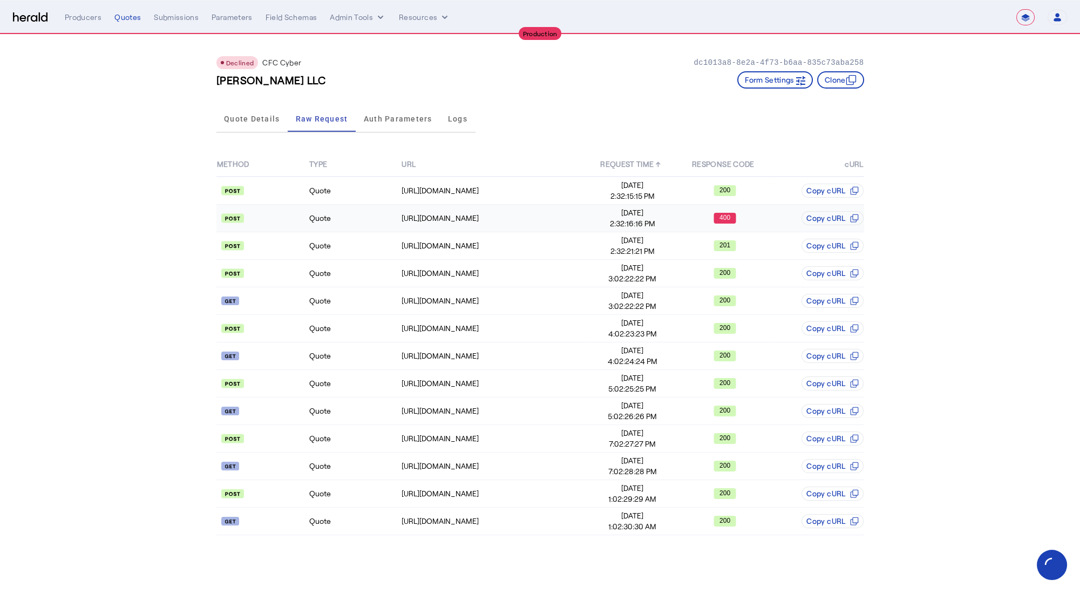
click at [343, 219] on td "Quote" at bounding box center [355, 219] width 92 height 28
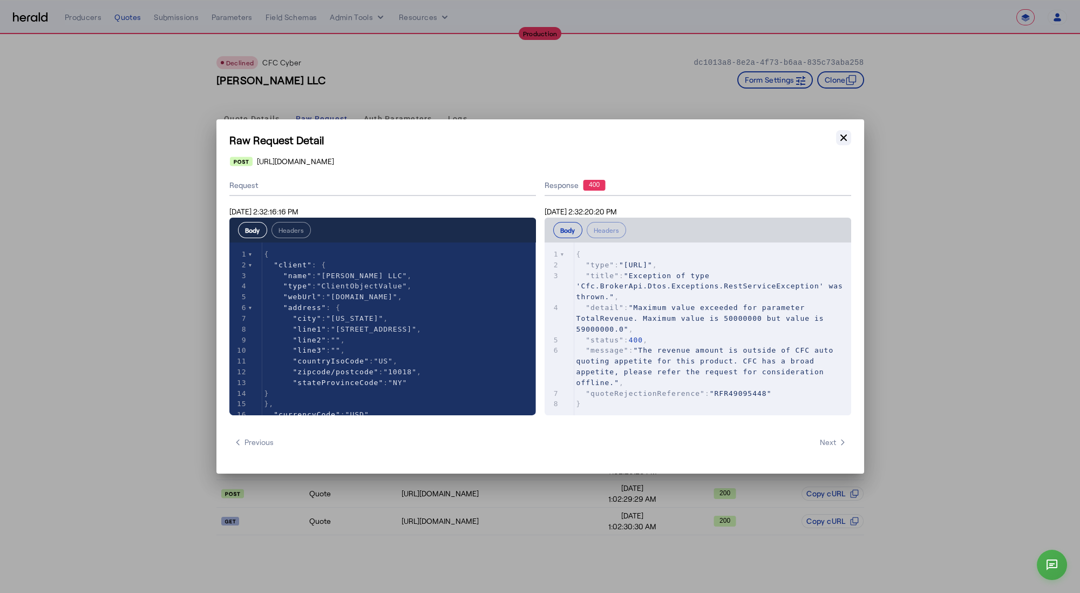
click at [844, 140] on icon "button" at bounding box center [843, 137] width 11 height 11
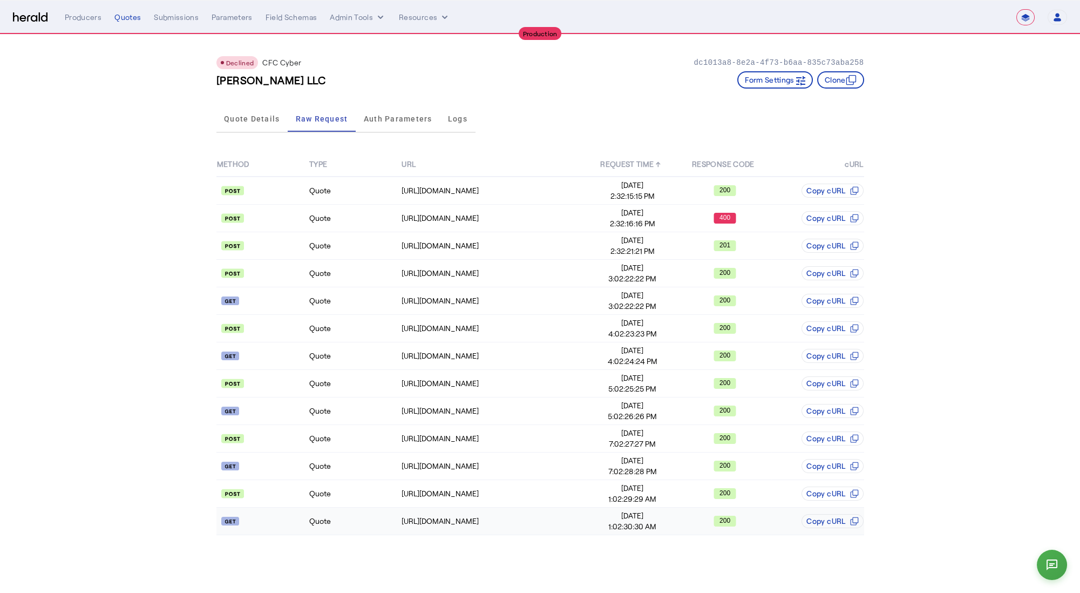
click at [358, 515] on td "Quote" at bounding box center [355, 521] width 92 height 28
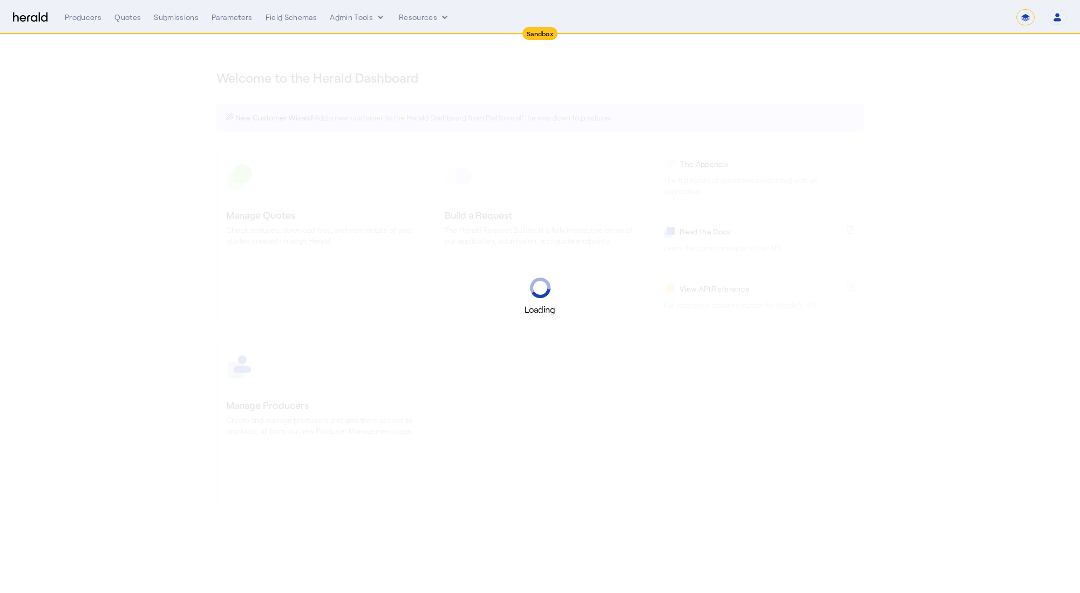
select select "*******"
select select "pfm_2v8p_herald_api"
click at [303, 194] on div "Loading" at bounding box center [540, 296] width 1080 height 593
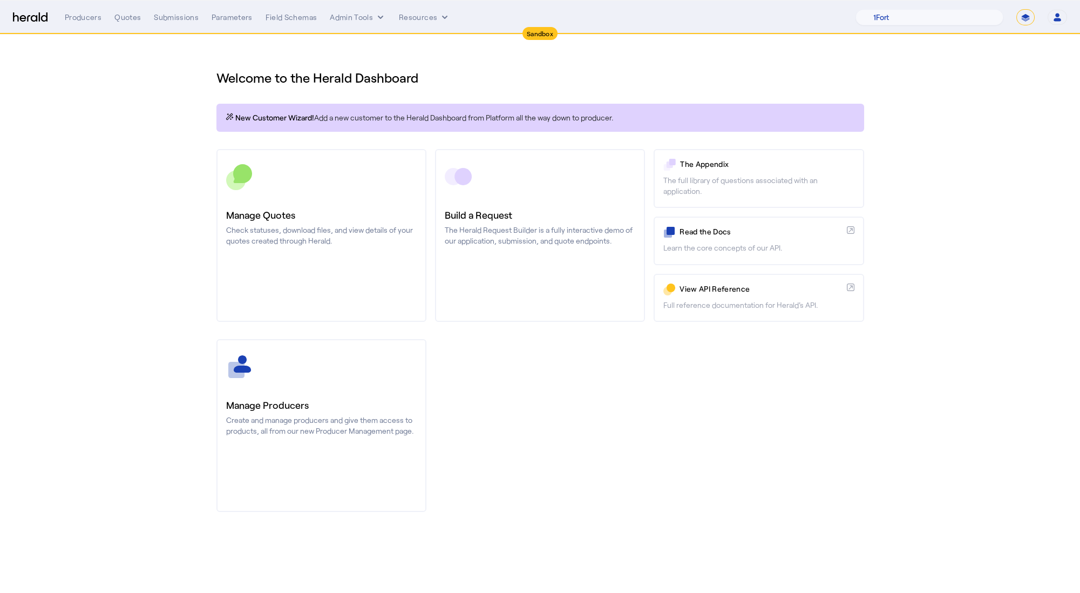
click at [303, 198] on link "Manage Quotes Check statuses, download files, and view details of your quotes c…" at bounding box center [321, 235] width 210 height 173
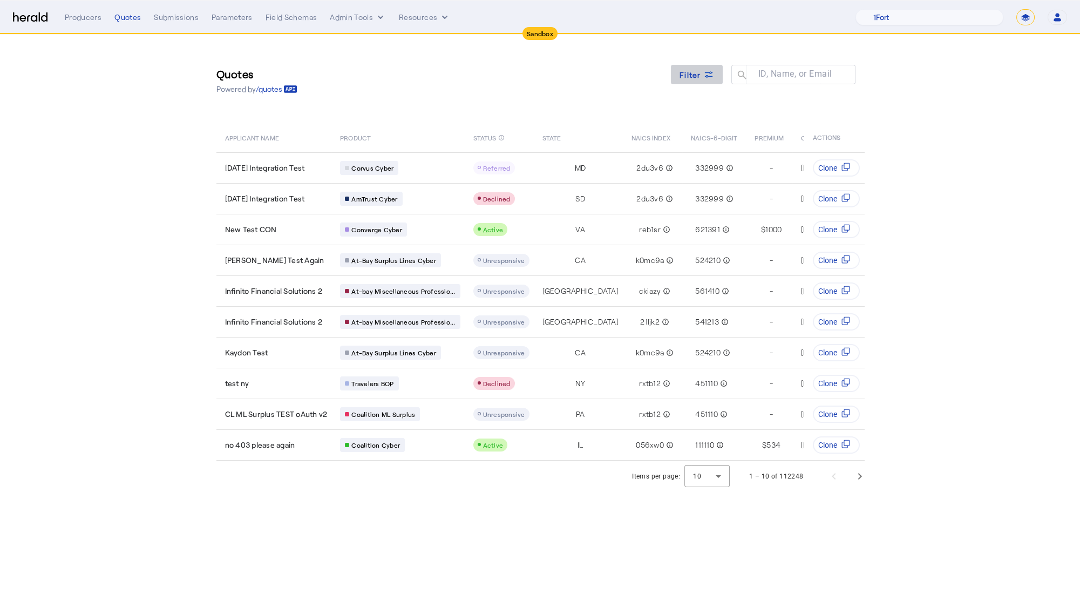
click at [713, 77] on icon at bounding box center [708, 74] width 11 height 11
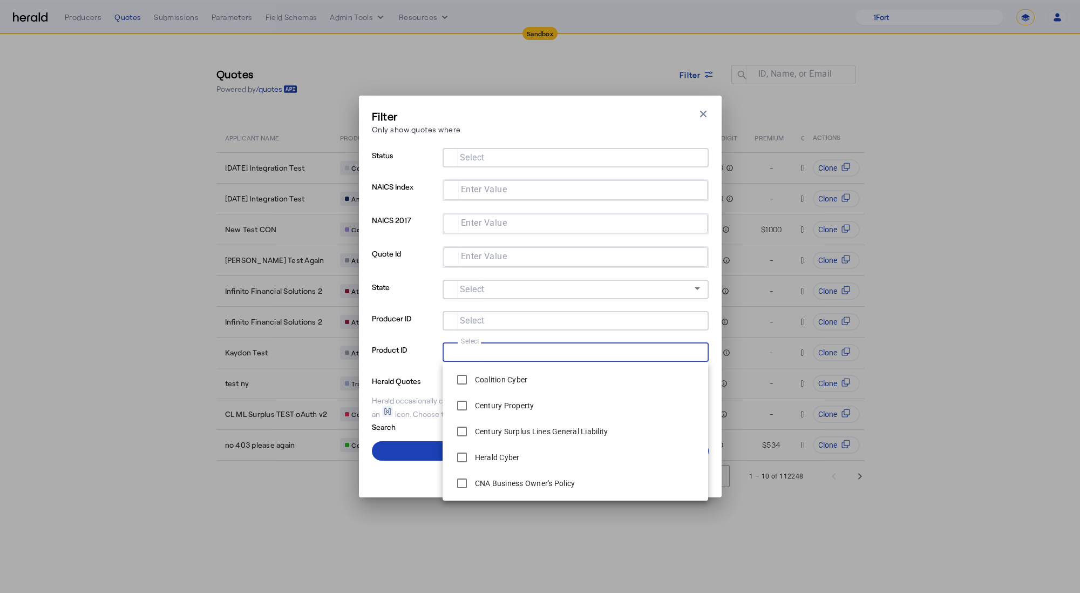
click at [511, 354] on input "Select" at bounding box center [573, 350] width 245 height 13
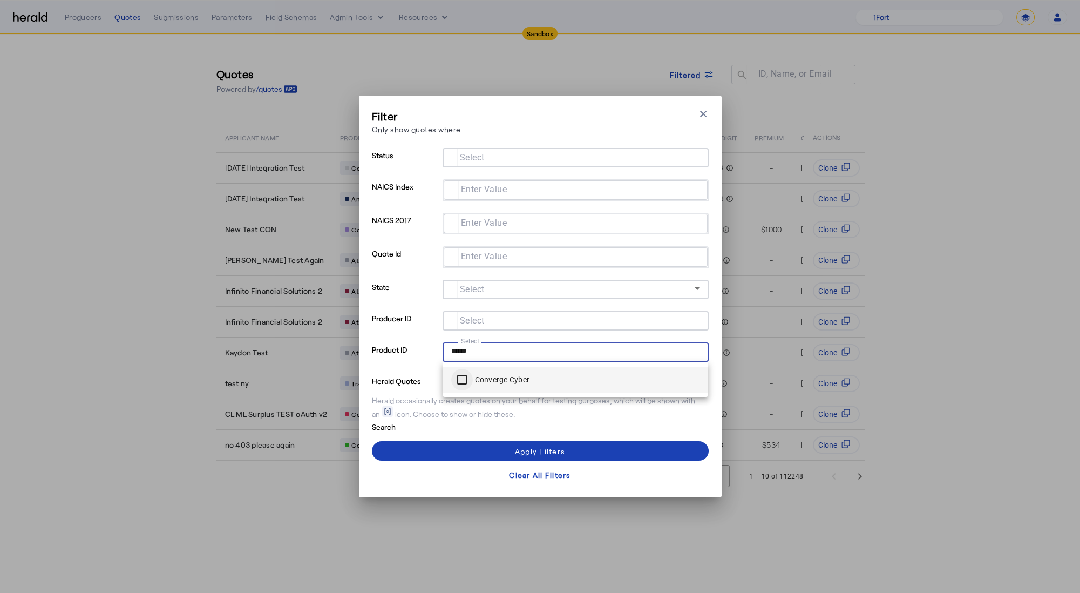
type input "******"
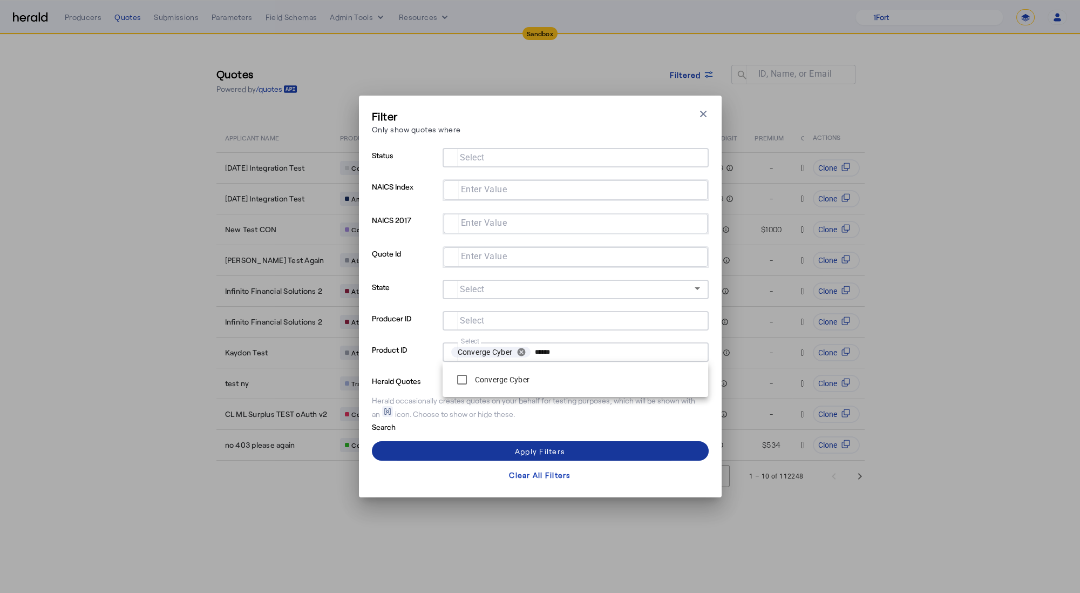
click at [484, 452] on span at bounding box center [540, 451] width 337 height 26
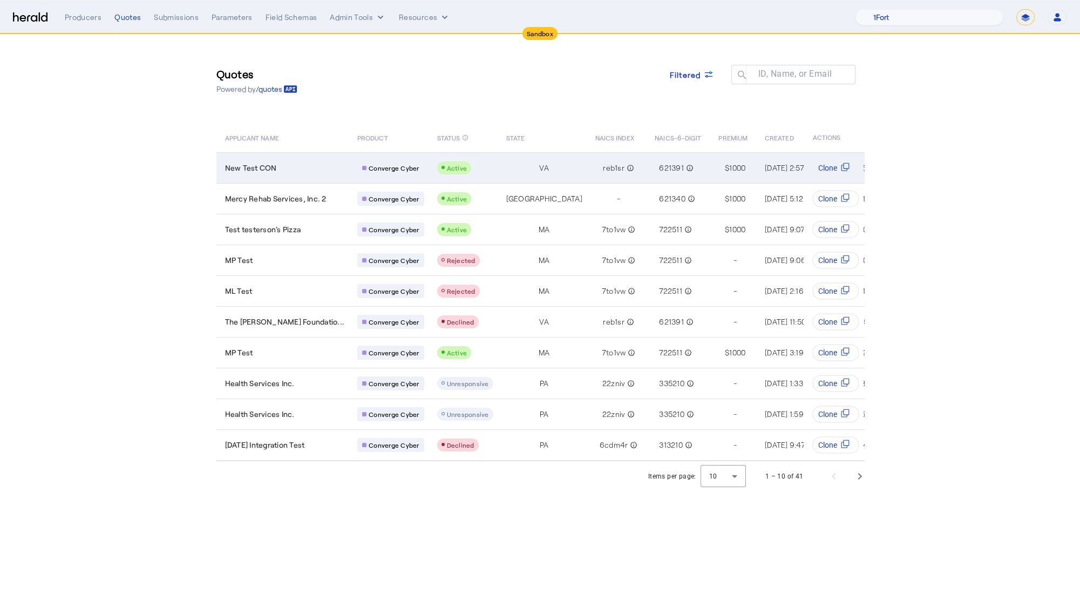
click at [322, 168] on div "New Test CON" at bounding box center [285, 167] width 120 height 11
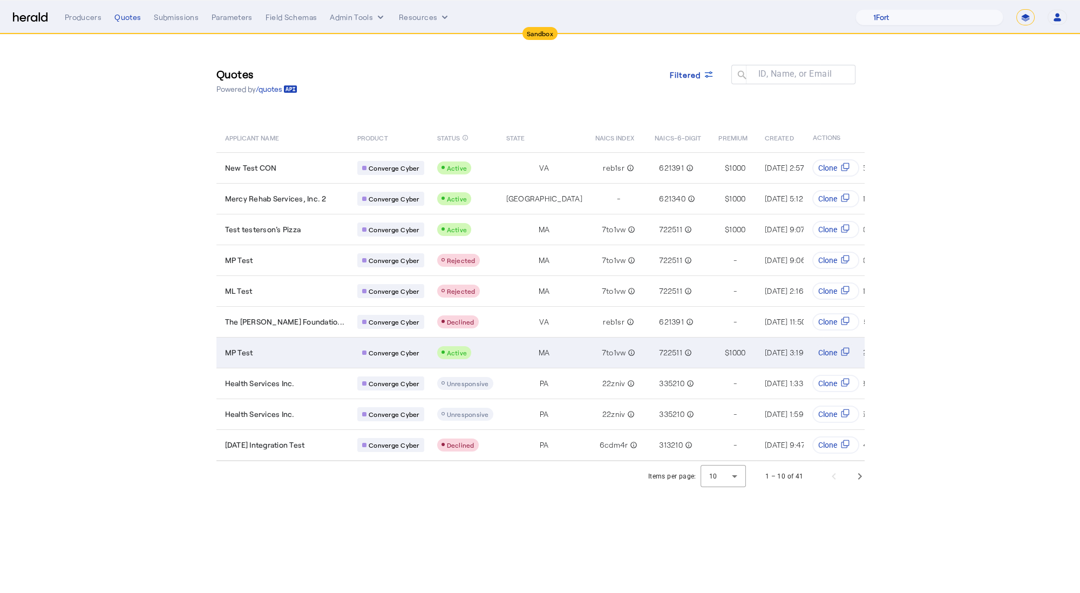
click at [285, 354] on div "MP Test" at bounding box center [285, 352] width 120 height 11
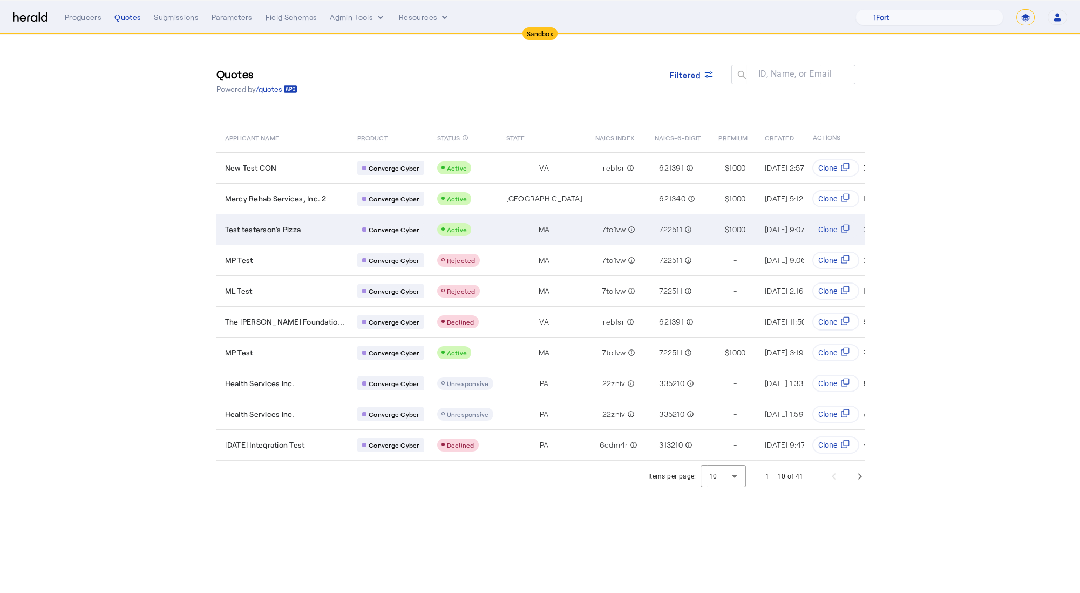
click at [316, 236] on td "Test testerson's Pizza" at bounding box center [282, 229] width 133 height 31
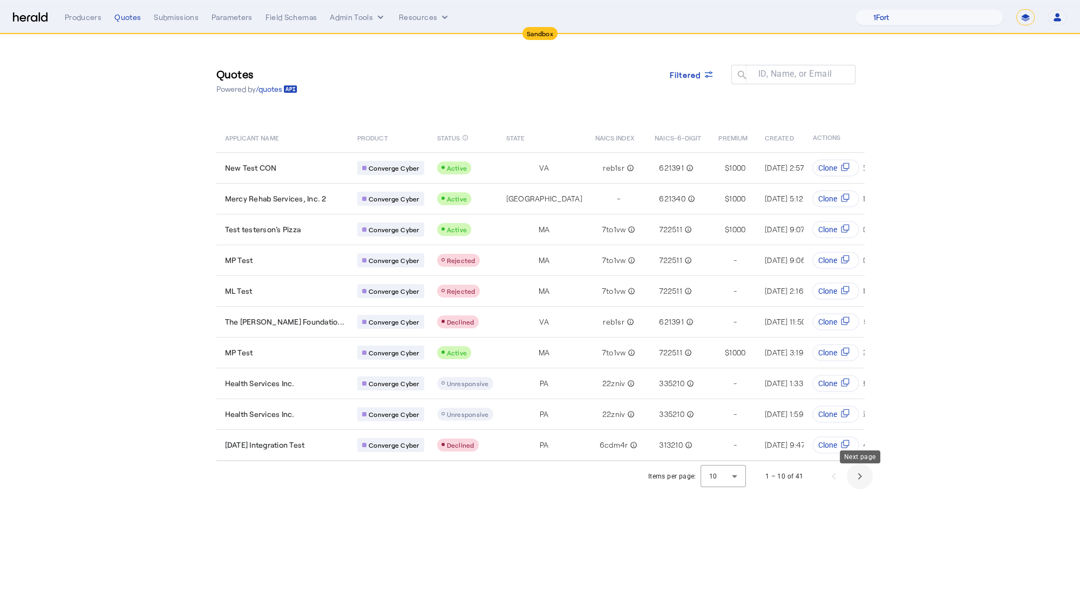
click at [867, 485] on span "Next page" at bounding box center [860, 476] width 26 height 26
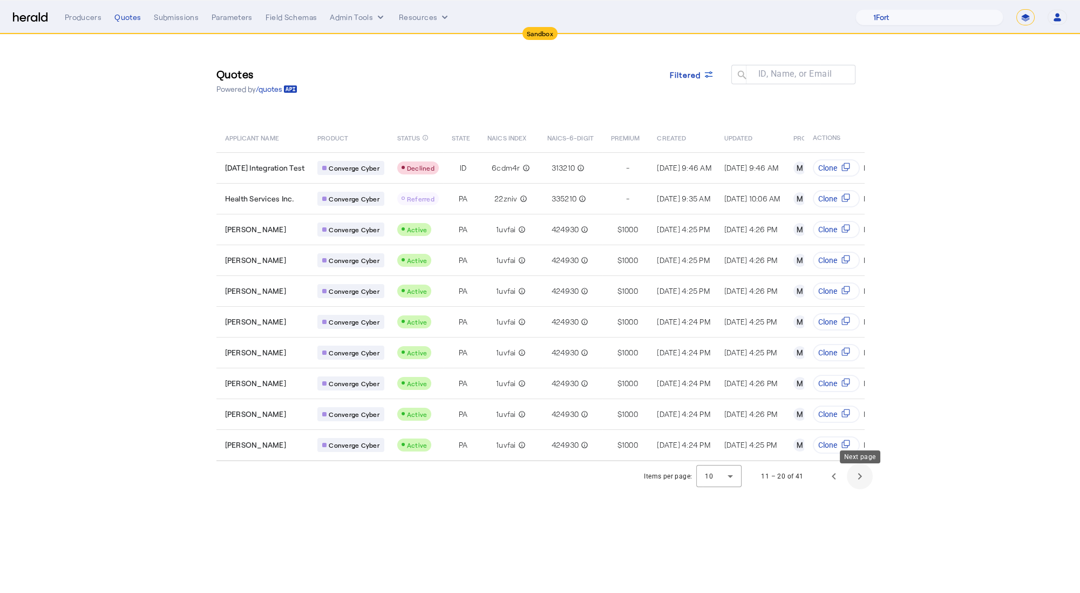
click at [867, 485] on span "Next page" at bounding box center [860, 476] width 26 height 26
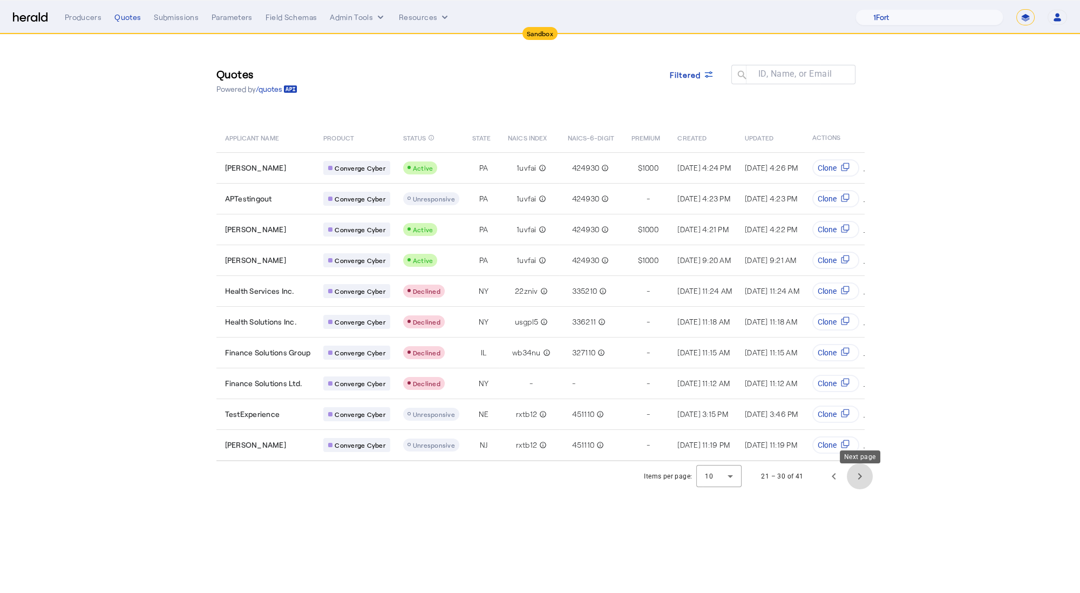
click at [867, 485] on span "Next page" at bounding box center [860, 476] width 26 height 26
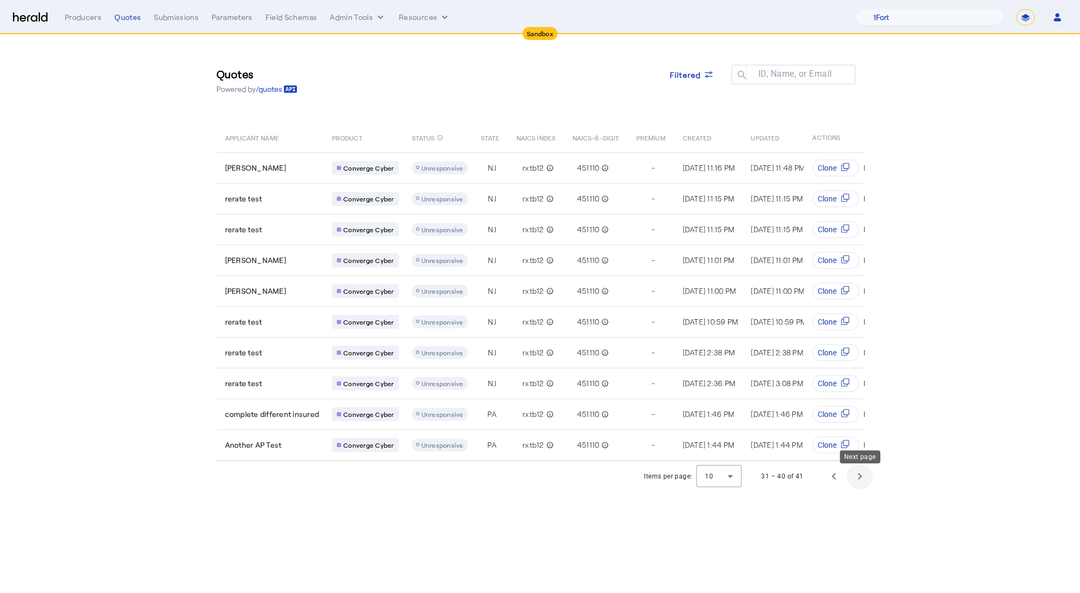
click at [867, 485] on span "Next page" at bounding box center [860, 476] width 26 height 26
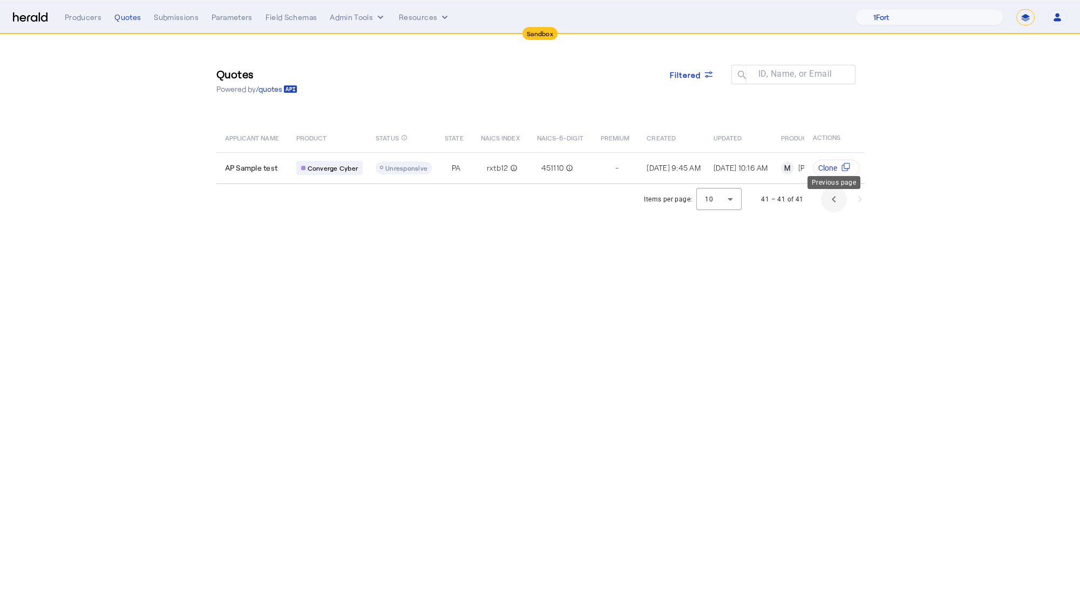
click at [826, 206] on span "Previous page" at bounding box center [834, 199] width 26 height 26
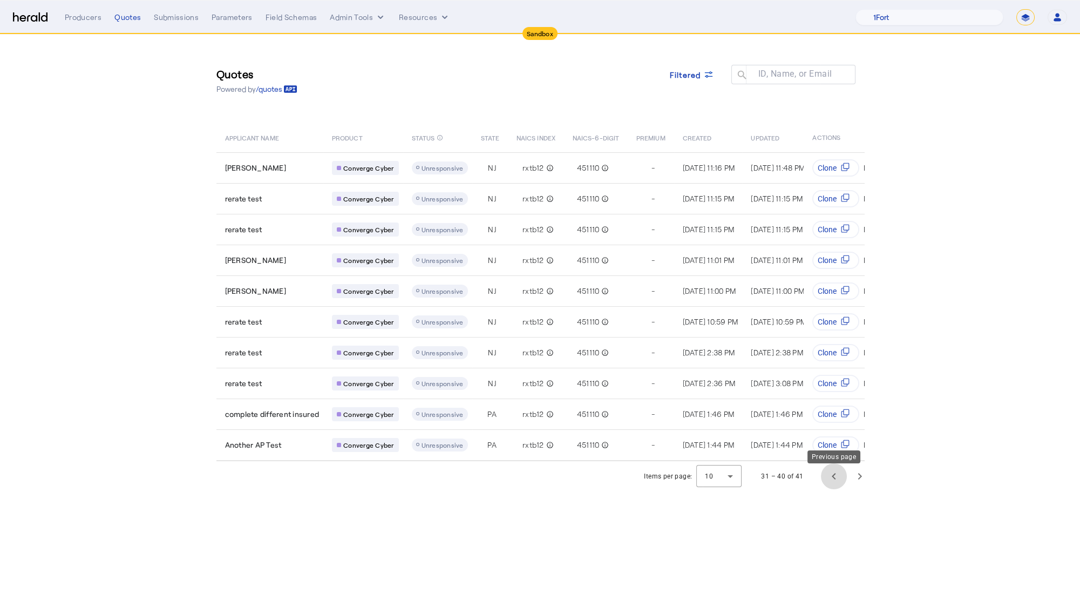
click at [835, 487] on span "Previous page" at bounding box center [834, 476] width 26 height 26
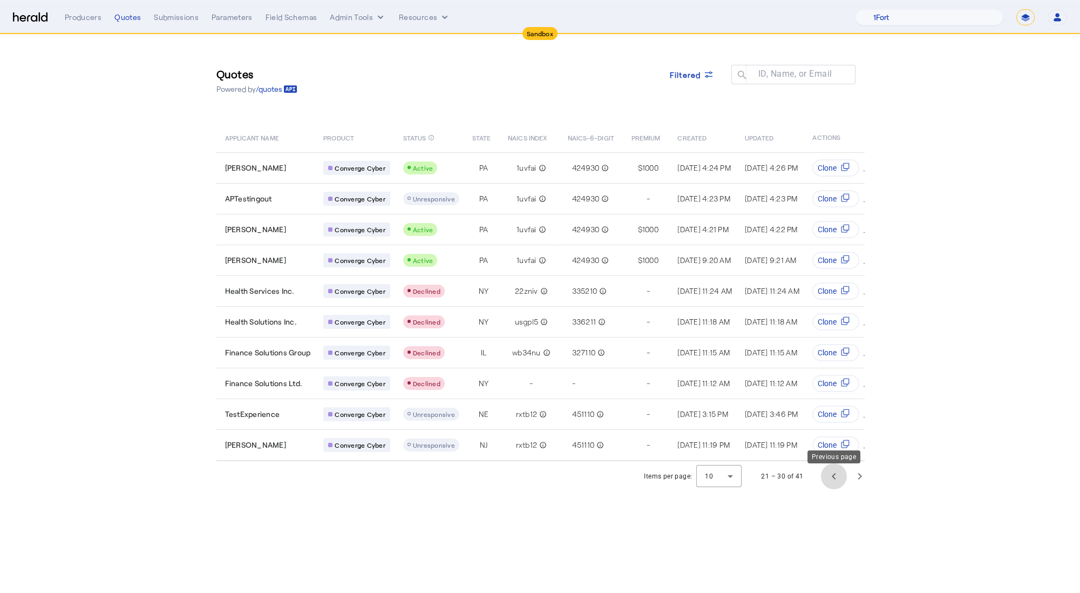
click at [835, 487] on span "Previous page" at bounding box center [834, 476] width 26 height 26
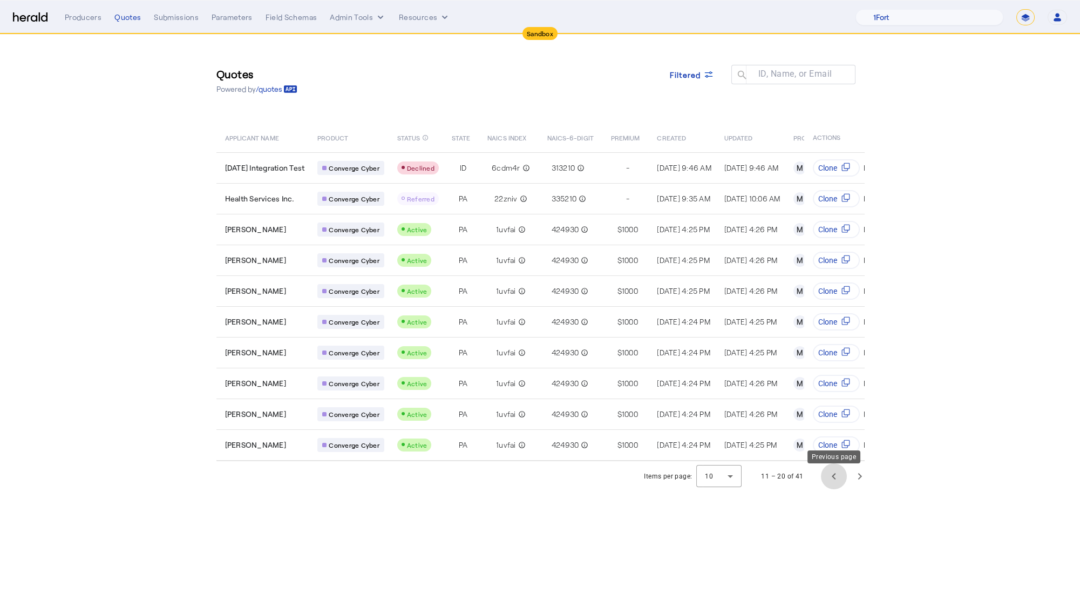
click at [835, 487] on span "Previous page" at bounding box center [834, 476] width 26 height 26
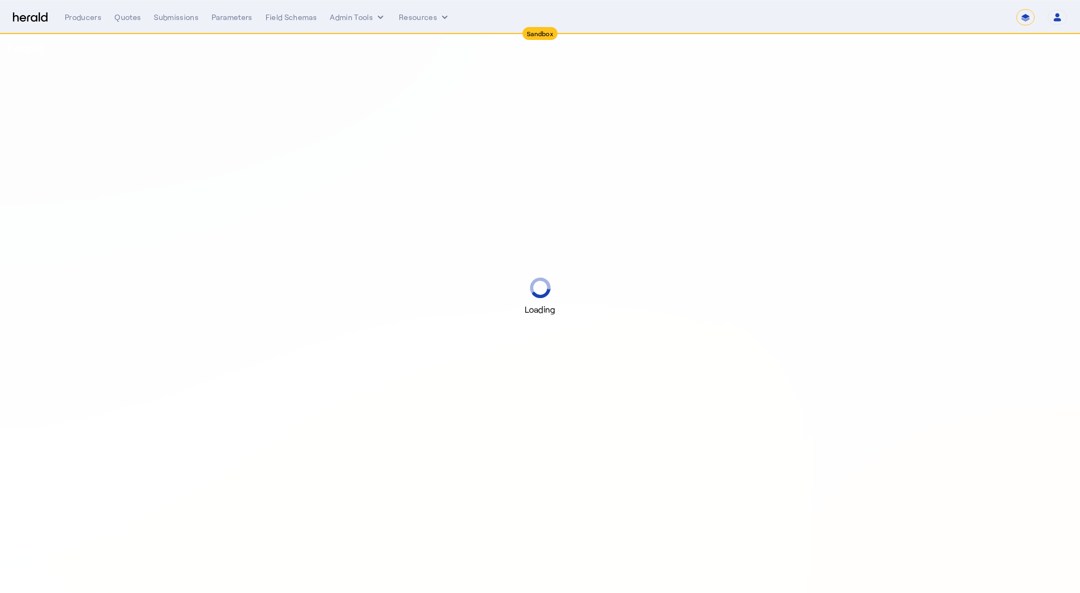
select select "*******"
select select "pfm_2v8p_herald_api"
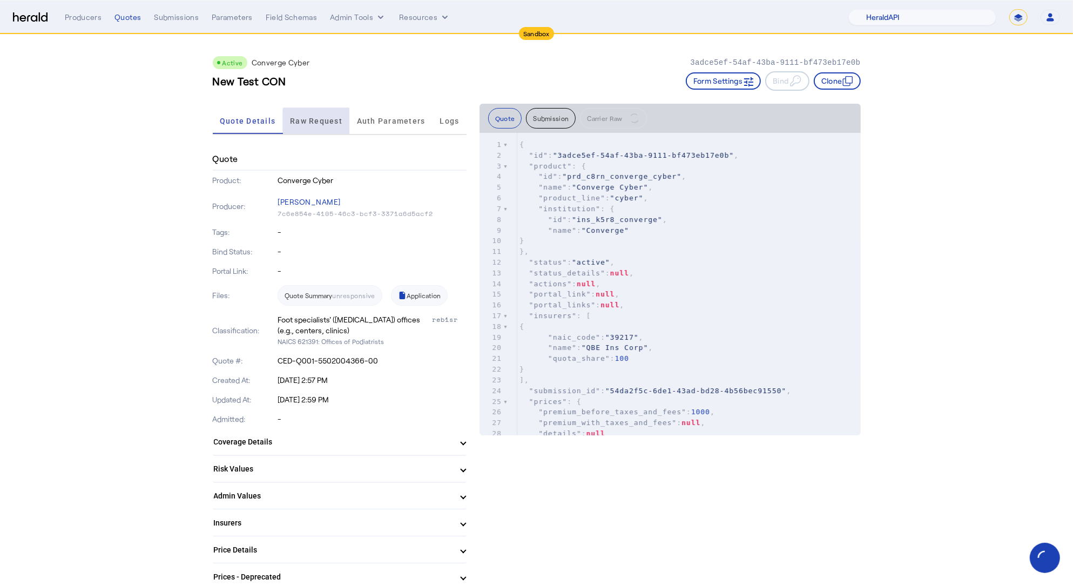
click at [338, 126] on span "Raw Request" at bounding box center [316, 121] width 52 height 26
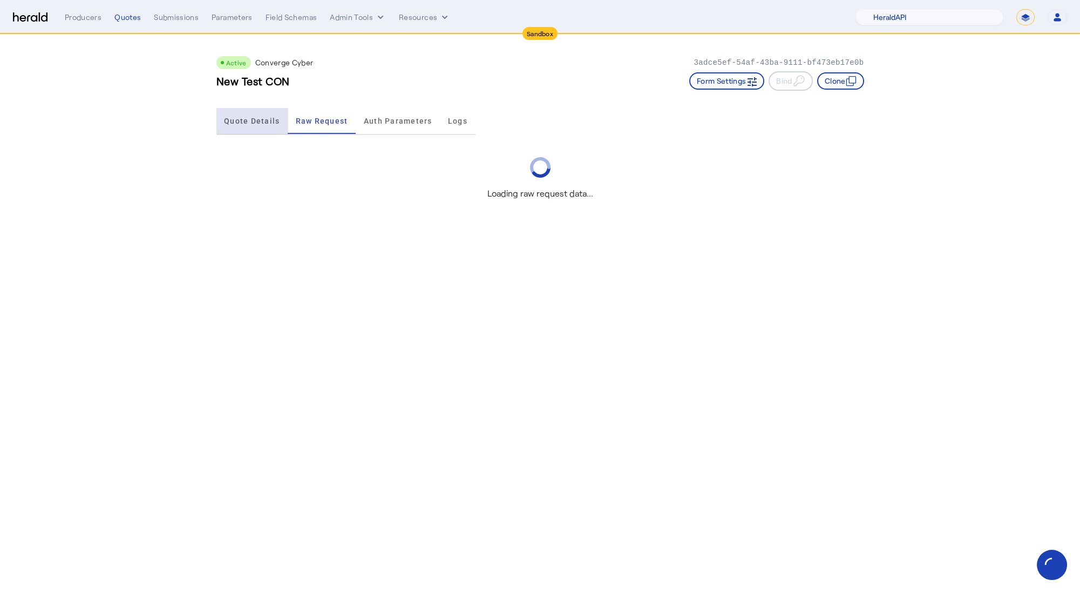
click at [267, 123] on span "Quote Details" at bounding box center [252, 121] width 56 height 8
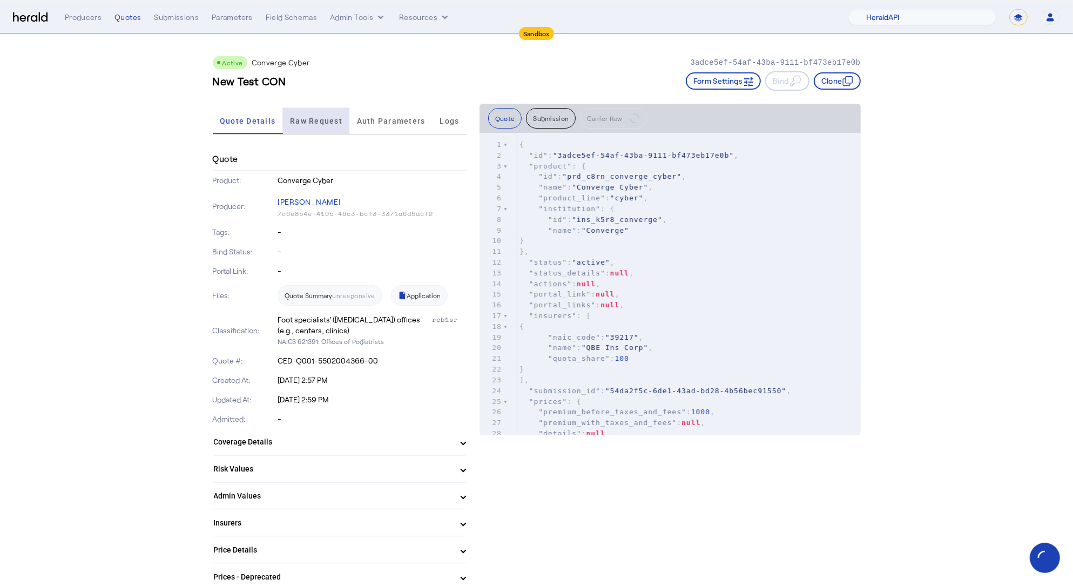
click at [327, 118] on span "Raw Request" at bounding box center [316, 121] width 52 height 8
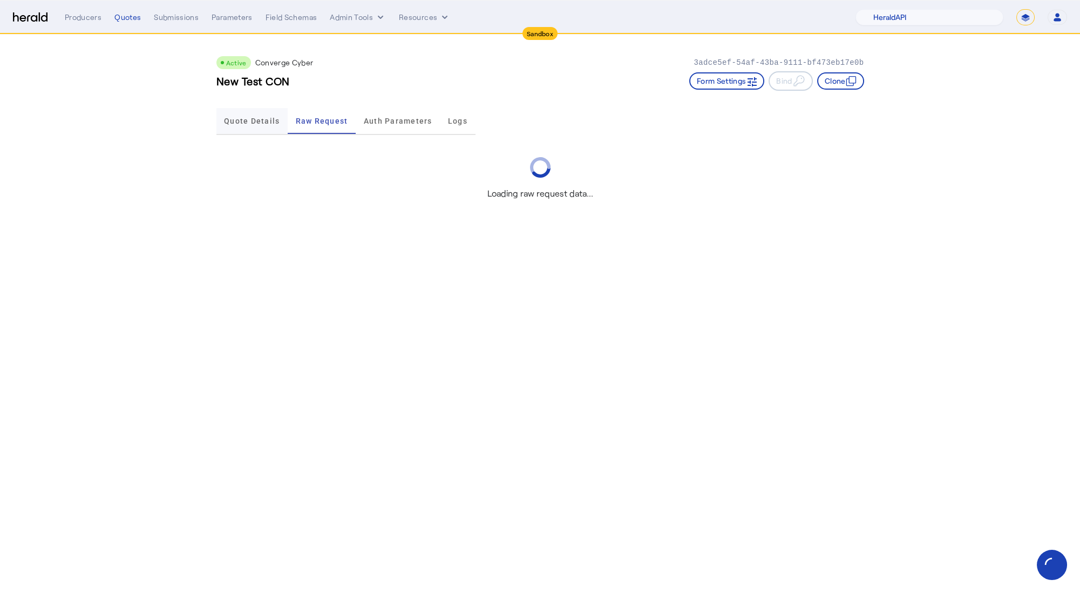
click at [274, 126] on span "Quote Details" at bounding box center [252, 121] width 56 height 26
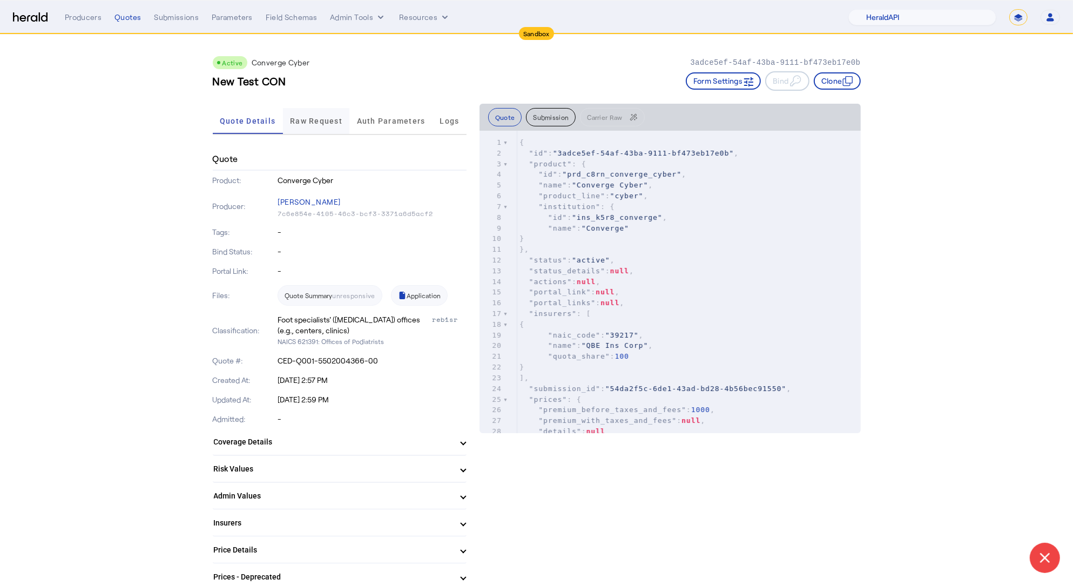
click at [325, 120] on span "Raw Request" at bounding box center [316, 121] width 52 height 8
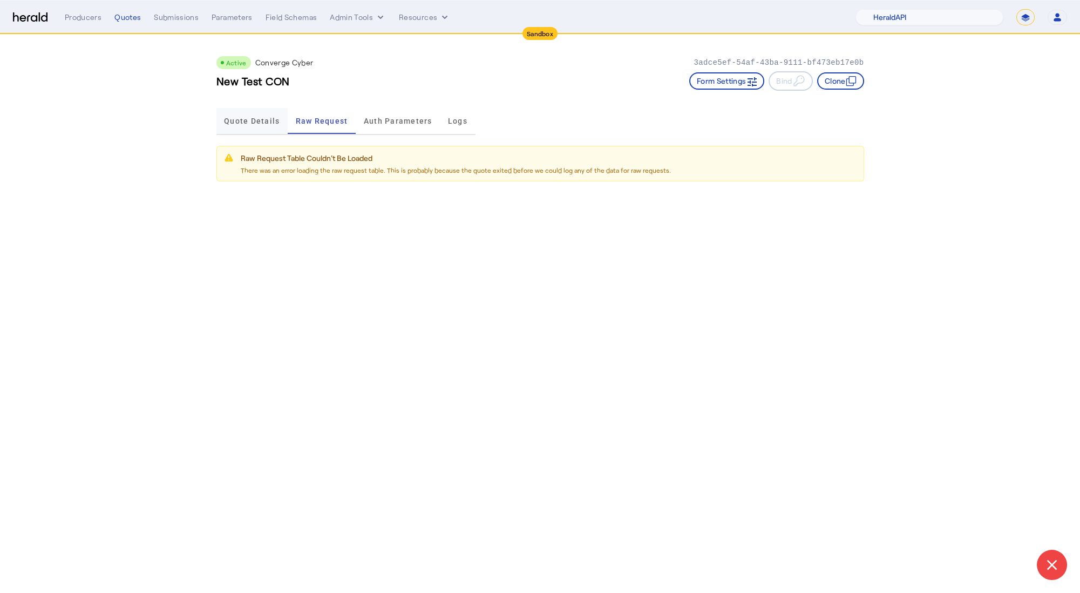
click at [275, 120] on span "Quote Details" at bounding box center [252, 121] width 56 height 8
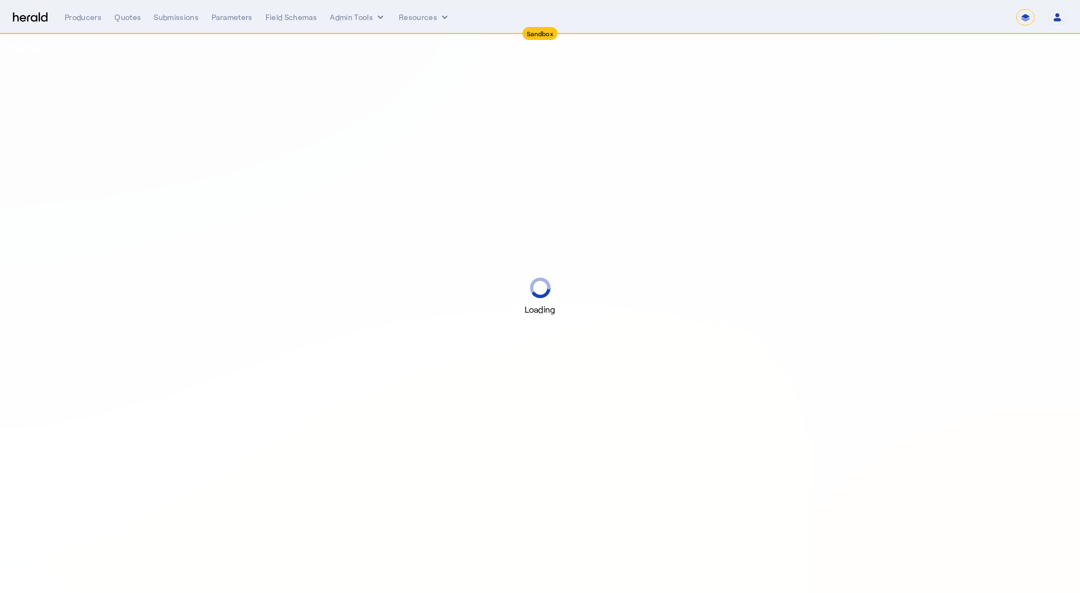
select select "*******"
select select "pfm_2v8p_herald_api"
select select "*******"
select select "pfm_2v8p_herald_api"
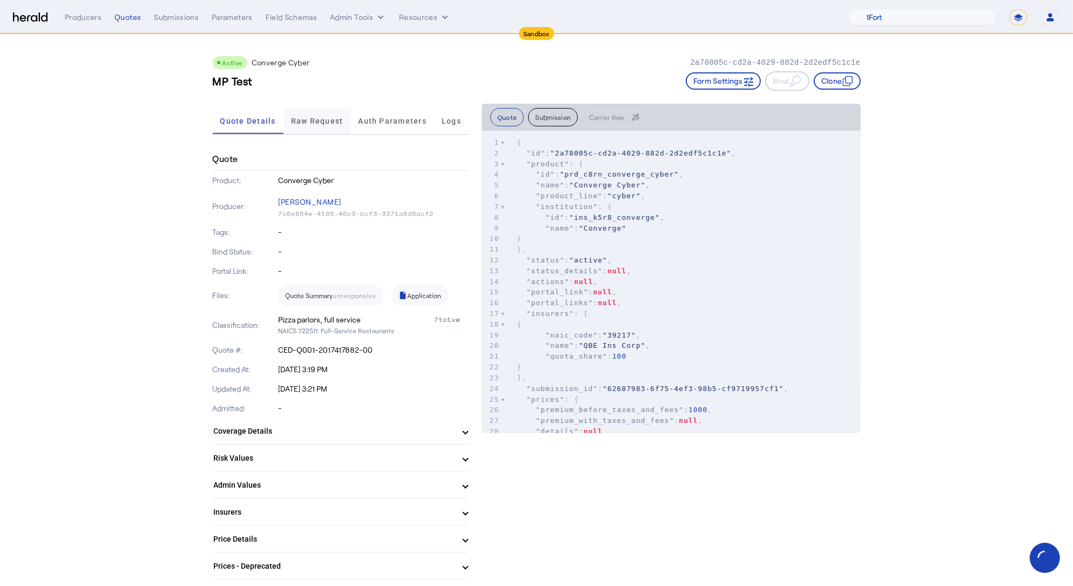
click at [334, 121] on span "Raw Request" at bounding box center [317, 121] width 52 height 8
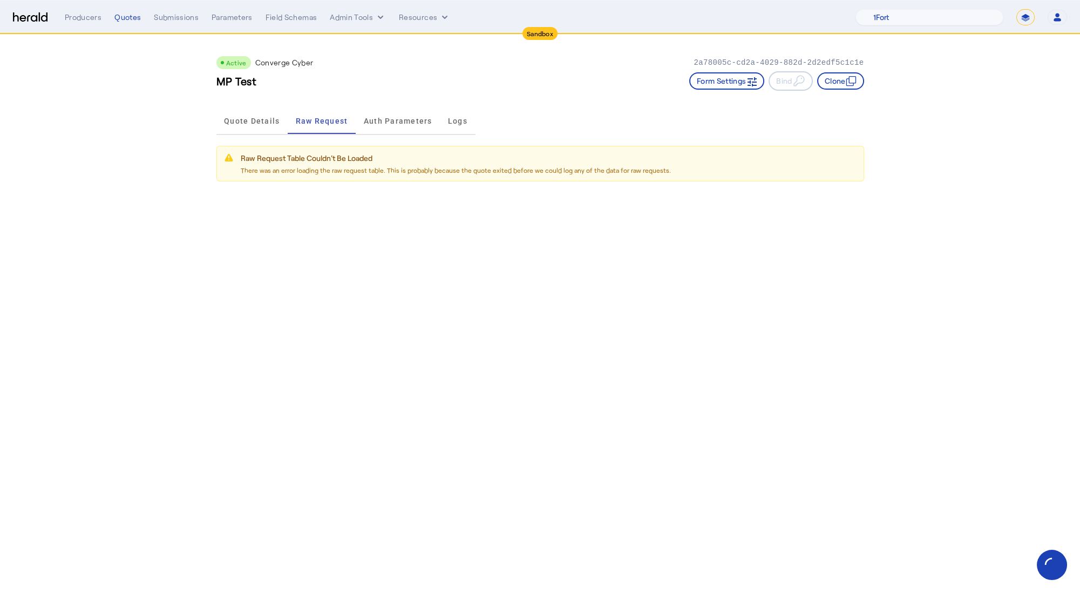
drag, startPoint x: 233, startPoint y: 116, endPoint x: 616, endPoint y: 9, distance: 398.4
click at [233, 117] on span "Quote Details" at bounding box center [252, 121] width 56 height 8
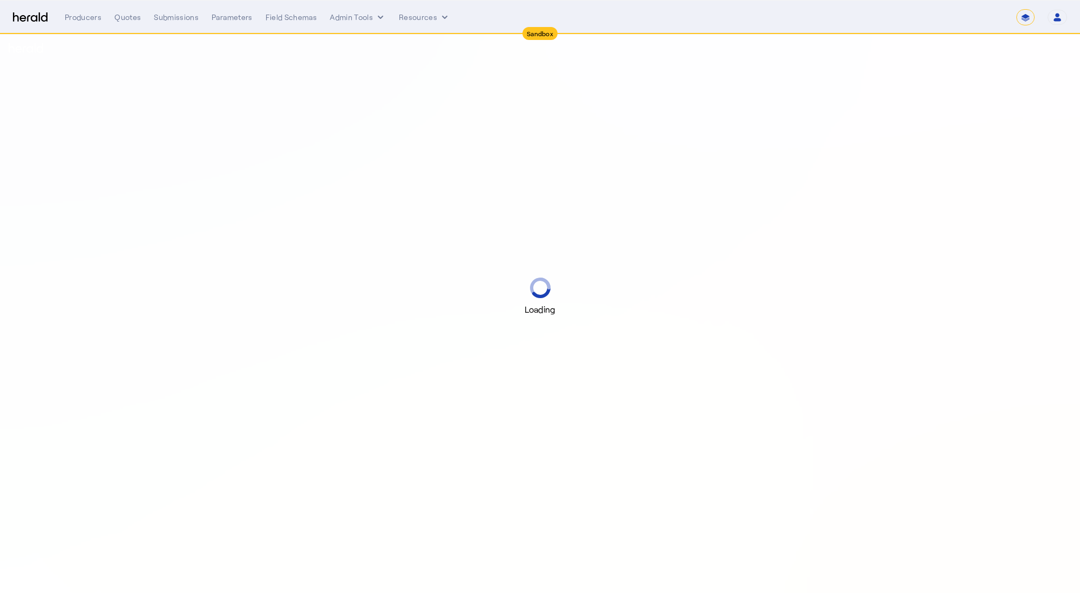
select select "*******"
select select "pfm_2v8p_herald_api"
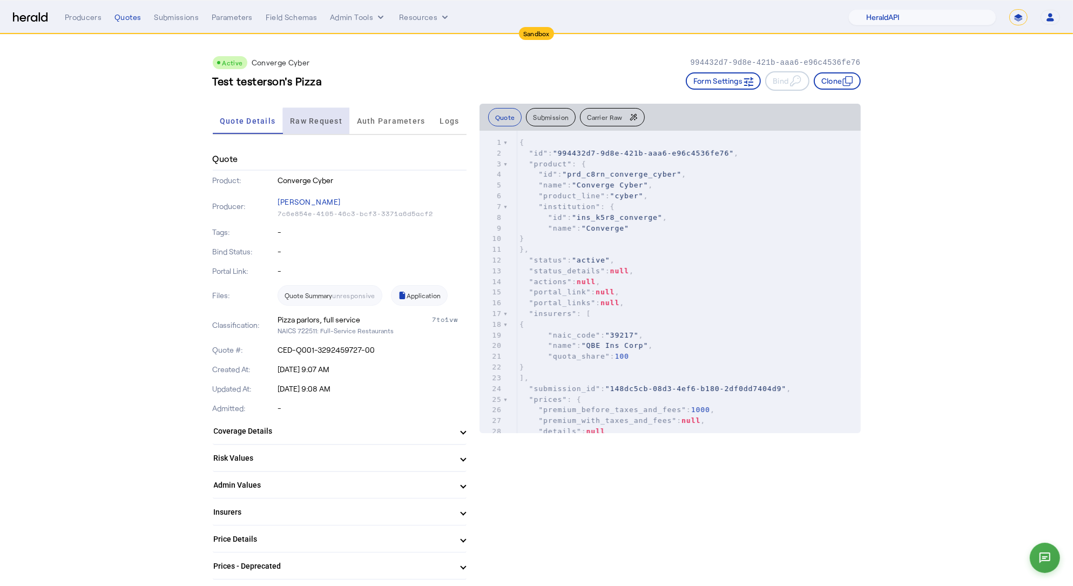
click at [334, 121] on span "Raw Request" at bounding box center [316, 121] width 52 height 8
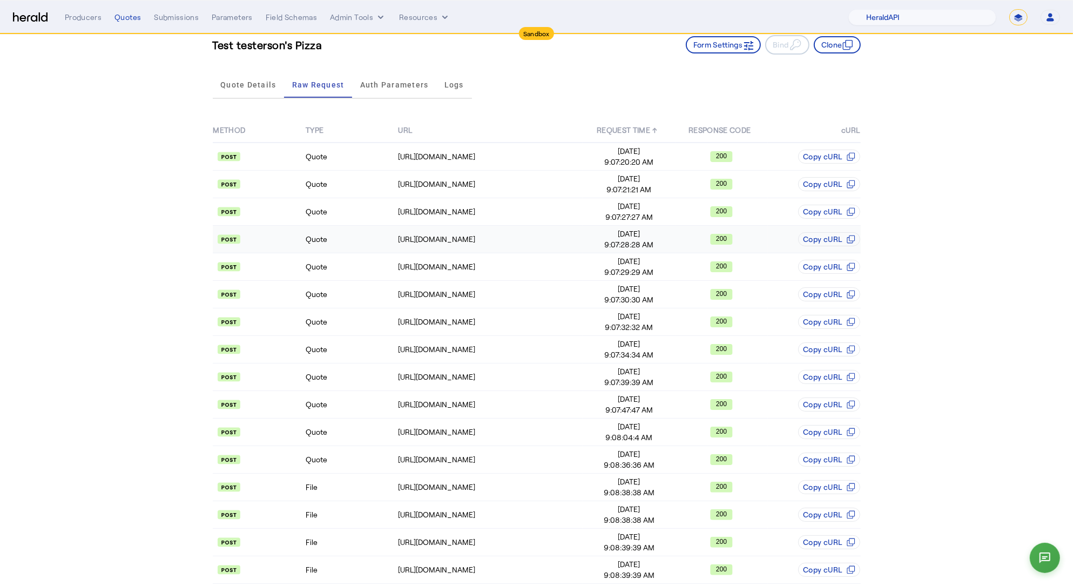
scroll to position [46, 0]
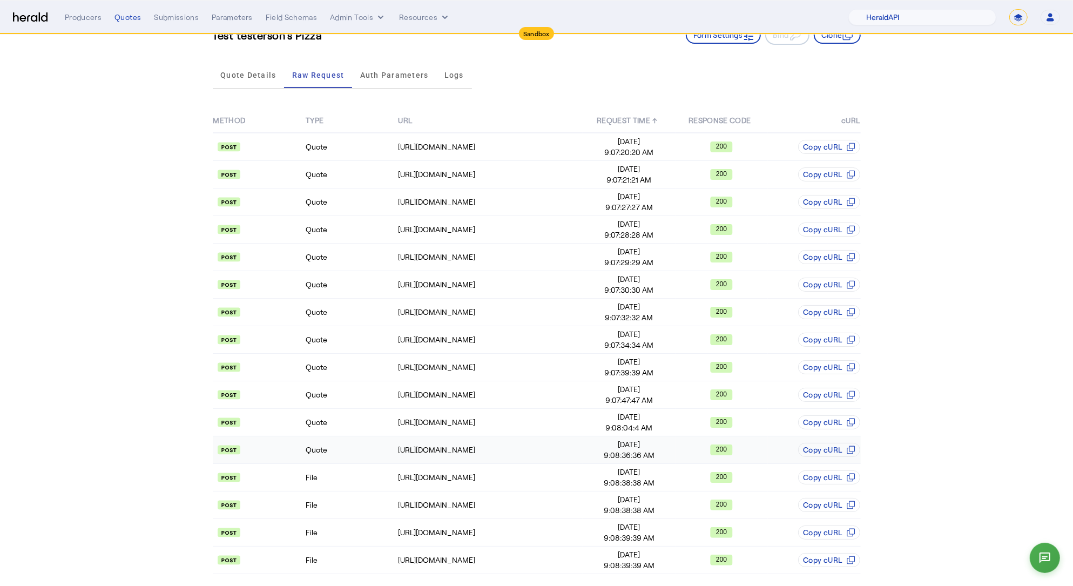
click at [361, 437] on td "Quote" at bounding box center [351, 450] width 92 height 28
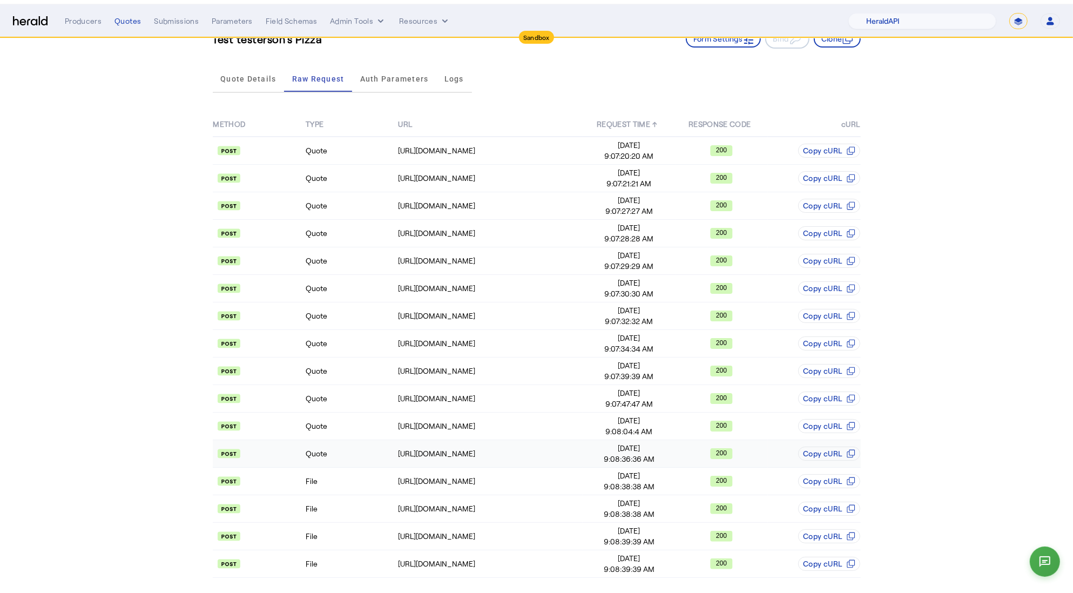
scroll to position [0, 0]
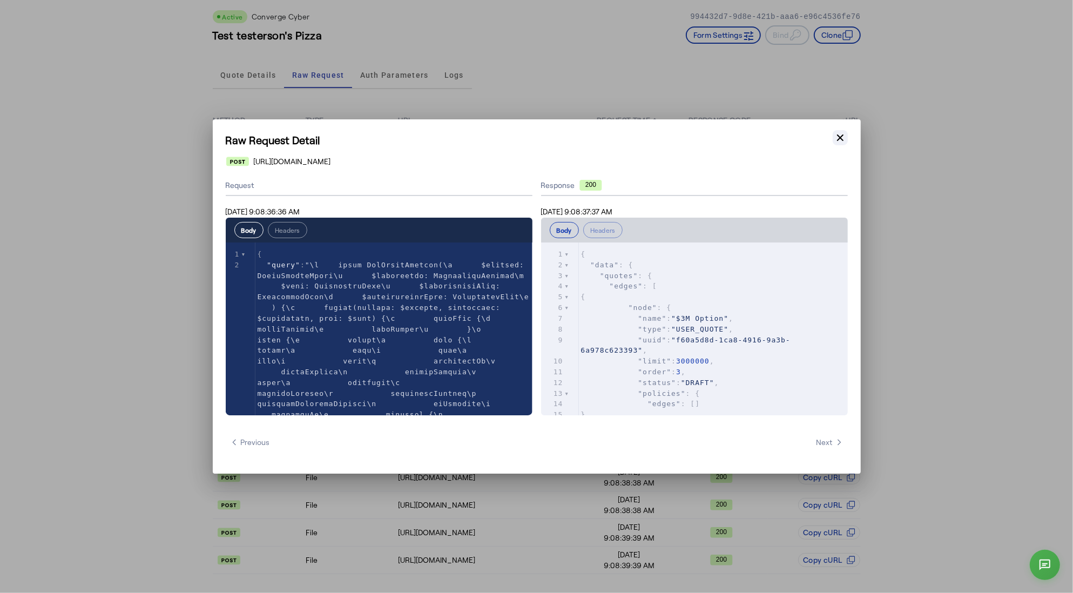
click at [835, 138] on icon "button" at bounding box center [839, 137] width 11 height 11
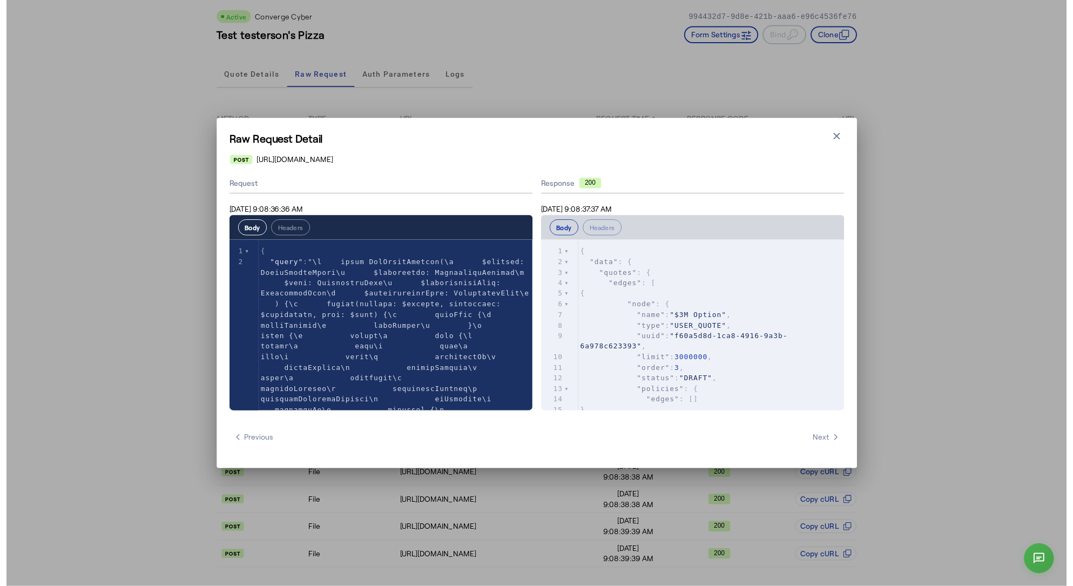
scroll to position [46, 0]
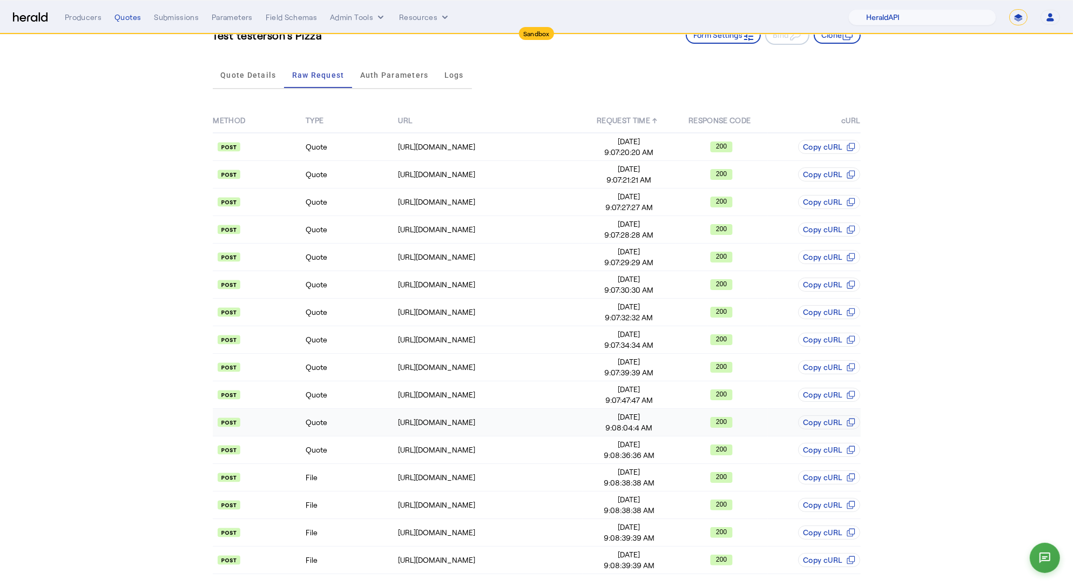
click at [347, 420] on td "Quote" at bounding box center [351, 423] width 92 height 28
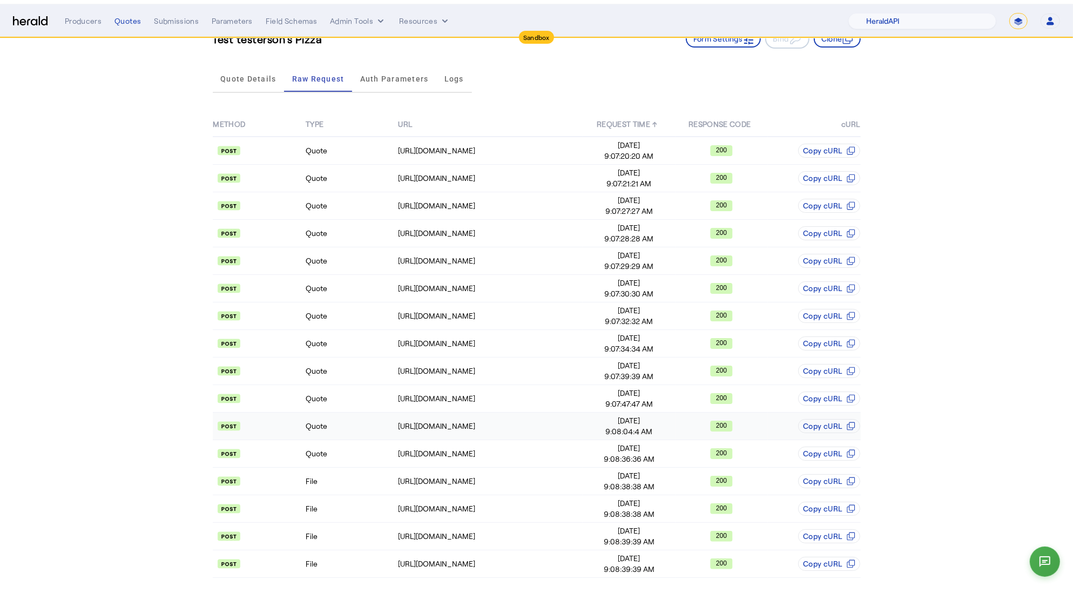
scroll to position [0, 0]
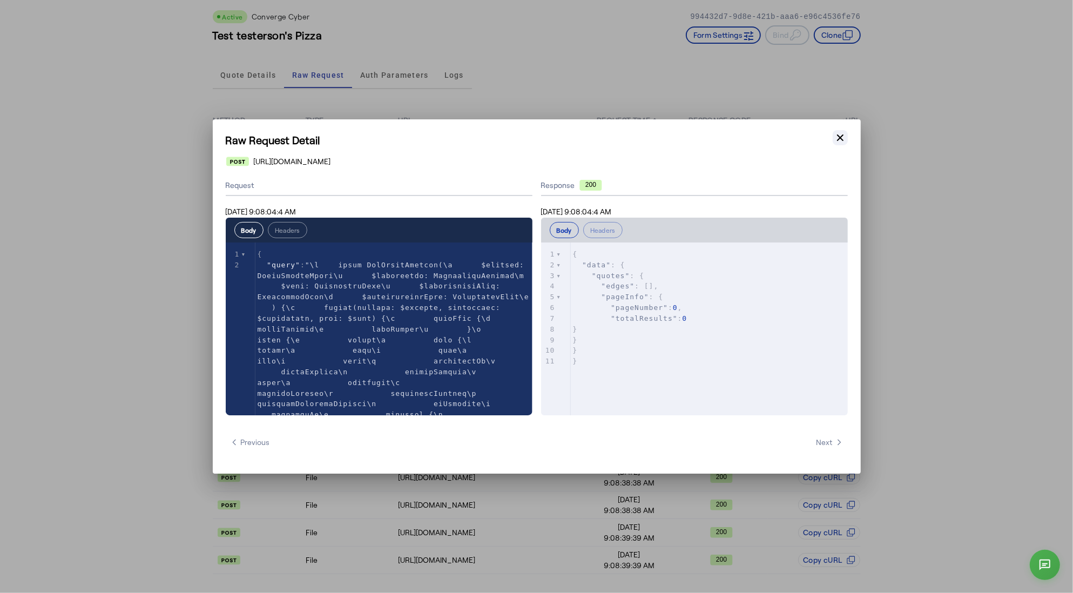
click at [836, 140] on icon "button" at bounding box center [839, 137] width 11 height 11
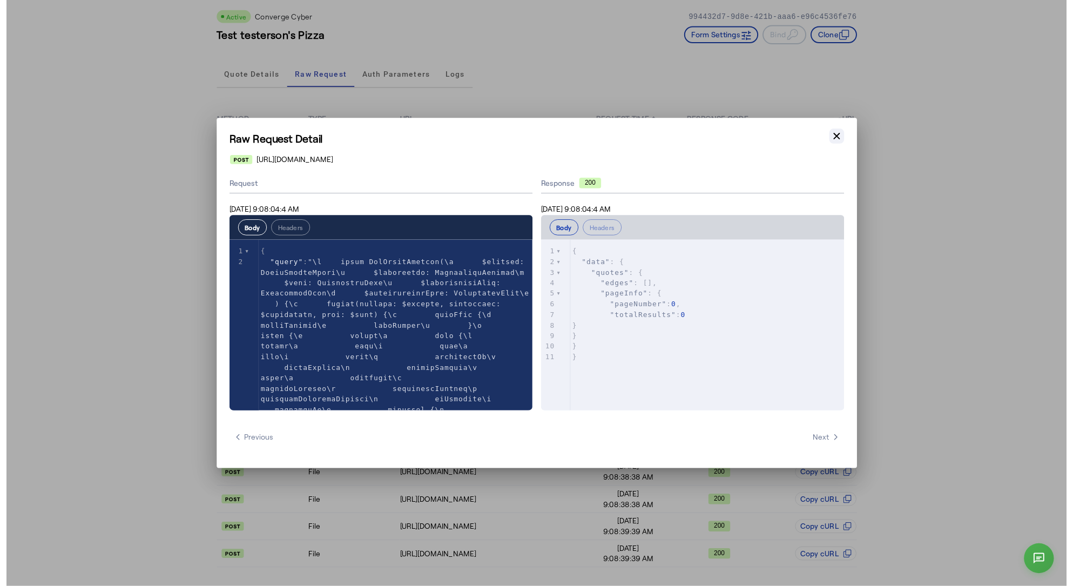
scroll to position [46, 0]
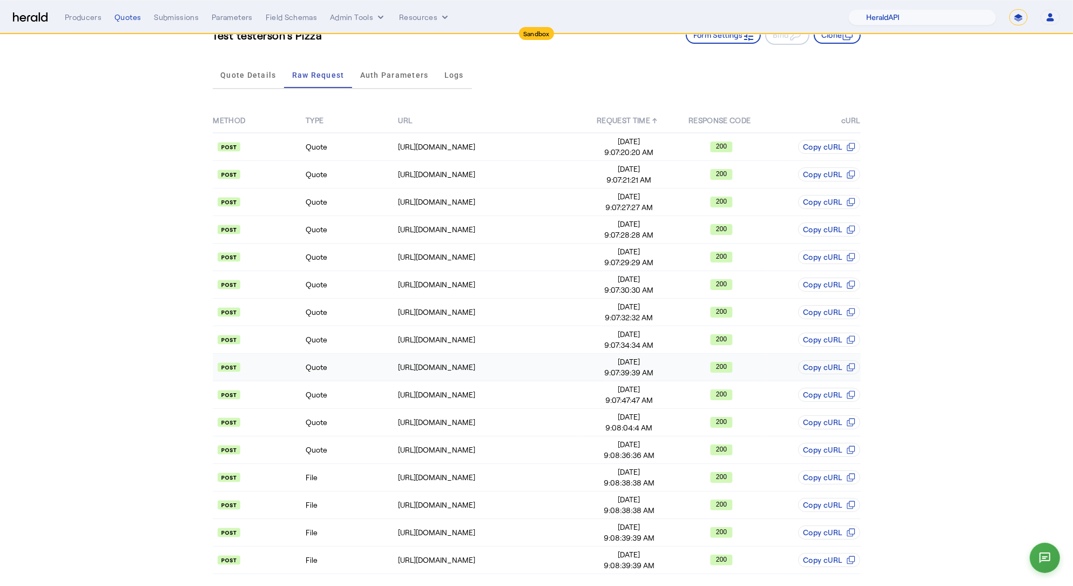
click at [356, 371] on td "Quote" at bounding box center [351, 368] width 92 height 28
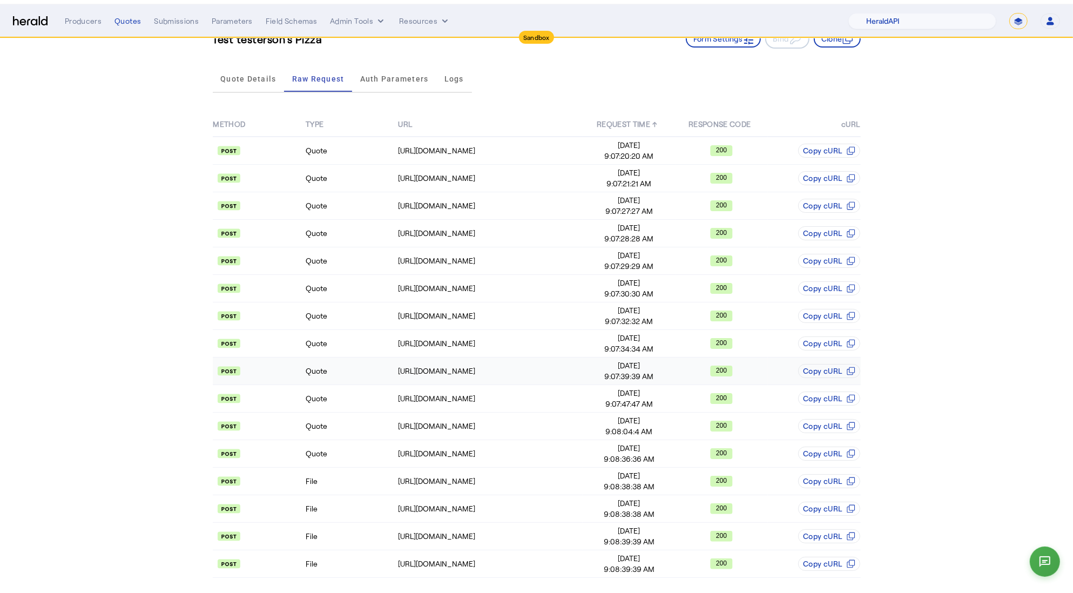
scroll to position [0, 0]
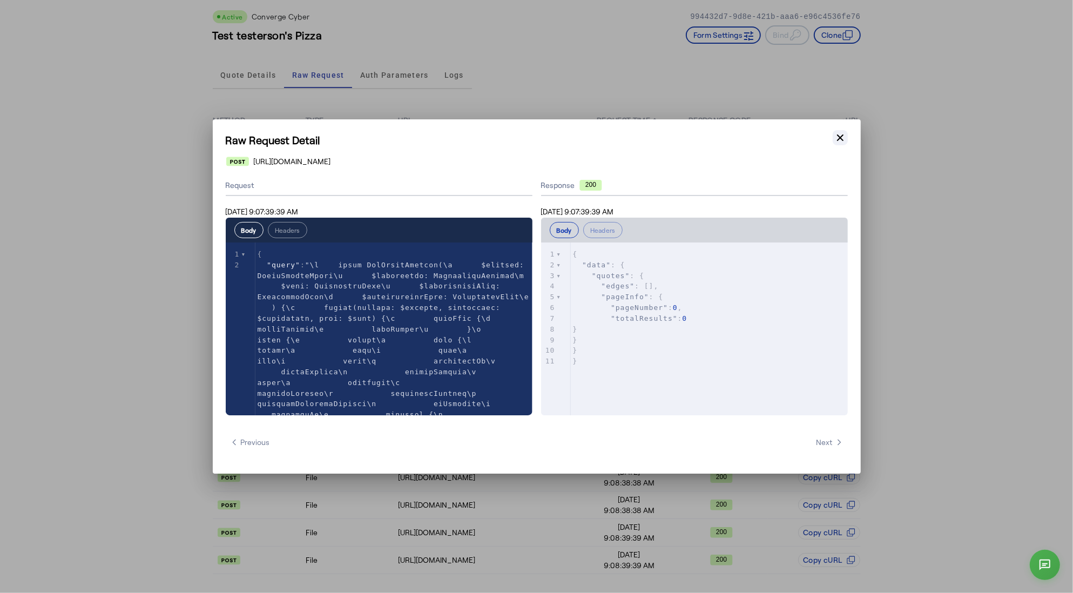
click at [843, 135] on icon "button" at bounding box center [840, 137] width 6 height 6
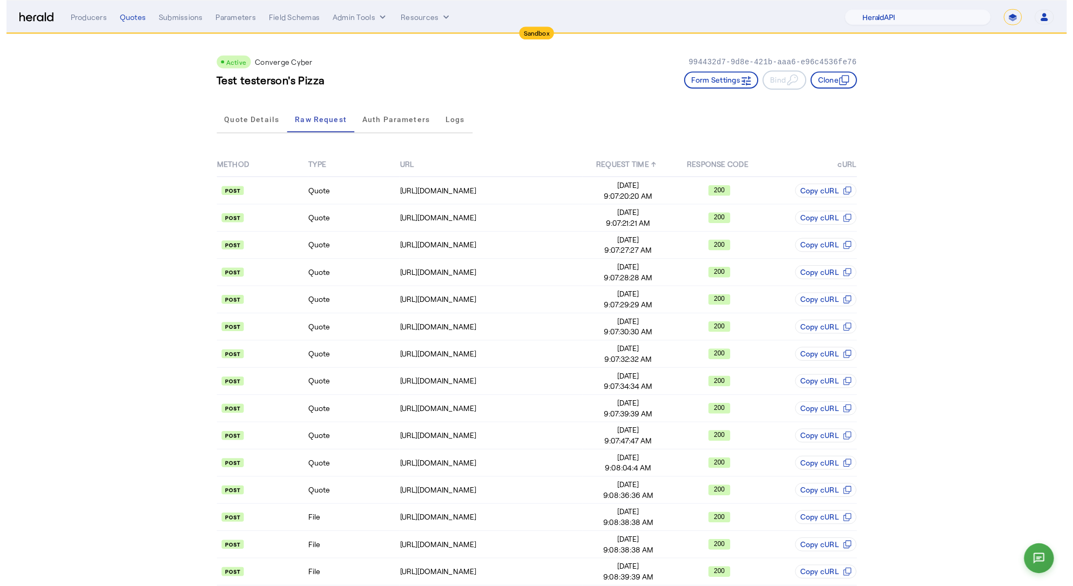
scroll to position [46, 0]
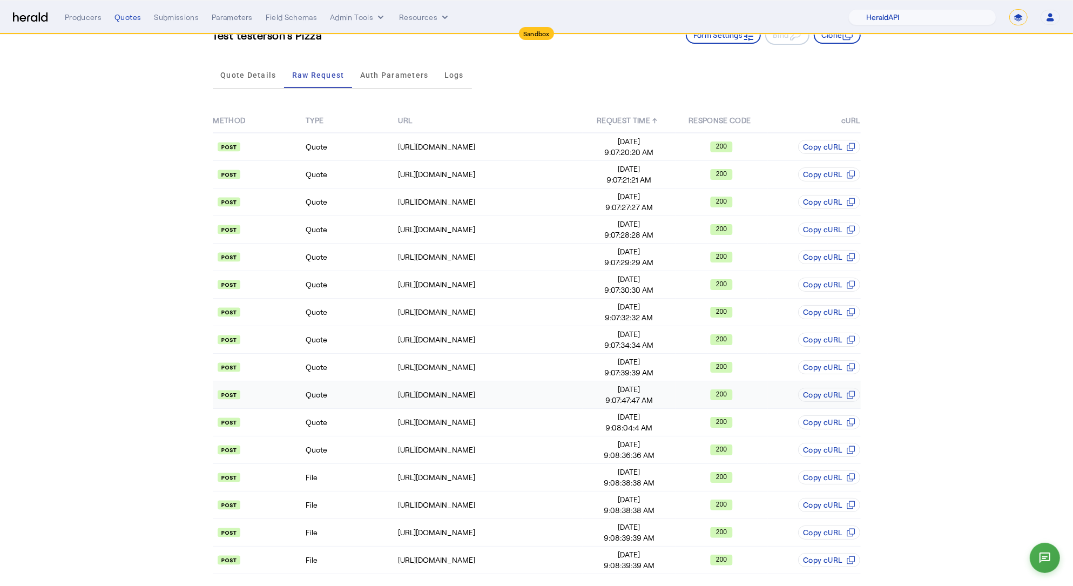
click at [362, 389] on td "Quote" at bounding box center [351, 395] width 92 height 28
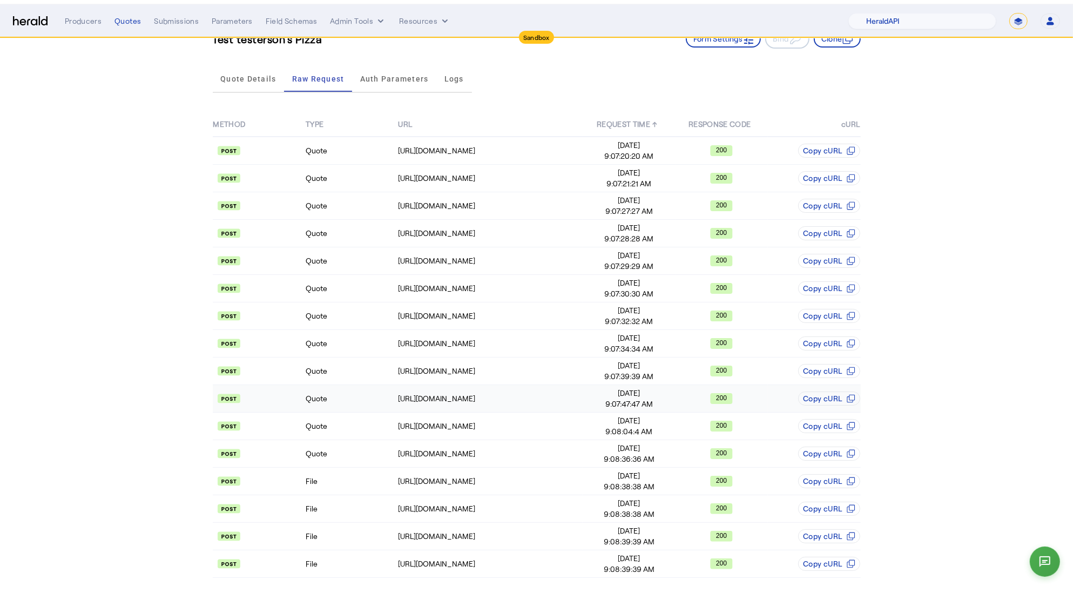
scroll to position [0, 0]
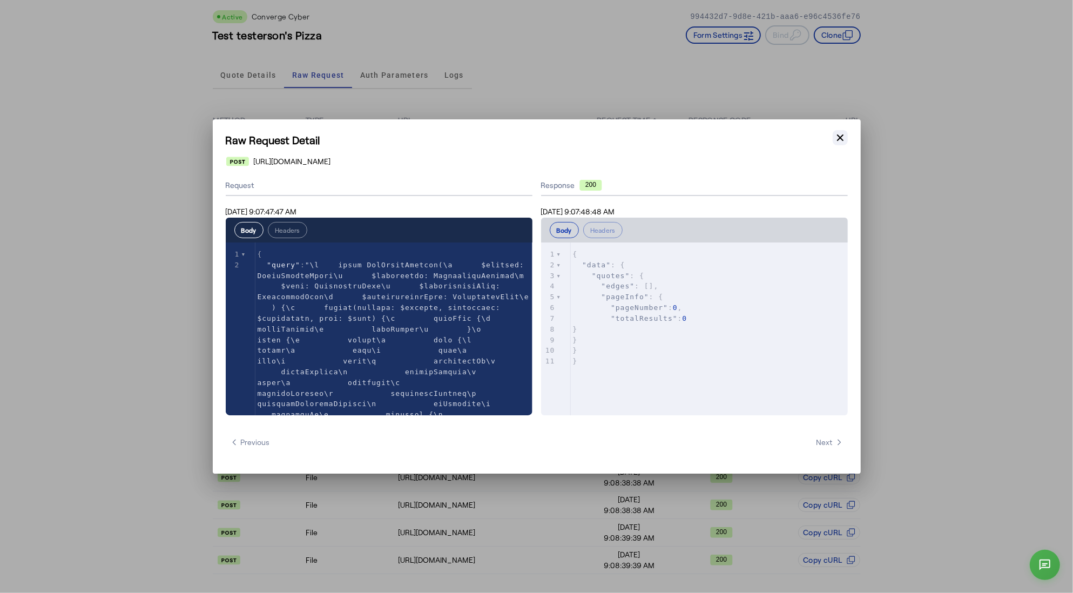
click at [846, 135] on button "Close modal" at bounding box center [839, 137] width 15 height 15
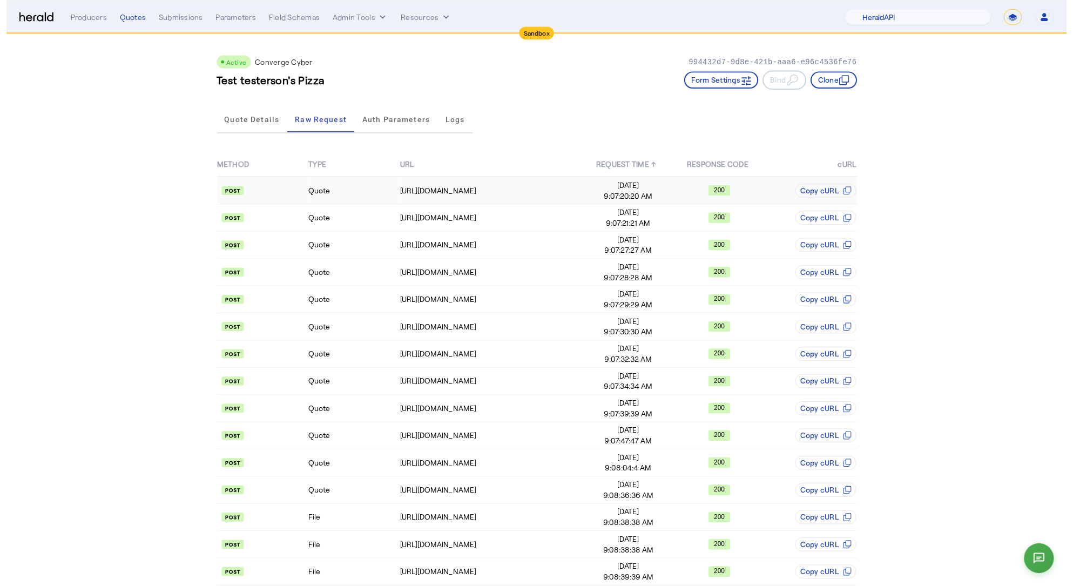
scroll to position [46, 0]
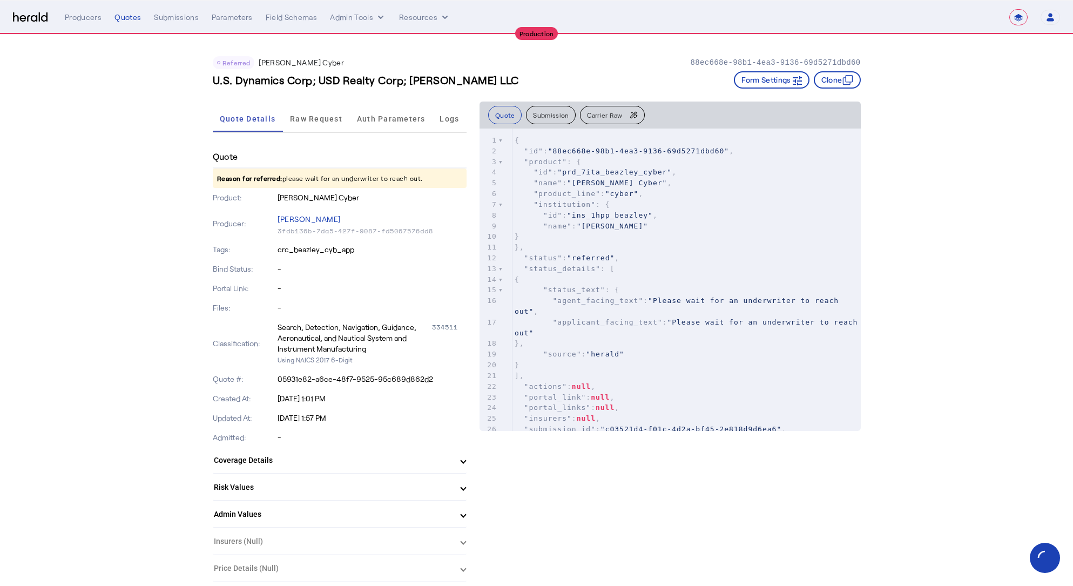
select select "**********"
click at [323, 118] on span "Raw Request" at bounding box center [316, 119] width 52 height 8
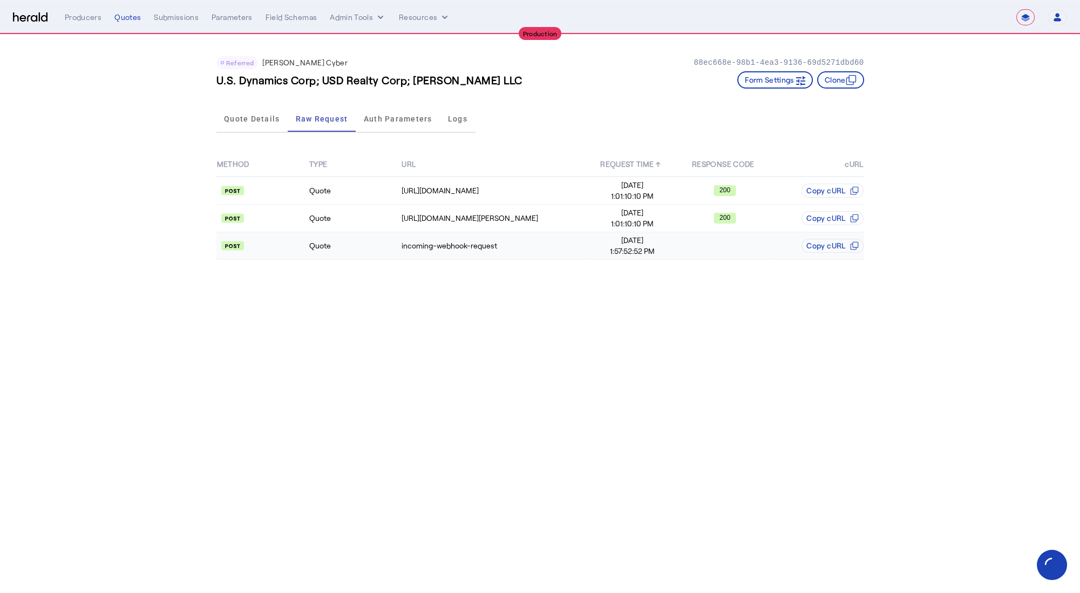
click at [369, 237] on td "Quote" at bounding box center [355, 246] width 92 height 28
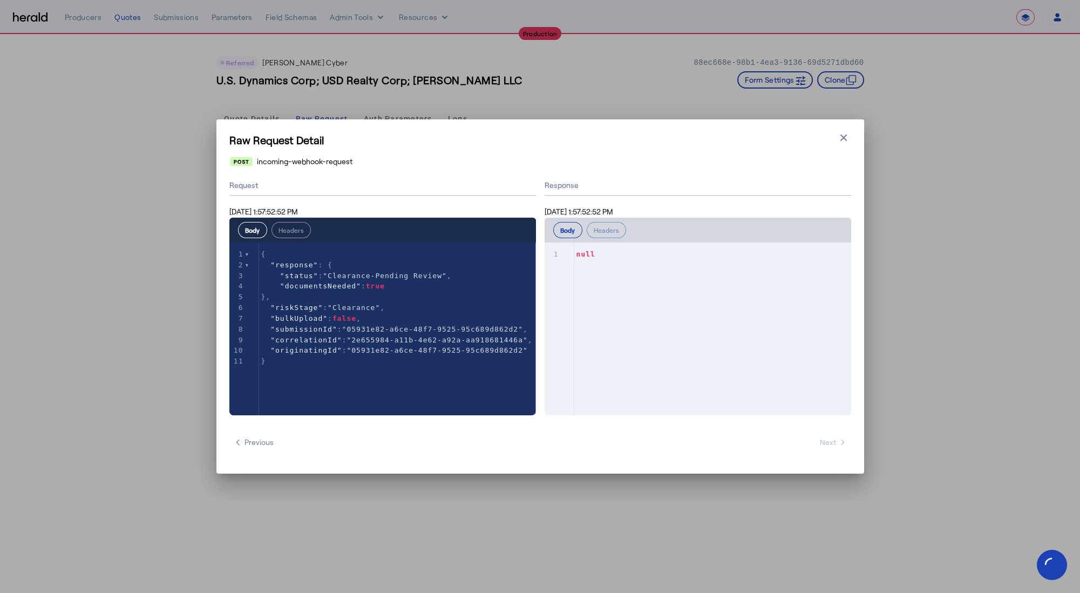
click at [103, 303] on div "Raw Request Detail Close modal incoming-webhook-request Request Aug 6, 2025 1:5…" at bounding box center [540, 296] width 1080 height 593
click at [850, 133] on button "Close modal" at bounding box center [843, 137] width 15 height 15
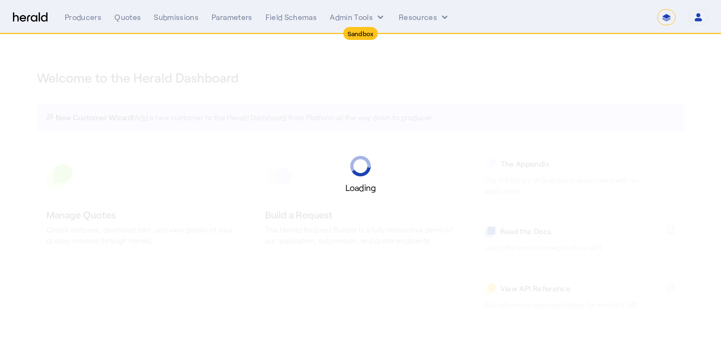
select select "*******"
select select "pfm_2v8p_herald_api"
click at [668, 16] on select "**********" at bounding box center [666, 17] width 18 height 16
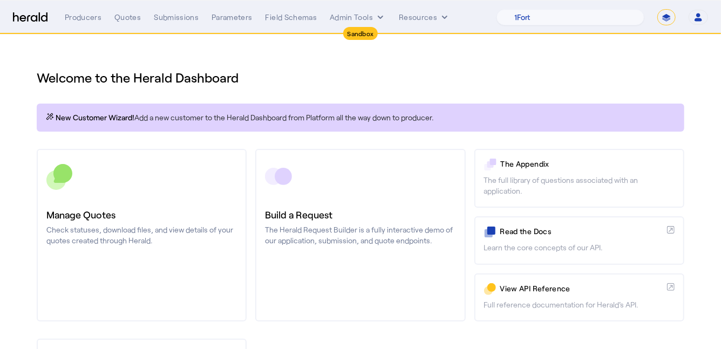
select select "**********"
click at [657, 9] on select "**********" at bounding box center [666, 17] width 18 height 16
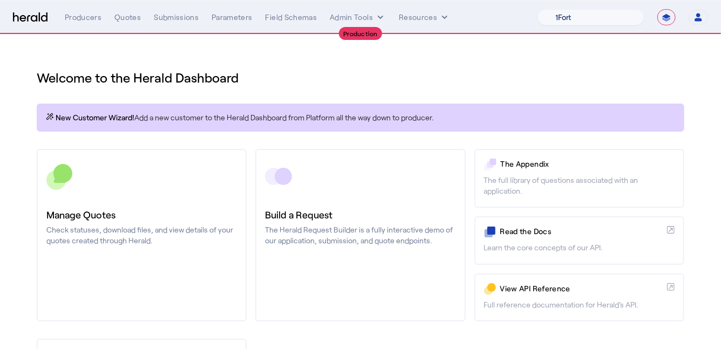
click at [611, 16] on select "1Fort Affinity Risk Billy BindHQ Bunker CRC Campus Coverage Citadel Fifthwall F…" at bounding box center [591, 17] width 107 height 16
select select "pfm_z9k1_growthmill"
click at [538, 9] on select "1Fort Affinity Risk Billy BindHQ Bunker CRC Campus Coverage Citadel Fifthwall F…" at bounding box center [591, 17] width 107 height 16
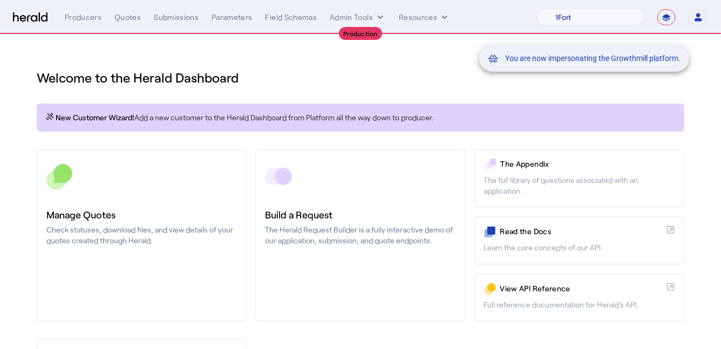
click at [184, 200] on div "You are now impersonating the Growthmill platform." at bounding box center [360, 174] width 721 height 349
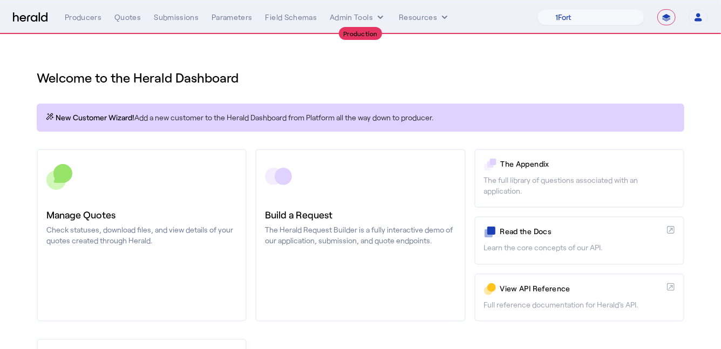
click at [184, 200] on link "Manage Quotes Check statuses, download files, and view details of your quotes c…" at bounding box center [142, 235] width 210 height 173
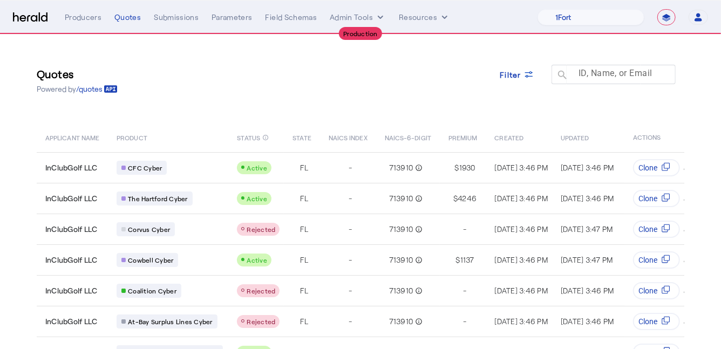
click at [602, 76] on mat-label "ID, Name, or Email" at bounding box center [616, 74] width 74 height 10
click at [602, 76] on input "ID, Name, or Email" at bounding box center [618, 73] width 97 height 13
paste input "**********"
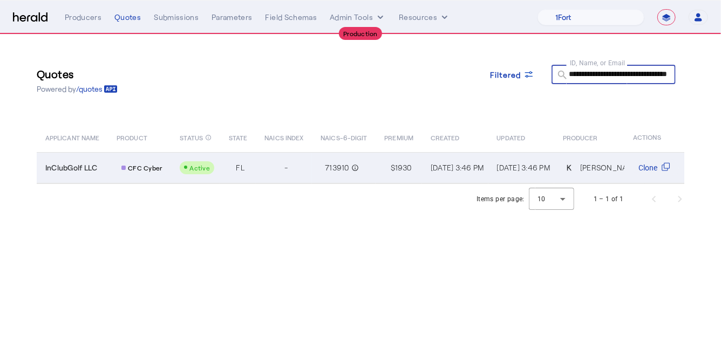
type input "**********"
click at [260, 171] on td "-" at bounding box center [284, 167] width 56 height 31
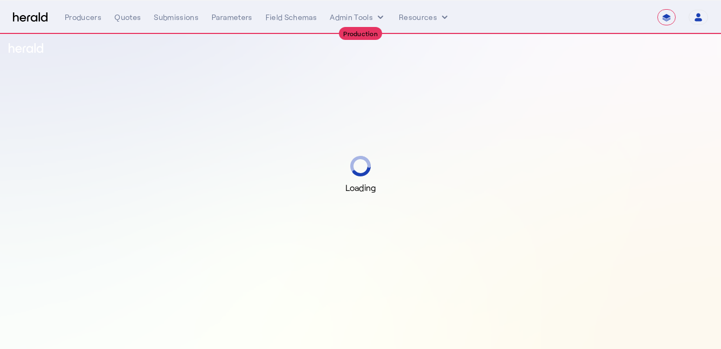
select select "**********"
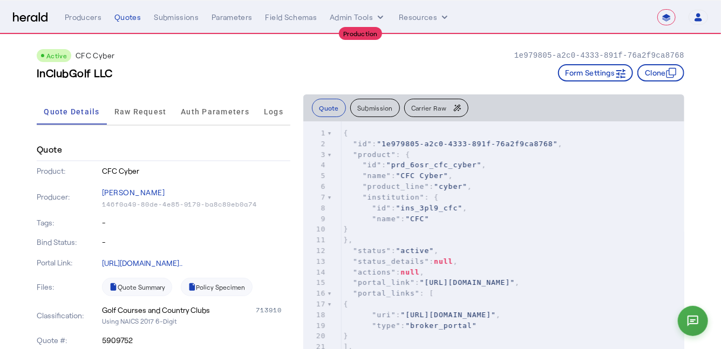
scroll to position [1, 0]
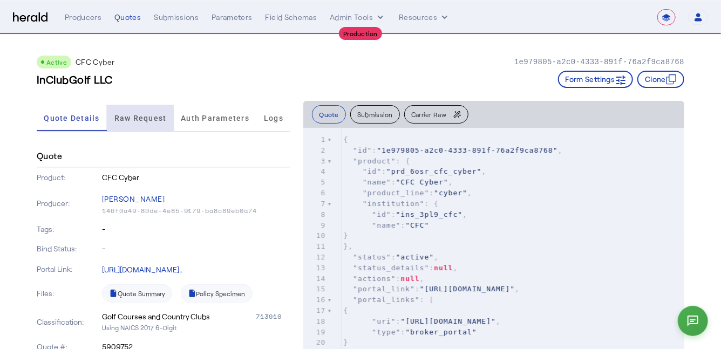
click at [137, 112] on span "Raw Request" at bounding box center [140, 118] width 52 height 26
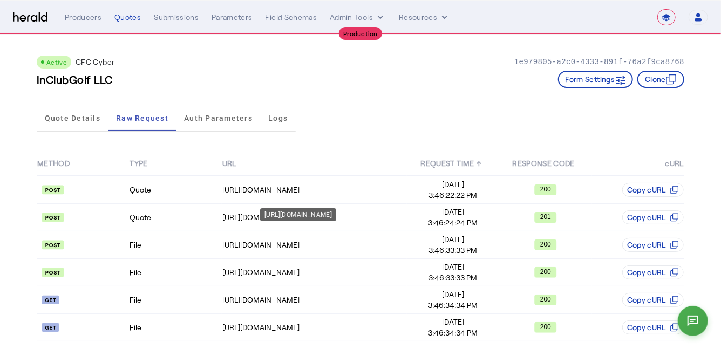
scroll to position [6, 0]
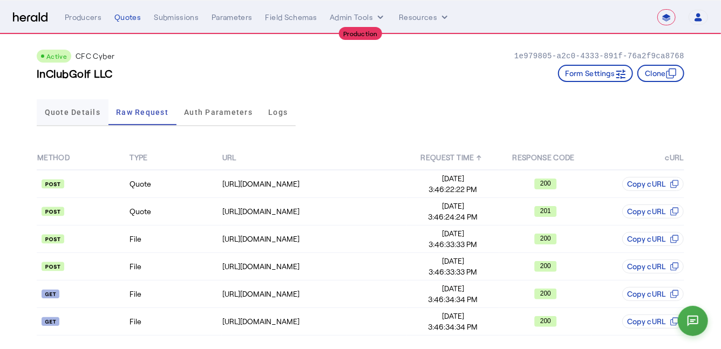
click at [84, 108] on span "Quote Details" at bounding box center [73, 112] width 56 height 8
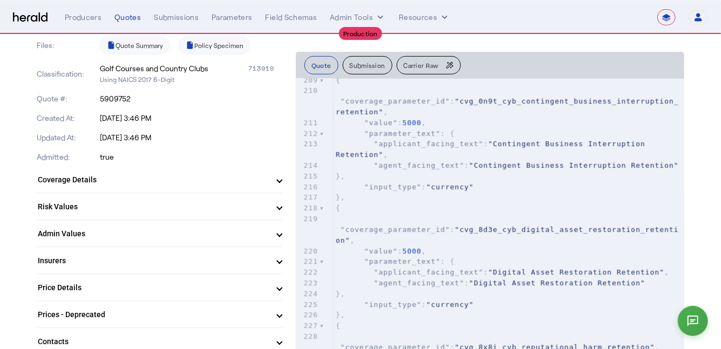
scroll to position [249, 0]
click at [147, 274] on mat-expansion-panel-header "Price Details" at bounding box center [160, 287] width 246 height 26
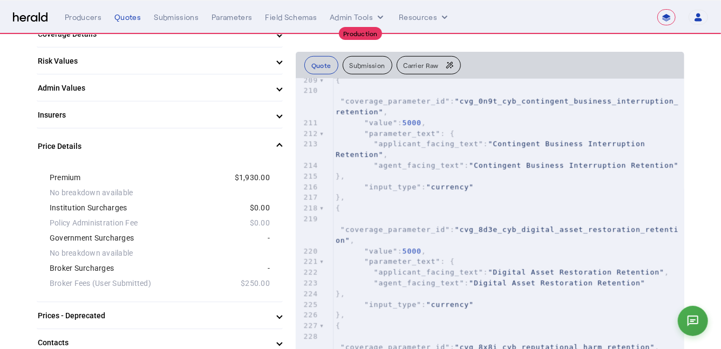
scroll to position [393, 0]
drag, startPoint x: 50, startPoint y: 283, endPoint x: 154, endPoint y: 290, distance: 104.4
click at [154, 290] on div "Premium $1,930.00 No breakdown available Institution Surcharges $0.00 Policy Ad…" at bounding box center [160, 230] width 220 height 130
copy div "Broker Fees (User Submitted)"
click at [487, 161] on pre ""agent_facing_text" : "Contingent Business Interruption Retention"" at bounding box center [509, 165] width 351 height 11
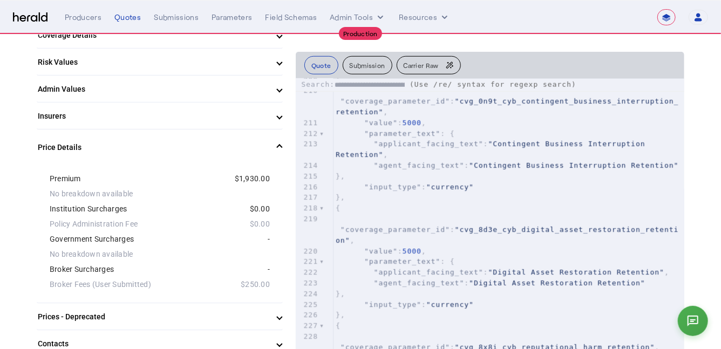
scroll to position [0, 48]
type input "**********"
click at [412, 84] on div "**********" at bounding box center [490, 85] width 389 height 13
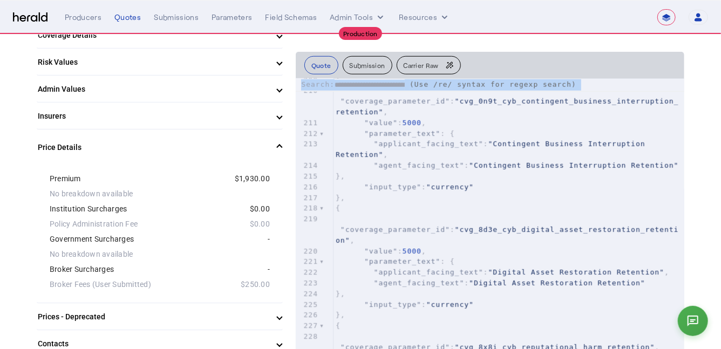
click at [412, 84] on div "**********" at bounding box center [490, 85] width 389 height 13
click at [402, 83] on input "**********" at bounding box center [370, 85] width 70 height 11
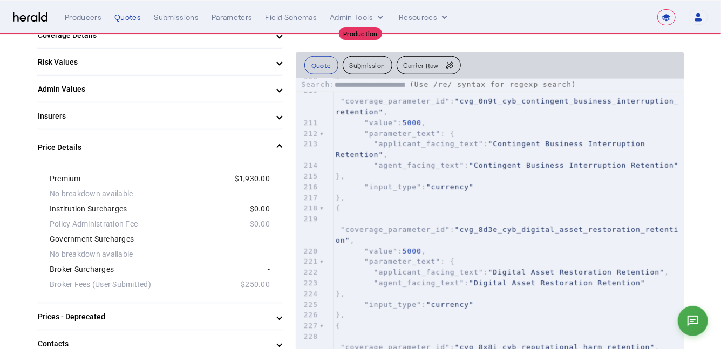
click at [393, 85] on input "**********" at bounding box center [370, 85] width 70 height 11
type input "**********"
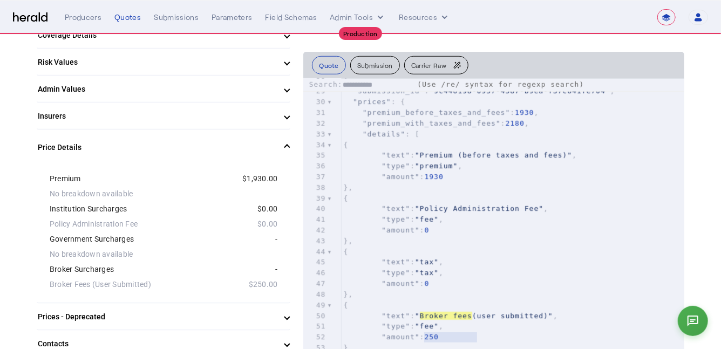
scroll to position [395, 0]
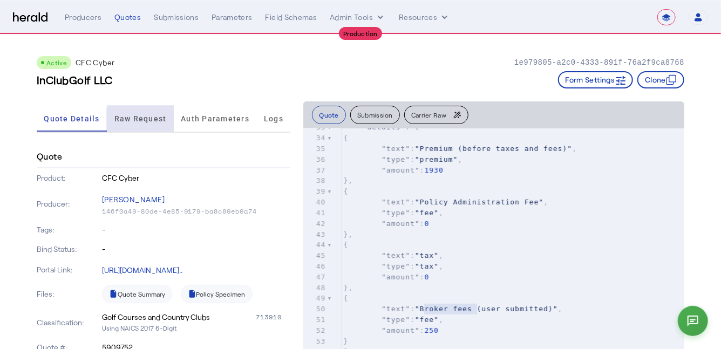
click at [149, 122] on span "Raw Request" at bounding box center [140, 119] width 52 height 8
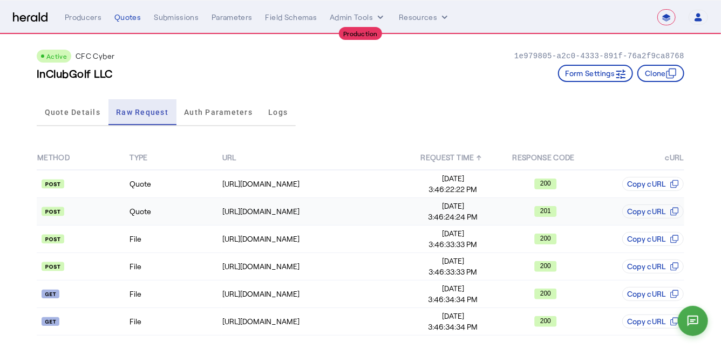
click at [171, 213] on td "Quote" at bounding box center [175, 212] width 92 height 28
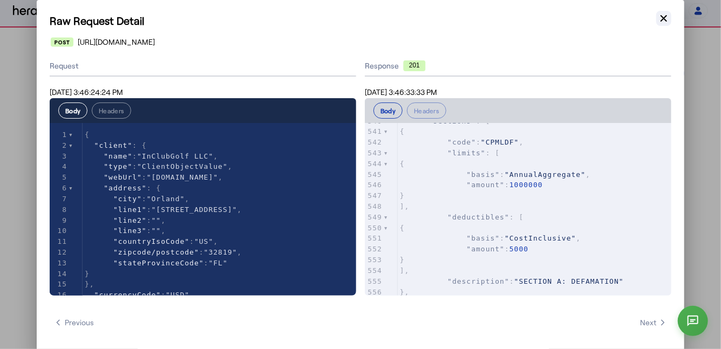
click at [662, 24] on button "Close modal" at bounding box center [663, 18] width 15 height 15
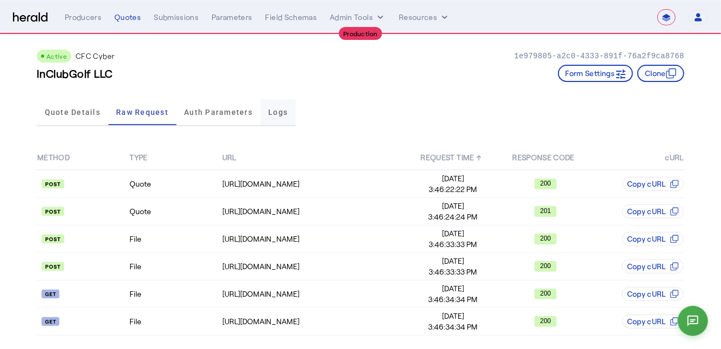
click at [272, 116] on span "Logs" at bounding box center [277, 112] width 19 height 8
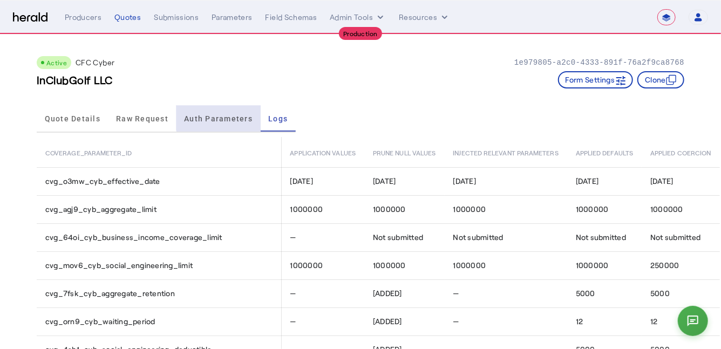
click at [233, 115] on span "Auth Parameters" at bounding box center [218, 119] width 69 height 8
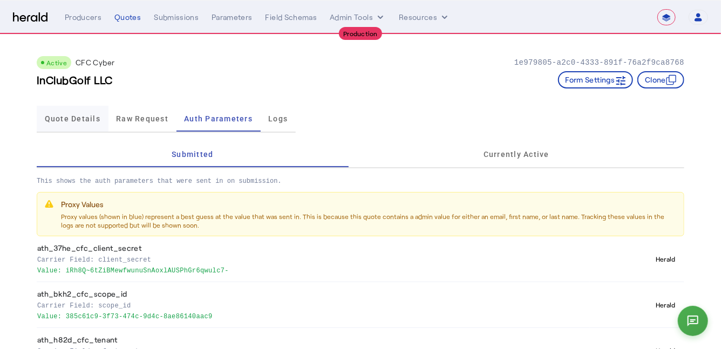
click at [73, 122] on span "Quote Details" at bounding box center [73, 119] width 56 height 8
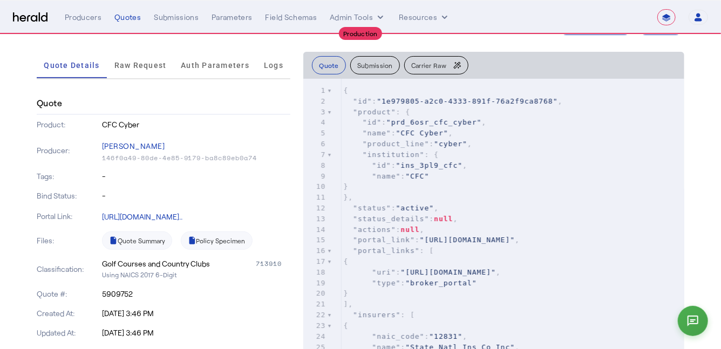
scroll to position [0, 0]
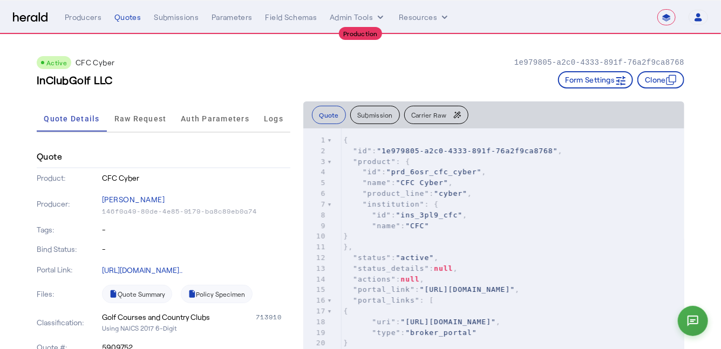
click at [257, 66] on div "Active CFC Cyber 1e979805-a2c0-4333-891f-76a2f9ca8768" at bounding box center [361, 62] width 648 height 13
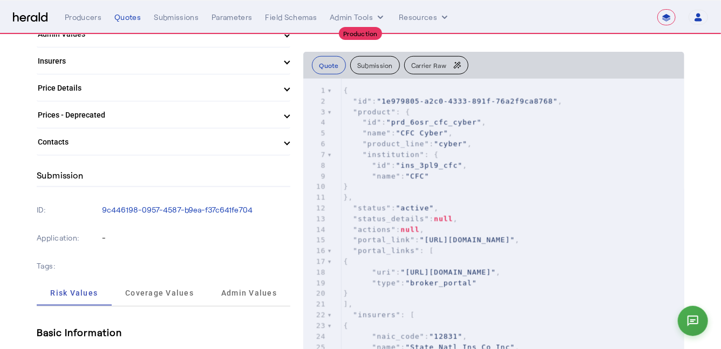
scroll to position [445, 0]
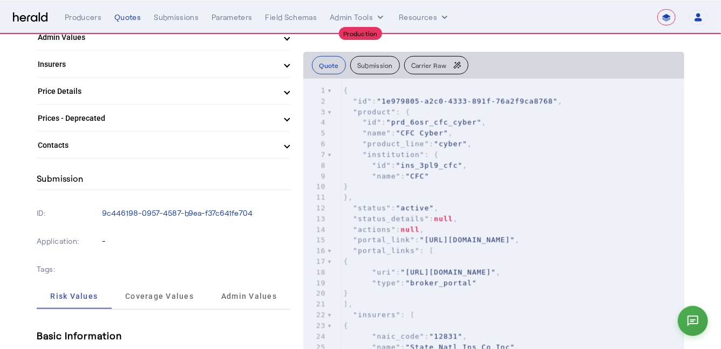
click at [148, 98] on mat-expansion-panel-header "Price Details" at bounding box center [164, 91] width 254 height 26
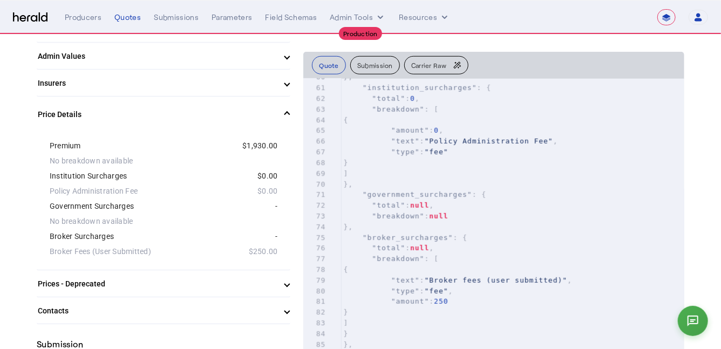
scroll to position [838, 0]
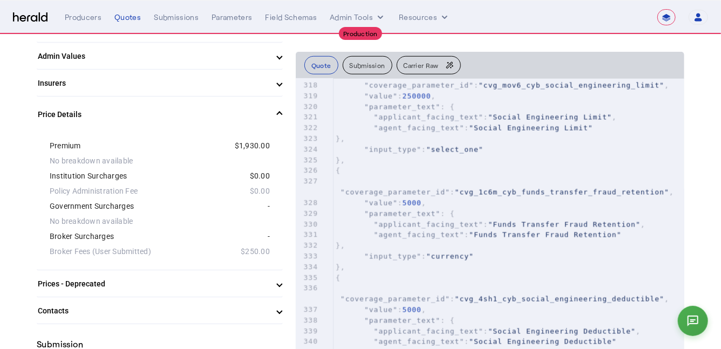
click at [417, 230] on pre ""applicant_facing_text" : "Funds Transfer Fraud Retention" ," at bounding box center [509, 224] width 351 height 11
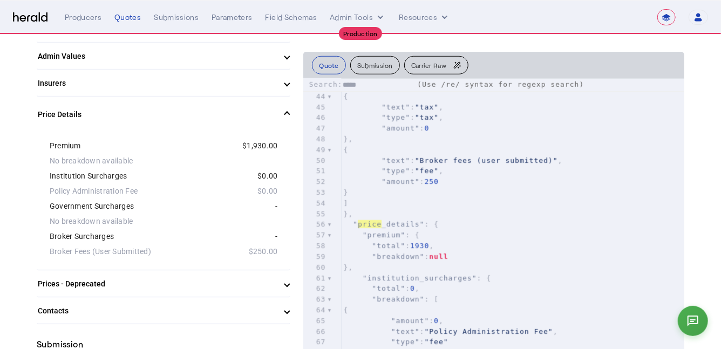
scroll to position [411, 0]
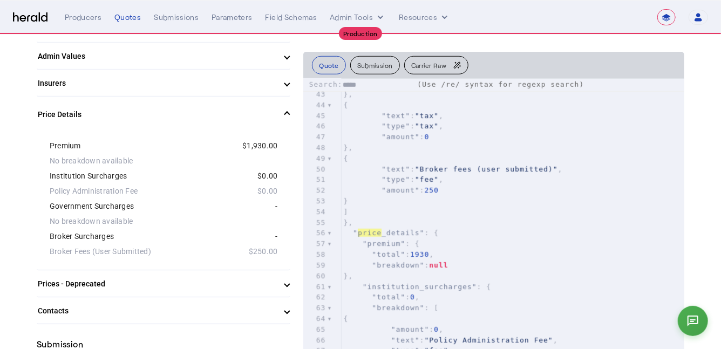
type input "*****"
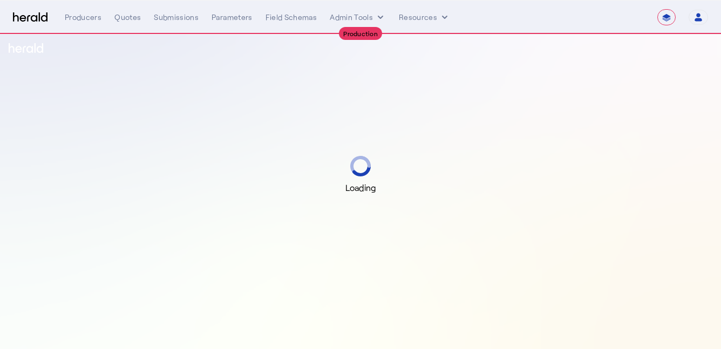
select select "**********"
